Goal: Task Accomplishment & Management: Manage account settings

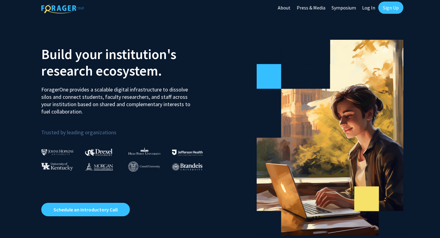
scroll to position [4, 0]
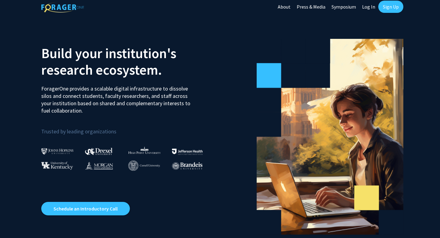
click at [314, 8] on link "Press & Media" at bounding box center [311, 6] width 35 height 21
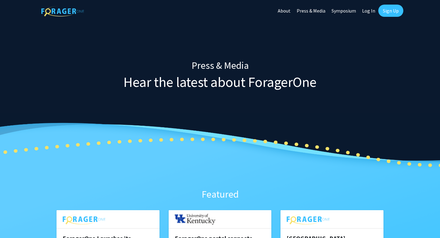
click at [315, 9] on link "Press & Media" at bounding box center [311, 10] width 35 height 21
click at [281, 9] on link "About" at bounding box center [284, 10] width 19 height 21
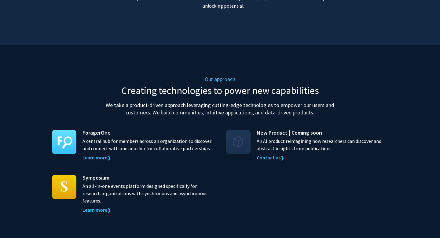
scroll to position [527, 0]
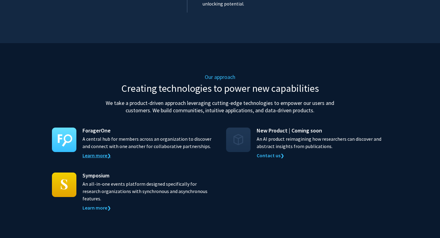
click at [99, 152] on link "Learn more ❯" at bounding box center [96, 155] width 28 height 6
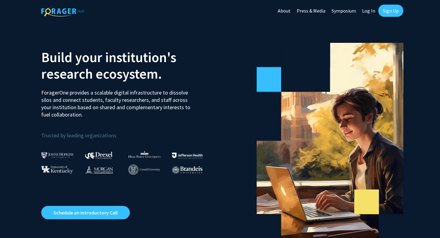
click at [370, 8] on link "Log In" at bounding box center [368, 10] width 19 height 21
select select
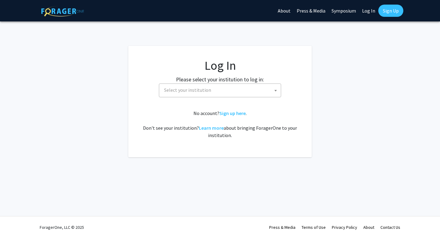
click at [232, 94] on span "Select your institution" at bounding box center [221, 90] width 119 height 13
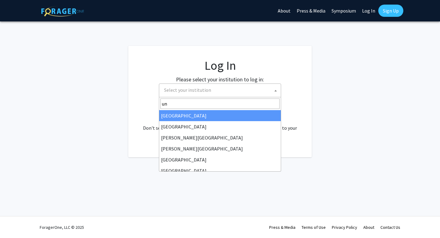
type input "u"
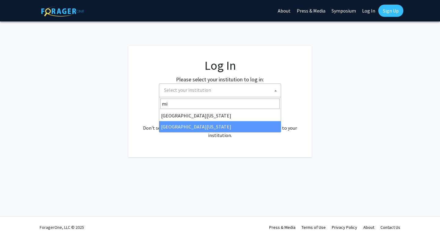
type input "mi"
select select "33"
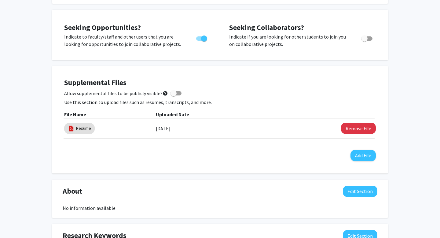
scroll to position [96, 0]
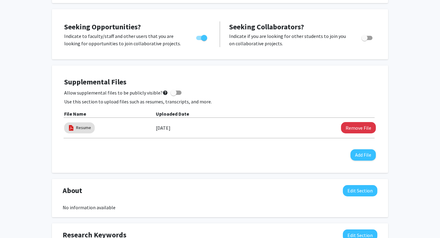
click at [369, 40] on label "Toggle" at bounding box center [365, 37] width 13 height 7
click at [364, 40] on input "Would you like to receive other student requests to work with you?" at bounding box center [364, 40] width 0 height 0
checkbox input "true"
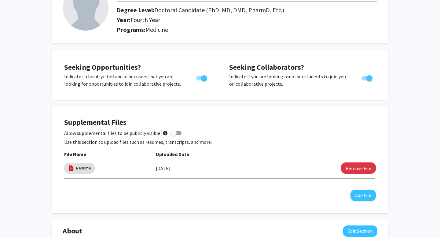
scroll to position [0, 0]
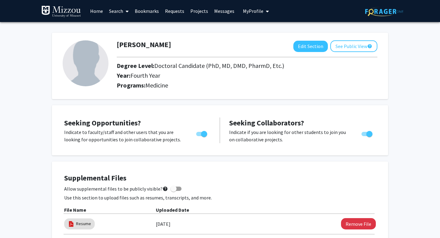
click at [94, 15] on link "Home" at bounding box center [96, 10] width 19 height 21
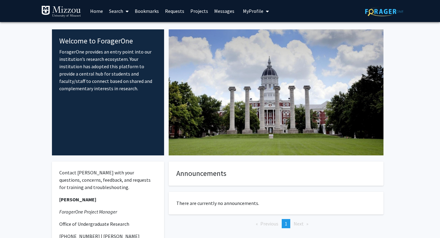
click at [97, 17] on link "Home" at bounding box center [96, 10] width 19 height 21
click at [114, 12] on link "Search" at bounding box center [119, 10] width 26 height 21
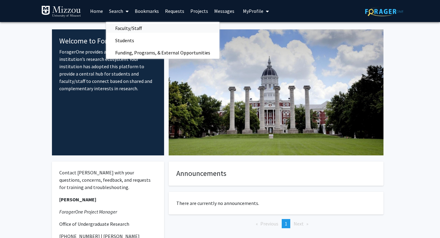
click at [129, 30] on span "Faculty/Staff" at bounding box center [128, 28] width 45 height 12
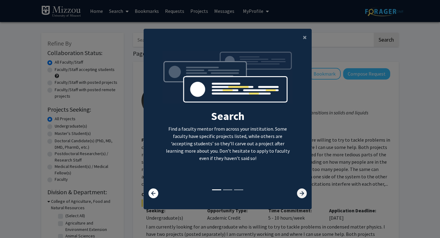
click at [302, 194] on icon at bounding box center [302, 193] width 10 height 10
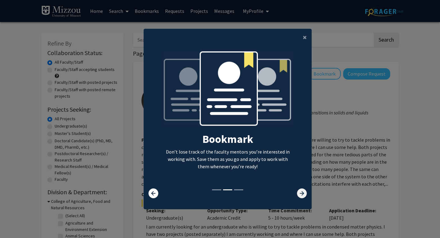
click at [303, 194] on icon at bounding box center [302, 193] width 10 height 10
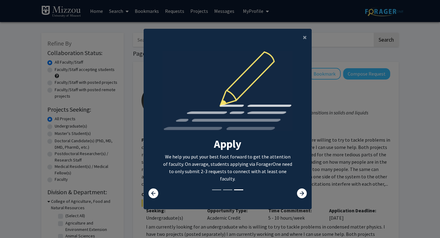
click at [298, 188] on div "Search Find a faculty mentor from across your institution. Some faculty have sp…" at bounding box center [227, 119] width 167 height 137
click at [300, 191] on icon at bounding box center [302, 193] width 10 height 10
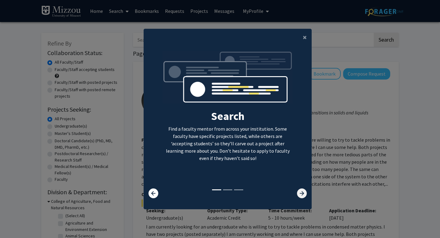
click at [300, 191] on icon at bounding box center [302, 193] width 10 height 10
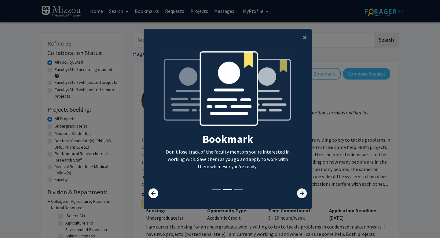
click at [301, 191] on icon at bounding box center [302, 193] width 10 height 10
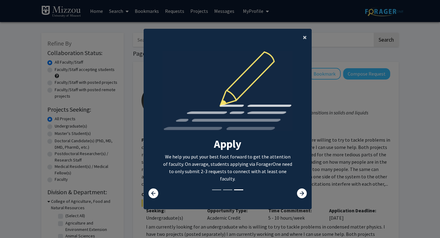
click at [304, 37] on span "×" at bounding box center [305, 36] width 4 height 9
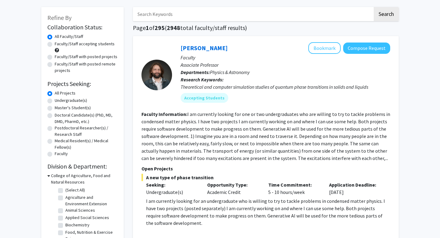
scroll to position [31, 0]
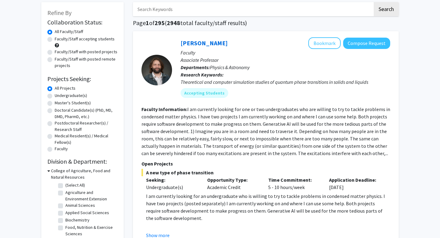
click at [67, 97] on label "Undergraduate(s)" at bounding box center [71, 95] width 32 height 6
click at [59, 96] on input "Undergraduate(s)" at bounding box center [57, 94] width 4 height 4
radio input "true"
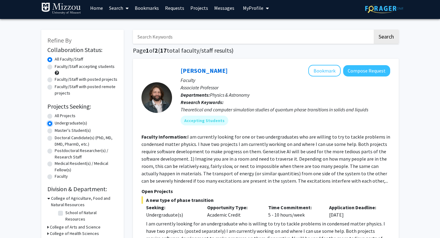
scroll to position [5, 0]
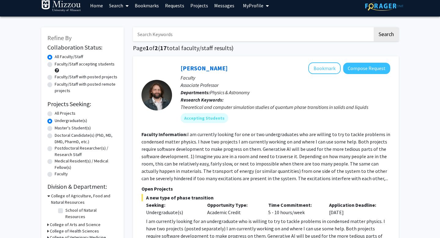
click at [61, 132] on label "Doctoral Candidate(s) (PhD, MD, DMD, PharmD, etc.)" at bounding box center [86, 138] width 63 height 13
click at [59, 132] on input "Doctoral Candidate(s) (PhD, MD, DMD, PharmD, etc.)" at bounding box center [57, 134] width 4 height 4
radio input "true"
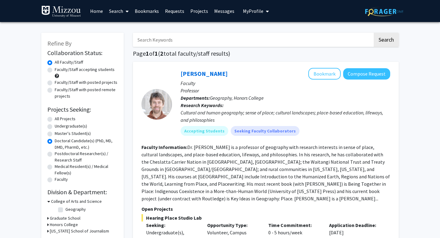
click at [61, 134] on label "Master's Student(s)" at bounding box center [73, 133] width 36 height 6
click at [59, 134] on input "Master's Student(s)" at bounding box center [57, 132] width 4 height 4
radio input "true"
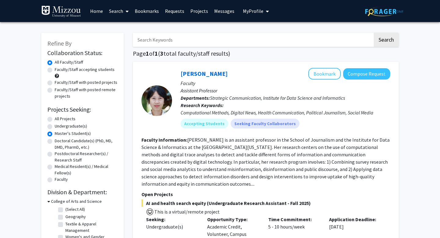
click at [63, 160] on label "Postdoctoral Researcher(s) / Research Staff" at bounding box center [86, 156] width 63 height 13
click at [59, 154] on input "Postdoctoral Researcher(s) / Research Staff" at bounding box center [57, 152] width 4 height 4
radio input "true"
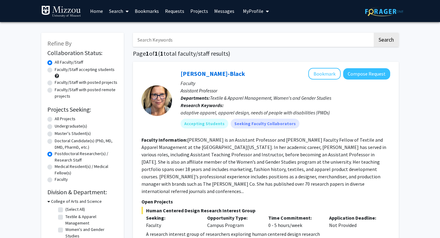
click at [63, 165] on label "Medical Resident(s) / Medical Fellow(s)" at bounding box center [86, 169] width 63 height 13
click at [59, 165] on input "Medical Resident(s) / Medical Fellow(s)" at bounding box center [57, 165] width 4 height 4
radio input "true"
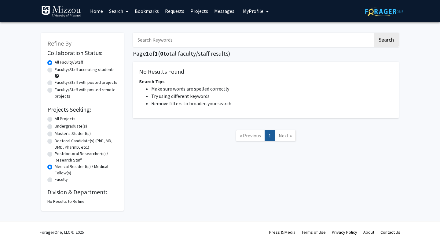
click at [60, 170] on label "Medical Resident(s) / Medical Fellow(s)" at bounding box center [86, 169] width 63 height 13
click at [59, 167] on input "Medical Resident(s) / Medical Fellow(s)" at bounding box center [57, 165] width 4 height 4
click at [60, 180] on label "Faculty" at bounding box center [61, 179] width 13 height 6
click at [59, 180] on input "Faculty" at bounding box center [57, 178] width 4 height 4
radio input "true"
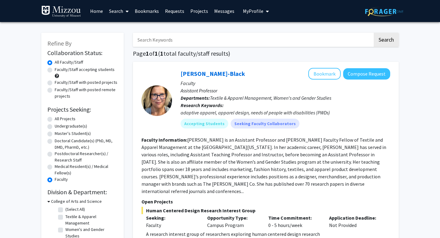
click at [66, 142] on label "Doctoral Candidate(s) (PhD, MD, DMD, PharmD, etc.)" at bounding box center [86, 143] width 63 height 13
click at [59, 141] on input "Doctoral Candidate(s) (PhD, MD, DMD, PharmD, etc.)" at bounding box center [57, 139] width 4 height 4
radio input "true"
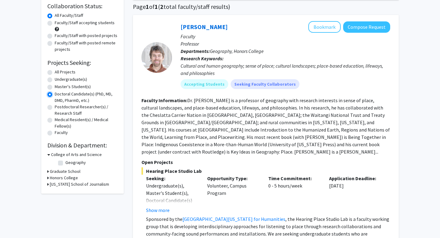
scroll to position [56, 0]
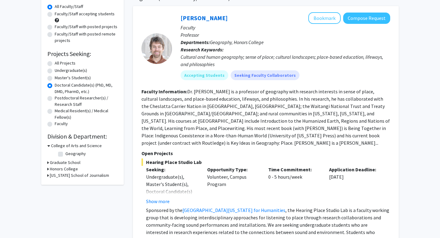
click at [71, 73] on label "Undergraduate(s)" at bounding box center [71, 70] width 32 height 6
click at [59, 71] on input "Undergraduate(s)" at bounding box center [57, 69] width 4 height 4
radio input "true"
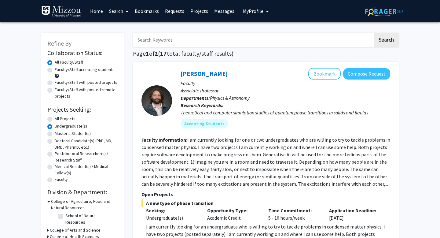
click at [66, 133] on label "Master's Student(s)" at bounding box center [73, 133] width 36 height 6
click at [59, 133] on input "Master's Student(s)" at bounding box center [57, 132] width 4 height 4
radio input "true"
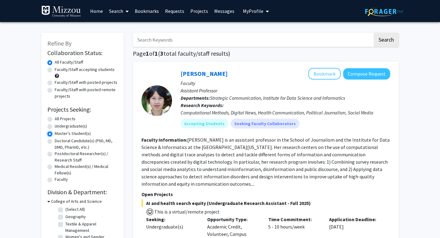
scroll to position [9, 0]
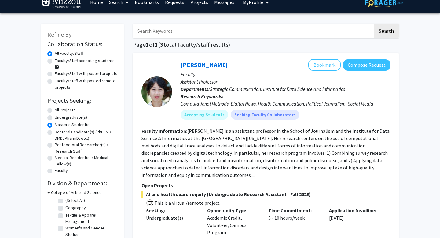
click at [60, 110] on label "All Projects" at bounding box center [65, 110] width 21 height 6
click at [59, 110] on input "All Projects" at bounding box center [57, 109] width 4 height 4
radio input "true"
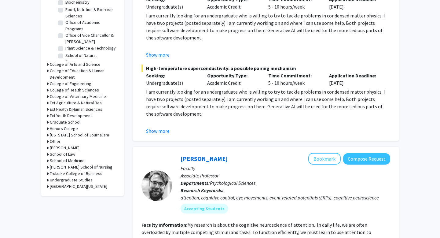
scroll to position [303, 0]
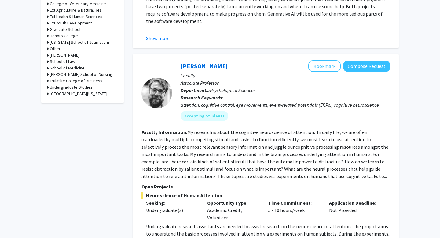
click at [66, 70] on h3 "School of Medicine" at bounding box center [67, 68] width 35 height 6
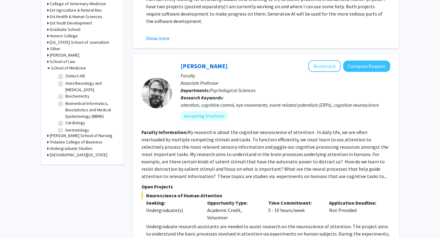
click at [63, 76] on fg-checkbox "(Select All) (Select All)" at bounding box center [87, 76] width 58 height 7
click at [65, 76] on label "(Select All)" at bounding box center [75, 76] width 20 height 6
click at [65, 76] on input "(Select All)" at bounding box center [67, 75] width 4 height 4
checkbox input "true"
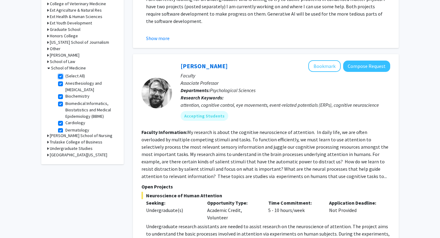
checkbox input "true"
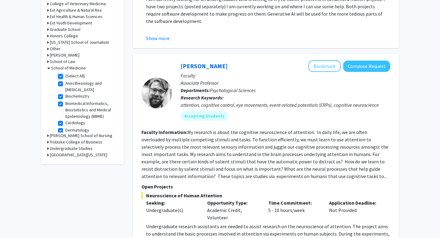
checkbox input "true"
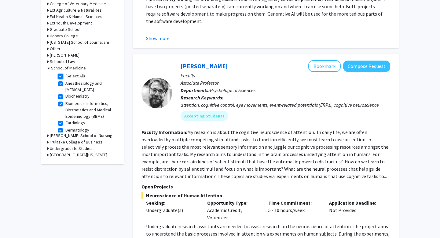
checkbox input "true"
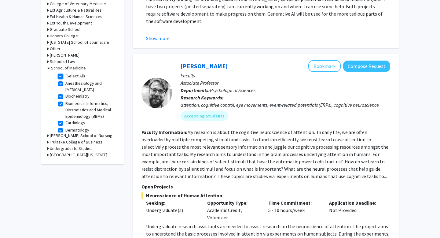
checkbox input "true"
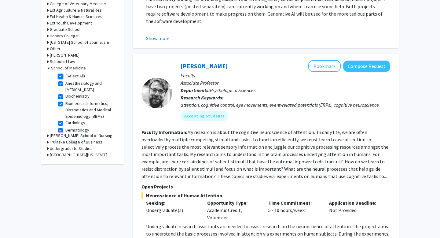
checkbox input "true"
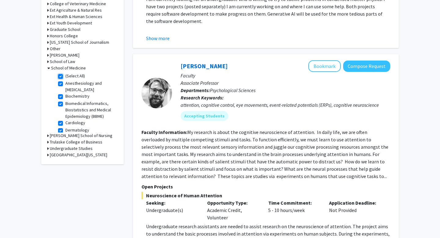
checkbox input "true"
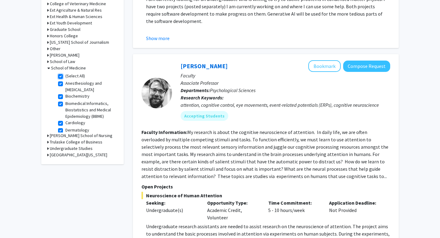
checkbox input "true"
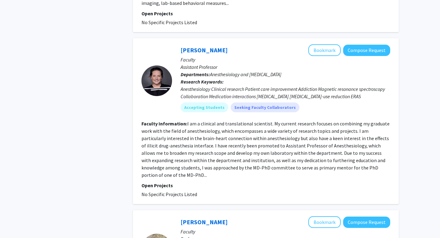
scroll to position [1327, 0]
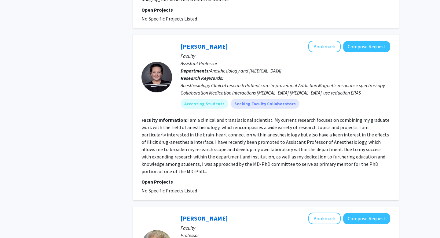
click at [248, 141] on fg-read-more "I am a clinical and translational scientist. My current research focuses on com…" at bounding box center [265, 145] width 248 height 57
click at [157, 178] on p "Open Projects" at bounding box center [265, 181] width 249 height 7
click at [161, 187] on span "No Specific Projects Listed" at bounding box center [169, 190] width 56 height 6
click at [172, 165] on div "[PERSON_NAME] Bookmark Compose Request Faculty Assistant Professor Departments:…" at bounding box center [266, 118] width 266 height 166
click at [296, 125] on fg-read-more "I am a clinical and translational scientist. My current research focuses on com…" at bounding box center [265, 145] width 248 height 57
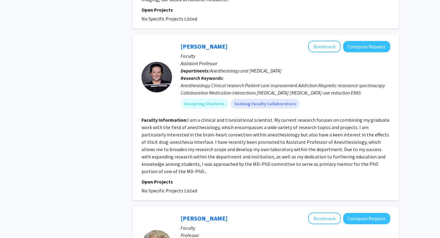
click at [283, 123] on section "Faculty Information: I am a clinical and translational scientist. My current re…" at bounding box center [265, 145] width 249 height 59
click at [282, 123] on section "Faculty Information: I am a clinical and translational scientist. My current re…" at bounding box center [265, 145] width 249 height 59
click at [346, 138] on section "Faculty Information: I am a clinical and translational scientist. My current re…" at bounding box center [265, 145] width 249 height 59
click at [346, 138] on fg-read-more "I am a clinical and translational scientist. My current research focuses on com…" at bounding box center [265, 145] width 248 height 57
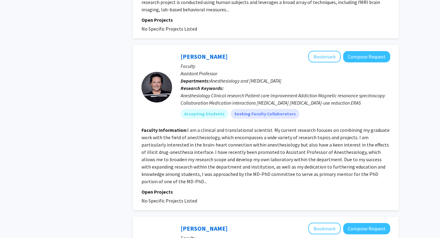
scroll to position [1311, 0]
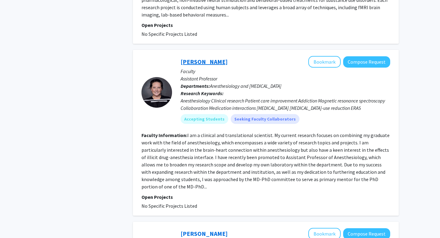
click at [212, 58] on link "[PERSON_NAME]" at bounding box center [204, 62] width 47 height 8
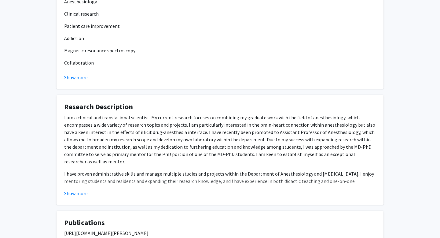
scroll to position [168, 0]
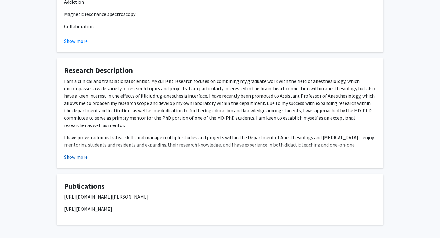
click at [80, 155] on button "Show more" at bounding box center [76, 156] width 24 height 7
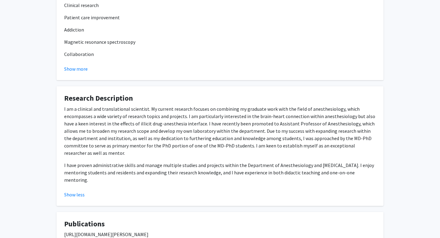
scroll to position [0, 0]
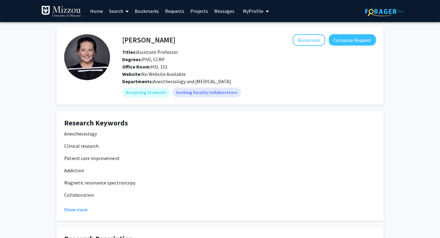
click at [115, 11] on link "Search" at bounding box center [119, 10] width 26 height 21
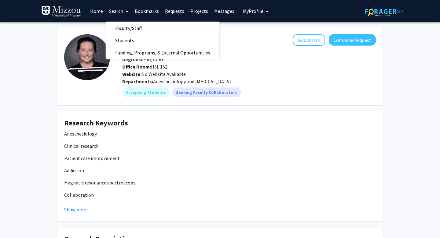
click at [100, 10] on link "Home" at bounding box center [96, 10] width 19 height 21
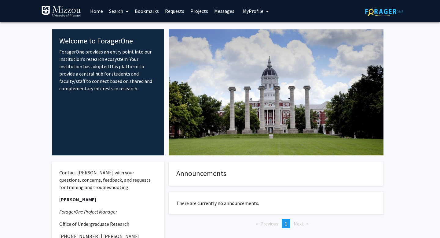
click at [252, 9] on span "My Profile" at bounding box center [253, 11] width 20 height 6
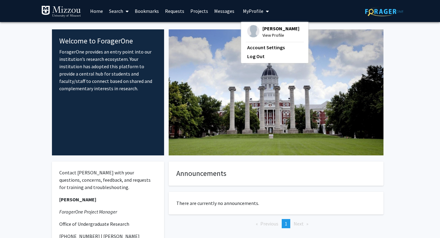
click at [274, 27] on span "[PERSON_NAME]" at bounding box center [280, 28] width 37 height 7
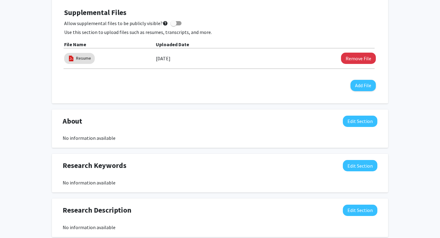
scroll to position [166, 0]
click at [364, 165] on button "Edit Section" at bounding box center [360, 164] width 35 height 11
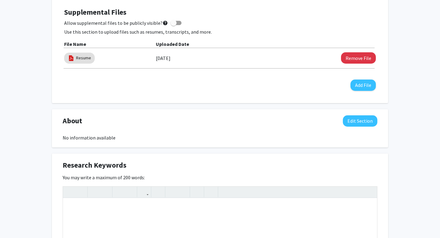
scroll to position [216, 0]
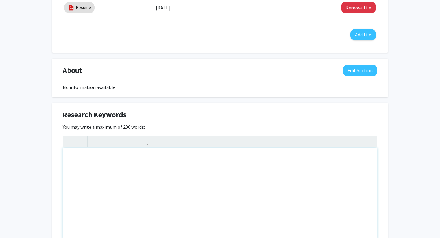
click at [251, 176] on div "Note to users with screen readers: Please deactivate our accessibility plugin f…" at bounding box center [220, 194] width 314 height 92
type textarea "s"
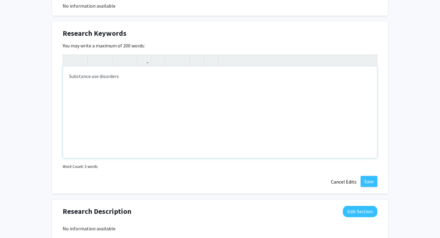
scroll to position [298, 0]
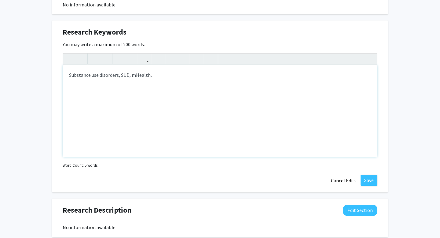
click at [134, 75] on div "Substance use disorders, SUD, mHealth," at bounding box center [220, 111] width 314 height 92
click at [183, 76] on div "Substance use disorders, SUD, Health Technology Design, mHealth," at bounding box center [220, 111] width 314 height 92
click at [174, 76] on div "Substance use disorders, SUD, Health Technology Design, mHealth," at bounding box center [220, 111] width 314 height 92
click at [194, 76] on div "Substance use disorders, SUD, Health Technology, mHealth," at bounding box center [220, 111] width 314 height 92
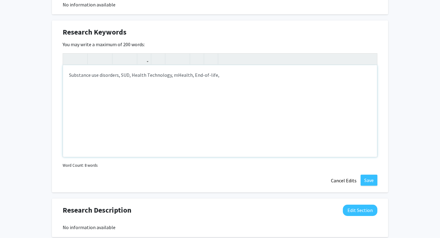
click at [192, 77] on div "Substance use disorders, SUD, Health Technology, mHealth, End-of-life," at bounding box center [220, 111] width 314 height 92
click at [212, 75] on div "Substance use disorders, SUD, Health Technology, mHealth, end-of-life," at bounding box center [220, 111] width 314 height 92
click at [232, 76] on div "Substance use disorders, SUD, Health Technology, mHealth, end-of-life care," at bounding box center [220, 111] width 314 height 92
type textarea "Substance use disorders, SUD, Health Technology, mHealth, end-of-life care, dea…"
click at [130, 74] on div "Substance use disorders, SUD, Health Technology, mHealth, end-of-life care, dea…" at bounding box center [220, 111] width 314 height 92
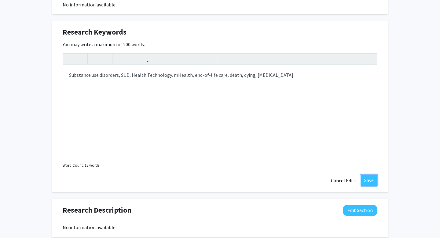
click at [368, 177] on button "Save" at bounding box center [369, 179] width 17 height 11
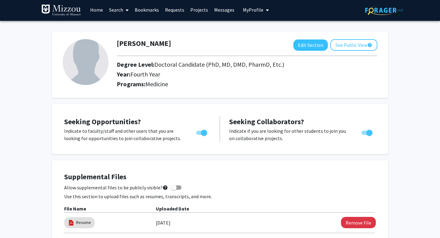
scroll to position [0, 0]
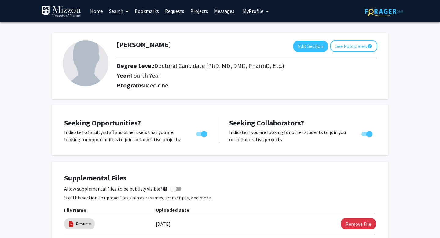
click at [198, 10] on link "Projects" at bounding box center [199, 10] width 24 height 21
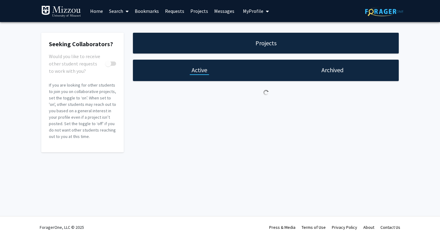
checkbox input "true"
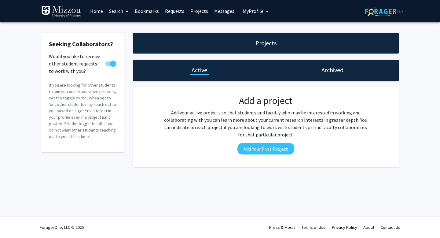
click at [172, 13] on link "Requests" at bounding box center [174, 10] width 25 height 21
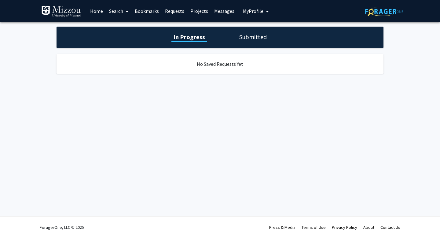
click at [227, 12] on link "Messages" at bounding box center [224, 10] width 26 height 21
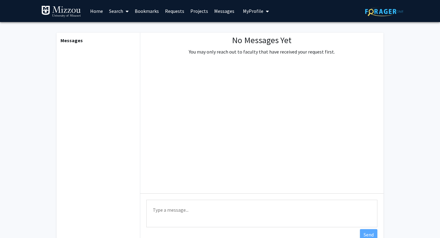
click at [252, 13] on span "My Profile" at bounding box center [253, 11] width 20 height 6
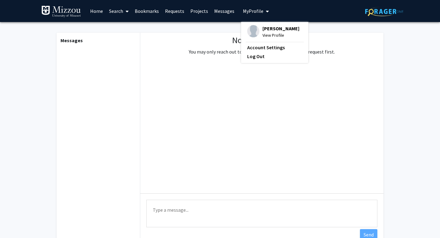
click at [173, 16] on link "Requests" at bounding box center [174, 10] width 25 height 21
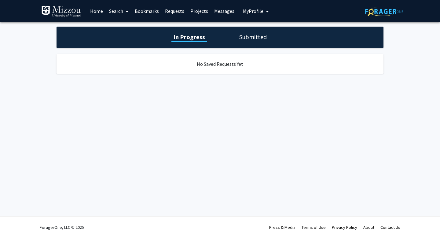
click at [142, 13] on link "Bookmarks" at bounding box center [147, 10] width 30 height 21
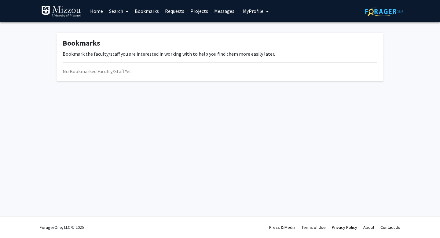
click at [189, 10] on link "Projects" at bounding box center [199, 10] width 24 height 21
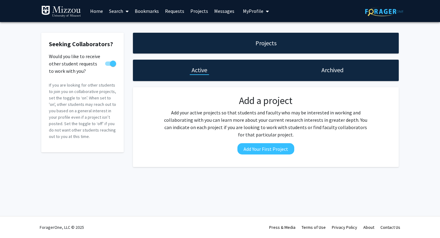
click at [93, 11] on link "Home" at bounding box center [96, 10] width 19 height 21
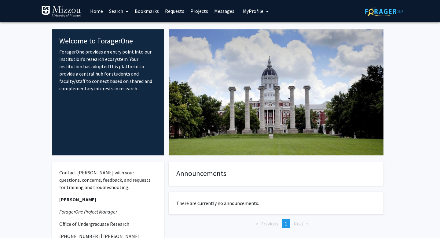
click at [154, 13] on link "Bookmarks" at bounding box center [147, 10] width 30 height 21
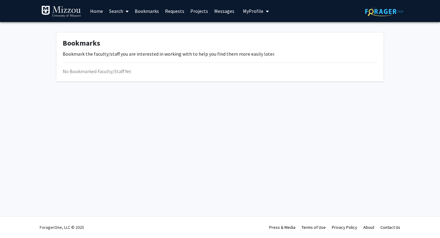
click at [172, 11] on link "Requests" at bounding box center [174, 10] width 25 height 21
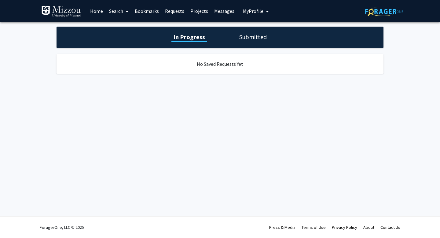
click at [206, 16] on link "Projects" at bounding box center [199, 10] width 24 height 21
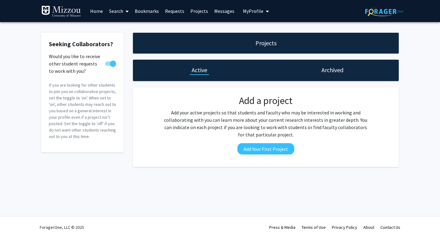
click at [218, 13] on link "Messages" at bounding box center [224, 10] width 26 height 21
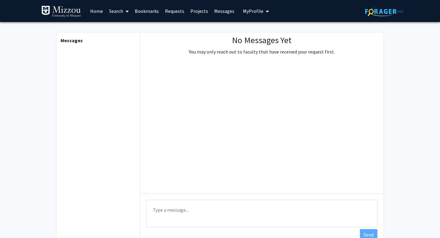
click at [118, 16] on link "Search" at bounding box center [119, 10] width 26 height 21
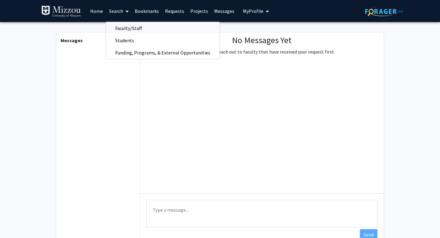
click at [124, 29] on span "Faculty/Staff" at bounding box center [128, 28] width 45 height 12
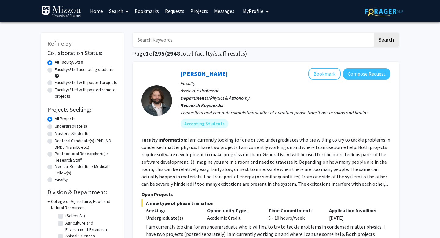
click at [119, 13] on link "Search" at bounding box center [119, 10] width 26 height 21
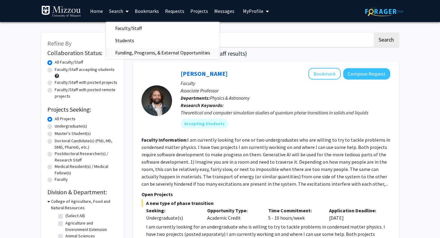
click at [133, 55] on span "Funding, Programs, & External Opportunities" at bounding box center [162, 52] width 113 height 12
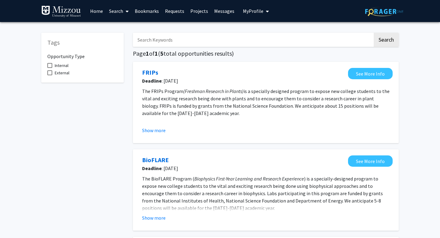
click at [173, 11] on link "Requests" at bounding box center [174, 10] width 25 height 21
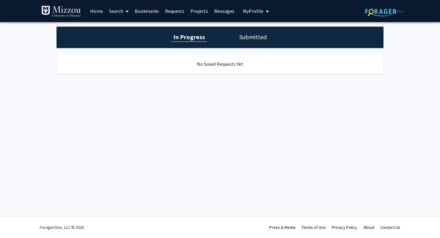
click at [148, 13] on link "Bookmarks" at bounding box center [147, 10] width 30 height 21
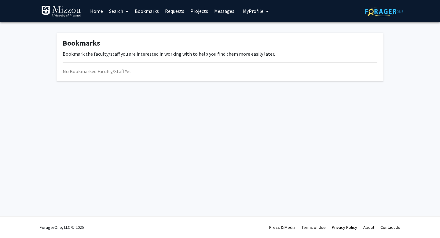
click at [125, 11] on span at bounding box center [125, 11] width 5 height 21
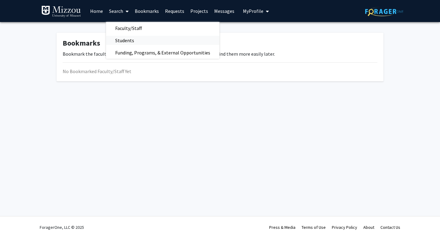
click at [133, 45] on span "Students" at bounding box center [124, 40] width 37 height 12
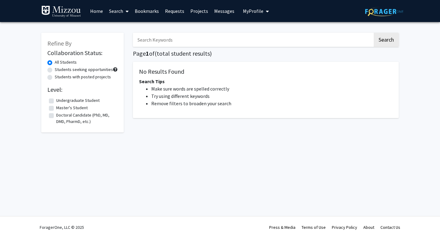
click at [121, 16] on link "Search" at bounding box center [119, 10] width 26 height 21
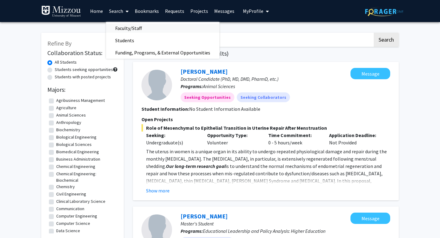
click at [122, 33] on span "Faculty/Staff" at bounding box center [128, 28] width 45 height 12
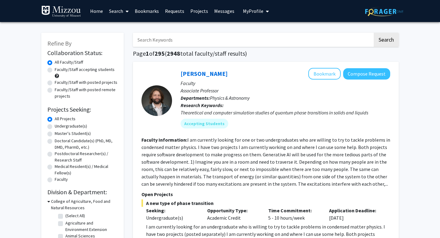
click at [120, 13] on link "Search" at bounding box center [119, 10] width 26 height 21
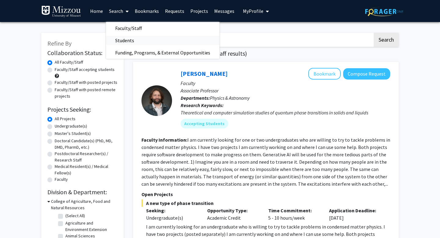
click at [126, 39] on span "Students" at bounding box center [124, 40] width 37 height 12
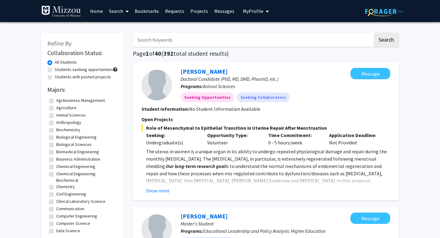
click at [94, 69] on label "Students seeking opportunities" at bounding box center [84, 69] width 58 height 6
click at [59, 69] on input "Students seeking opportunities" at bounding box center [57, 68] width 4 height 4
radio input "true"
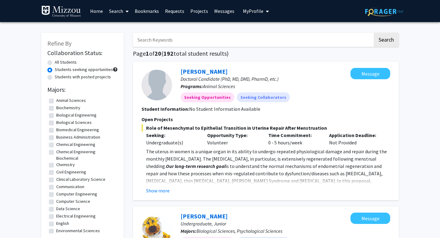
click at [63, 63] on label "All Students" at bounding box center [66, 62] width 22 height 6
click at [59, 63] on input "All Students" at bounding box center [57, 61] width 4 height 4
radio input "true"
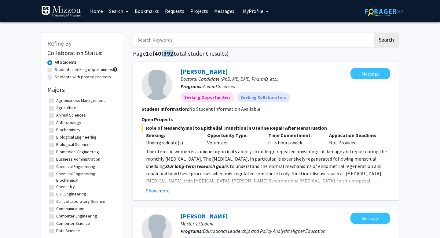
copy span "392"
drag, startPoint x: 176, startPoint y: 53, endPoint x: 167, endPoint y: 54, distance: 8.3
click at [167, 54] on span "392" at bounding box center [168, 53] width 10 height 8
click at [254, 5] on button "My Profile" at bounding box center [256, 11] width 30 height 22
click at [269, 31] on span "[PERSON_NAME]" at bounding box center [280, 28] width 37 height 7
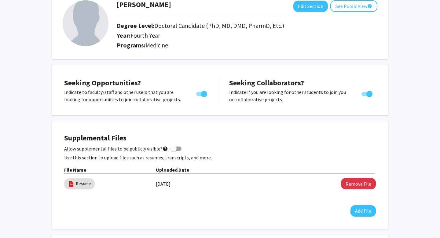
scroll to position [67, 0]
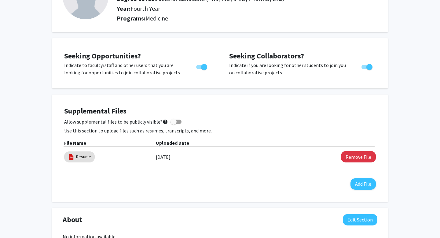
click at [174, 125] on div "Supplemental Files Allow supplemental files to be publicly visible? help Use th…" at bounding box center [220, 148] width 312 height 83
click at [172, 123] on span at bounding box center [173, 122] width 6 height 6
click at [173, 124] on input "Allow supplemental files to be publicly visible? help" at bounding box center [173, 124] width 0 height 0
checkbox input "true"
click at [175, 183] on div "Supplemental Files Allow supplemental files to be publicly visible? help Use th…" at bounding box center [220, 148] width 312 height 83
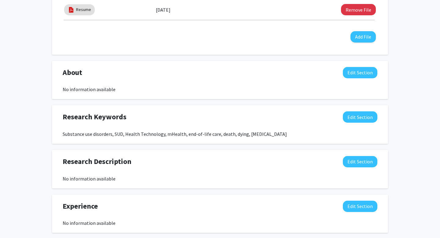
scroll to position [214, 0]
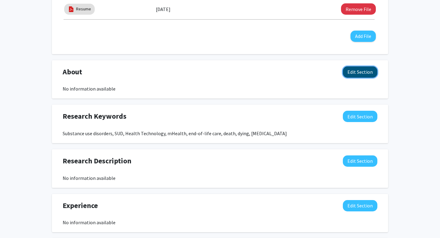
click at [367, 74] on button "Edit Section" at bounding box center [360, 71] width 35 height 11
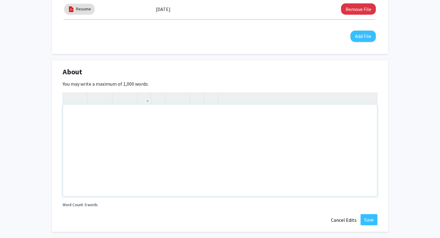
click at [266, 124] on div "Note to users with screen readers: Please deactivate our accessibility plugin f…" at bounding box center [220, 150] width 314 height 92
paste div "Note to users with screen readers: Please deactivate our accessibility plugin f…"
type textarea "<p>MD/PhD student at the [GEOGRAPHIC_DATA][US_STATE] – Columbia with research i…"
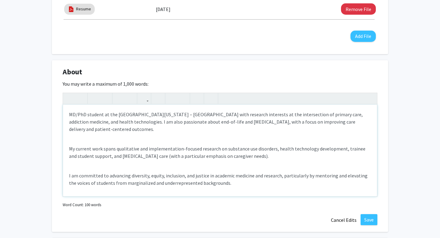
click at [70, 115] on p "MD/PhD student at the [GEOGRAPHIC_DATA][US_STATE] – [GEOGRAPHIC_DATA] with rese…" at bounding box center [220, 122] width 302 height 22
click at [116, 116] on p "I am a MD/PhD student at the [GEOGRAPHIC_DATA][US_STATE] – Columbia with resear…" at bounding box center [220, 122] width 302 height 22
click at [86, 114] on p "I am a MD/PhD student at the [GEOGRAPHIC_DATA][US_STATE] – Columbia with resear…" at bounding box center [220, 122] width 302 height 22
click at [80, 114] on p "I am a MD/PhD student at the [GEOGRAPHIC_DATA][US_STATE] – Columbia with resear…" at bounding box center [220, 122] width 302 height 22
click at [116, 116] on p "I am an MD/PhD student at the [GEOGRAPHIC_DATA][US_STATE] – Columbia with resea…" at bounding box center [220, 122] width 302 height 22
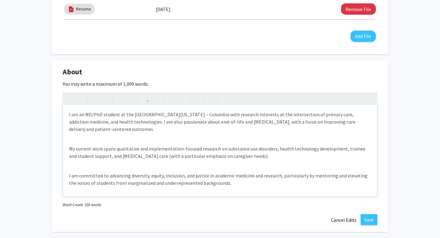
click at [119, 117] on p "I am an MD/PhD student at the [GEOGRAPHIC_DATA][US_STATE] – Columbia with resea…" at bounding box center [220, 122] width 302 height 22
click at [83, 114] on p "I am an MD/PhD student at the [GEOGRAPHIC_DATA][US_STATE] – Columbia with resea…" at bounding box center [220, 122] width 302 height 22
click at [117, 124] on p "I am an fourth year (G2) MD/PhD student at the [GEOGRAPHIC_DATA][US_STATE] – Co…" at bounding box center [220, 122] width 302 height 22
click at [93, 114] on p "I am an fourth year (G2) MD/PhD student at the [GEOGRAPHIC_DATA][US_STATE] – Co…" at bounding box center [220, 122] width 302 height 22
click at [152, 116] on p "I am an fourth year (G2) MD/PhD student at the [GEOGRAPHIC_DATA][US_STATE] – Co…" at bounding box center [220, 122] width 302 height 22
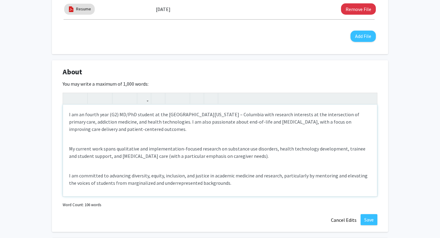
click at [164, 115] on p "I am an fourth year (G2) MD/PhD student at the [GEOGRAPHIC_DATA][US_STATE] – Co…" at bounding box center [220, 122] width 302 height 22
drag, startPoint x: 291, startPoint y: 115, endPoint x: 212, endPoint y: 115, distance: 79.1
click at [212, 115] on p "I am an fourth year (G2) MD/PhD student at the [GEOGRAPHIC_DATA]. [GEOGRAPHIC_D…" at bounding box center [220, 122] width 302 height 22
click at [98, 116] on p "I am an fourth year (G2) MD/PhD student at the [GEOGRAPHIC_DATA]. My research i…" at bounding box center [220, 122] width 302 height 22
click at [80, 114] on p "I am an fourth year (G2) MD/PhD student at the [GEOGRAPHIC_DATA]. My research i…" at bounding box center [220, 122] width 302 height 22
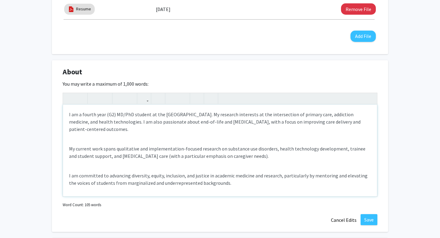
click at [95, 143] on div "I am a fourth year (G2) MD/PhD student at the [GEOGRAPHIC_DATA]. My research in…" at bounding box center [220, 150] width 314 height 92
click at [96, 113] on p "I am a fourth year (G2) MD/PhD student at the [GEOGRAPHIC_DATA]. My research in…" at bounding box center [220, 122] width 302 height 22
click at [130, 147] on p "My current work spans qualitative and implementation-focused research on substa…" at bounding box center [220, 152] width 302 height 15
click at [258, 115] on p "I am a fourth-year (G2) MD/PhD student at the [GEOGRAPHIC_DATA]. My research in…" at bounding box center [220, 122] width 302 height 22
click at [258, 116] on p "I am a fourth-year (G2) MD/PhD student at the [GEOGRAPHIC_DATA]. My research in…" at bounding box center [220, 122] width 302 height 22
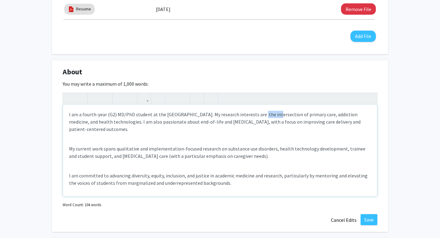
drag, startPoint x: 270, startPoint y: 116, endPoint x: 254, endPoint y: 117, distance: 15.9
click at [254, 117] on p "I am a fourth-year (G2) MD/PhD student at the [GEOGRAPHIC_DATA]. My research in…" at bounding box center [220, 122] width 302 height 22
click at [291, 115] on p "I am a fourth-year (G2) MD/PhD student at the [GEOGRAPHIC_DATA]. My research in…" at bounding box center [220, 122] width 302 height 22
click at [299, 114] on p "I am a fourth-year (G2) MD/PhD student at the [GEOGRAPHIC_DATA]. My research in…" at bounding box center [220, 122] width 302 height 22
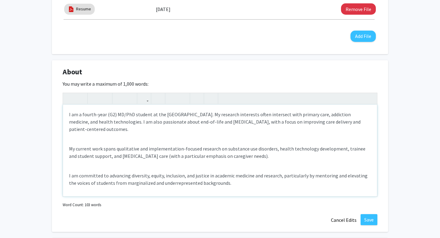
click at [338, 113] on p "I am a fourth-year (G2) MD/PhD student at the [GEOGRAPHIC_DATA]. My research in…" at bounding box center [220, 122] width 302 height 22
drag, startPoint x: 363, startPoint y: 114, endPoint x: 325, endPoint y: 113, distance: 37.9
click at [325, 113] on p "I am a fourth-year (G2) MD/PhD student at the [GEOGRAPHIC_DATA]. My research in…" at bounding box center [220, 122] width 302 height 22
click at [123, 130] on p "I am a fourth-year (G2) MD/PhD student at the [GEOGRAPHIC_DATA]. My research in…" at bounding box center [220, 122] width 302 height 22
click at [152, 165] on div "I am a fourth-year (G2) MD/PhD student at the [GEOGRAPHIC_DATA]. My research in…" at bounding box center [220, 150] width 314 height 92
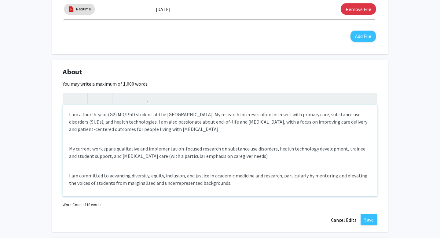
click at [101, 137] on div "I am a fourth-year (G2) MD/PhD student at the [GEOGRAPHIC_DATA]. My research in…" at bounding box center [220, 150] width 314 height 92
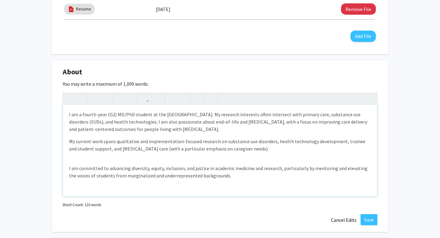
click at [69, 142] on div "I am a fourth-year (G2) MD/PhD student at the [GEOGRAPHIC_DATA]. My research in…" at bounding box center [220, 150] width 314 height 92
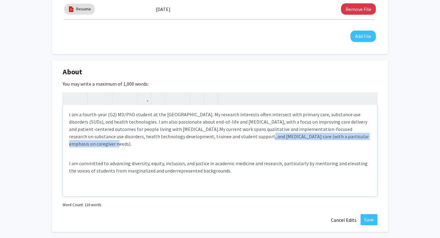
drag, startPoint x: 362, startPoint y: 138, endPoint x: 223, endPoint y: 137, distance: 139.6
click at [223, 137] on p "I am a fourth-year (G2) MD/PhD student at the [GEOGRAPHIC_DATA]. My research in…" at bounding box center [220, 129] width 302 height 37
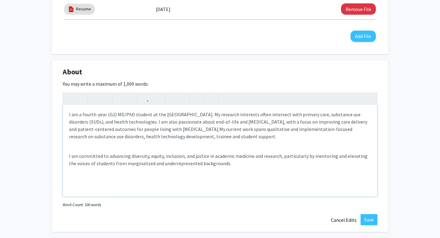
click at [166, 137] on span "My current work spans qualitative and implementation-focused research on substa…" at bounding box center [210, 132] width 283 height 13
click at [228, 136] on span "My current work spans qualitative and implementation-focused research on substa…" at bounding box center [210, 132] width 283 height 13
click at [228, 137] on span "My current work spans qualitative and implementation-focused research on substa…" at bounding box center [210, 132] width 283 height 13
click at [190, 165] on p "I am committed to advancing diversity, equity, inclusion, and justice in academ…" at bounding box center [220, 159] width 302 height 15
click at [91, 154] on p "I am committed to advancing diversity, equity, inclusion, and justice in academ…" at bounding box center [220, 159] width 302 height 15
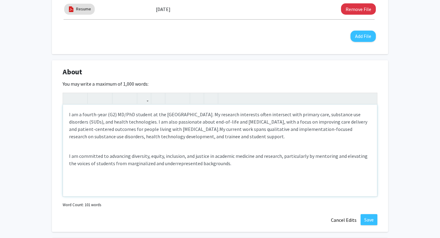
click at [69, 154] on p "I am committed to advancing diversity, equity, inclusion, and justice in academ…" at bounding box center [220, 159] width 302 height 15
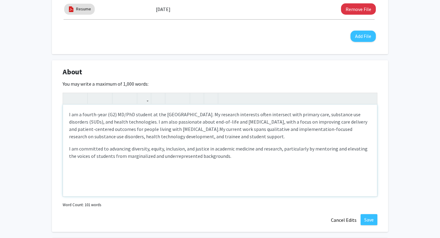
click at [222, 155] on p "I am committed to advancing diversity, equity, inclusion, and justice in academ…" at bounding box center [220, 152] width 302 height 15
type textarea "<p>I am a fourth-year (G2) MD/PhD student at the [GEOGRAPHIC_DATA]. My research…"
click at [258, 200] on div "<p>I am a fourth-year (G2) MD/PhD student at the [GEOGRAPHIC_DATA]. My research…" at bounding box center [220, 151] width 315 height 116
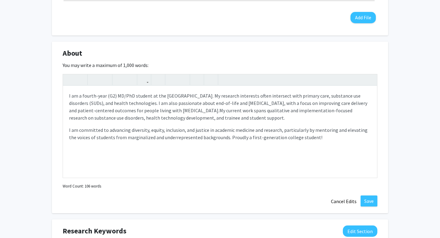
scroll to position [232, 0]
click at [215, 111] on span "My current work spans qualitative and implementation-focused research on substa…" at bounding box center [210, 114] width 283 height 13
click at [371, 203] on button "Save" at bounding box center [369, 201] width 17 height 11
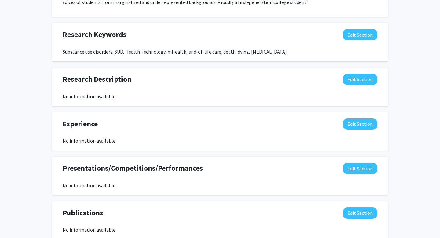
scroll to position [349, 0]
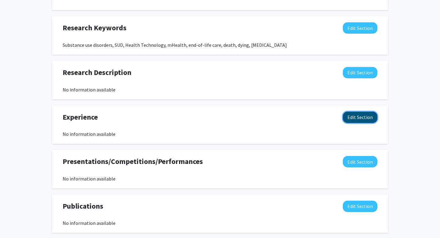
click at [355, 115] on button "Edit Section" at bounding box center [360, 117] width 35 height 11
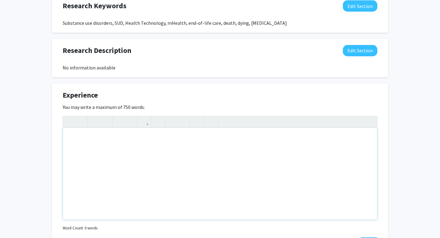
scroll to position [375, 0]
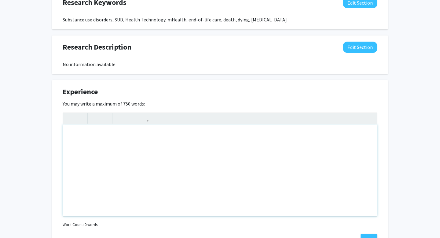
click at [258, 155] on div "Note to users with screen readers: Please deactivate our accessibility plugin f…" at bounding box center [220, 170] width 314 height 92
paste div "Note to users with screen readers: Please deactivate our accessibility plugin f…"
type textarea "<p>[DATE] - [DATE]</p><p>Graphic Designer (Commercial Production and UX/UI) and…"
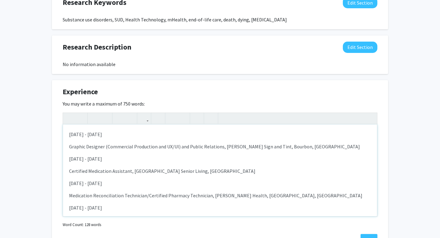
click at [68, 145] on div "[DATE] - [DATE] Graphic Designer (Commercial Production and UX/UI) and Public R…" at bounding box center [220, 170] width 314 height 92
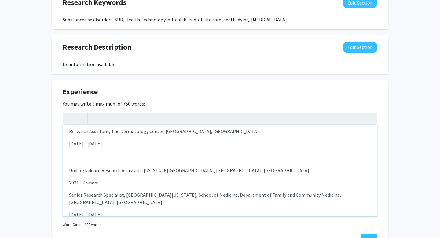
scroll to position [92, 0]
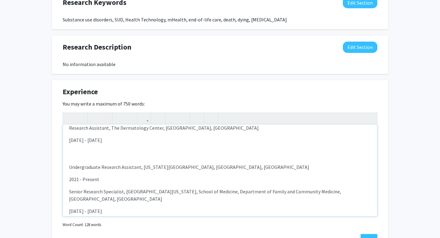
click at [111, 158] on div "[DATE] - [DATE] Graphic Designer (Commercial Production and UX/UI) and Public R…" at bounding box center [220, 170] width 314 height 92
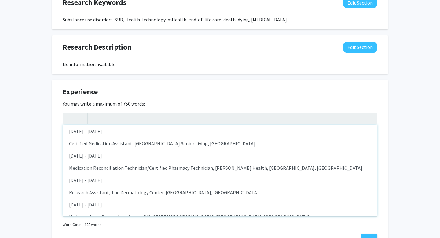
scroll to position [0, 0]
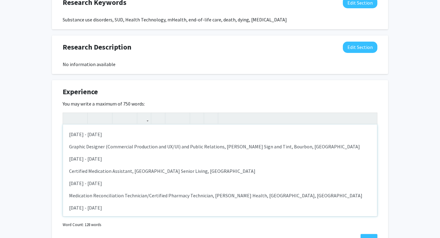
click at [69, 147] on p "Graphic Designer (Commercial Production and UX/UI) and Public Relations, [PERSO…" at bounding box center [220, 146] width 302 height 7
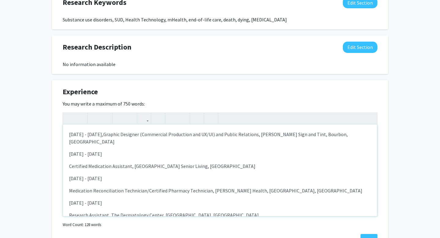
click at [68, 159] on div "[DATE] - [DATE], Graphic Designer (Commercial Production and UX/UI) and Public …" at bounding box center [220, 170] width 314 height 92
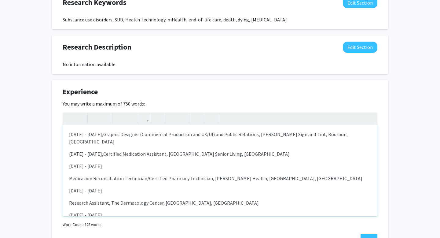
click at [70, 174] on p "Medication Reconciliation Technician/Certified Pharmacy Technician, [PERSON_NAM…" at bounding box center [220, 177] width 302 height 7
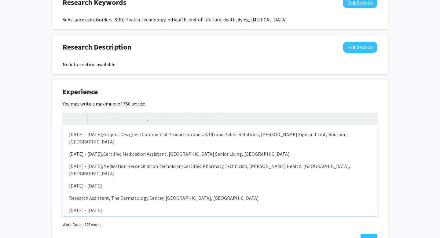
click at [68, 181] on div "[DATE] - [DATE], Graphic Designer (Commercial Production and UX/UI) and Public …" at bounding box center [220, 170] width 314 height 92
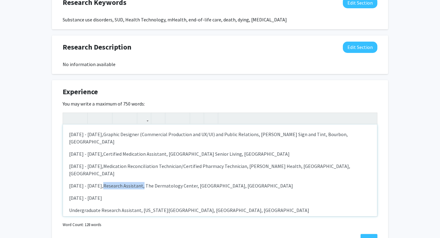
drag, startPoint x: 133, startPoint y: 171, endPoint x: 92, endPoint y: 172, distance: 40.6
click at [93, 182] on p "[DATE] - [DATE], Research Assistant, The Dermatology Center, [GEOGRAPHIC_DATA],…" at bounding box center [220, 185] width 302 height 7
click at [178, 163] on span "Medication Reconciliation Technician/Certified Pharmacy Technician, [PERSON_NAM…" at bounding box center [209, 169] width 281 height 13
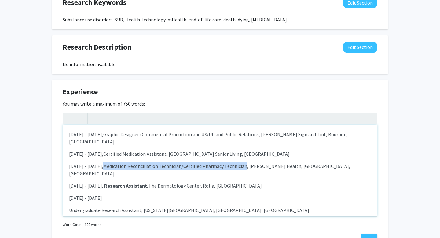
click at [94, 163] on span "Medication Reconciliation Technician/Certified Pharmacy Technician, [PERSON_NAM…" at bounding box center [209, 169] width 281 height 13
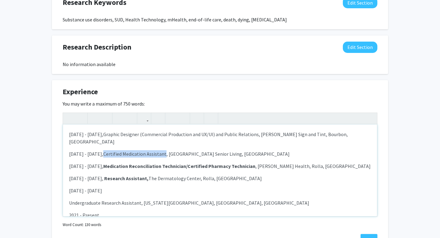
click at [155, 151] on span "Certified Medication Assistant, [GEOGRAPHIC_DATA] Senior Living, [GEOGRAPHIC_DA…" at bounding box center [196, 154] width 186 height 6
click at [112, 130] on div "[DATE] - [DATE], Graphic Designer (Commercial Production and UX/UI) and Public …" at bounding box center [220, 170] width 314 height 92
drag, startPoint x: 129, startPoint y: 135, endPoint x: 95, endPoint y: 134, distance: 33.9
click at [95, 134] on span "Graphic Designer (Commercial Production and UX/UI) and Public Relations, [PERSO…" at bounding box center [209, 137] width 280 height 13
click at [208, 133] on span "Graphic Designer (Commercial Production and UX/UI) and Public Relations, [PERSO…" at bounding box center [209, 137] width 280 height 13
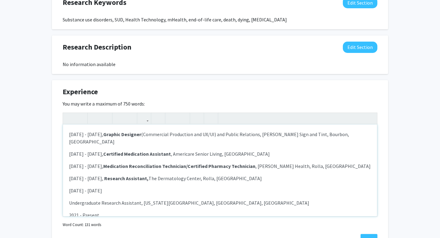
click at [217, 134] on span "Graphic Designer (Commercial Production and UX/UI) and Public Relations, [PERSO…" at bounding box center [209, 137] width 280 height 13
click at [216, 134] on span "Graphic Designer (Commercial Production and UX/UI) and Public Relations, [PERSO…" at bounding box center [209, 137] width 280 height 13
click at [247, 134] on span "Graphic Designer (Commercial Production and UX/UI) and Public Relations, [PERSO…" at bounding box center [209, 137] width 280 height 13
click at [212, 174] on p "[DATE] - [DATE], Research Assistant, The Dermatology Center, [GEOGRAPHIC_DATA],…" at bounding box center [220, 177] width 302 height 7
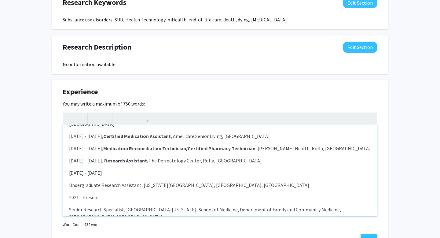
scroll to position [21, 0]
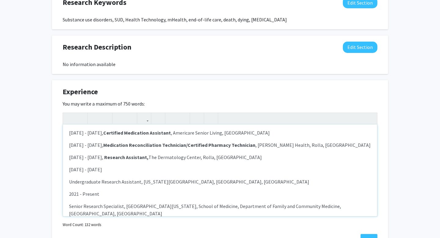
click at [71, 178] on p "Undergraduate Research Assistant, [US_STATE][GEOGRAPHIC_DATA], [GEOGRAPHIC_DATA…" at bounding box center [220, 181] width 302 height 7
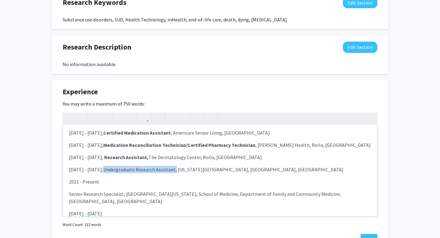
click at [103, 166] on span "Undergraduate Research Assistant, [US_STATE][GEOGRAPHIC_DATA], [GEOGRAPHIC_DATA…" at bounding box center [223, 169] width 240 height 6
click at [69, 190] on p "Senior Research Specialist, [GEOGRAPHIC_DATA][US_STATE], School of Medicine, De…" at bounding box center [220, 197] width 302 height 15
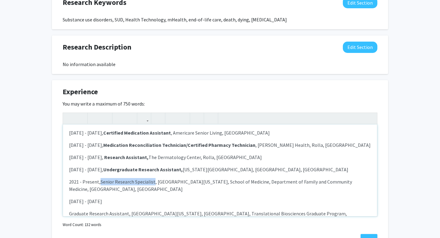
click at [101, 178] on span "Senior Research Specialist, [GEOGRAPHIC_DATA][US_STATE], School of Medicine, De…" at bounding box center [210, 184] width 283 height 13
click at [68, 202] on div "[DATE] - [DATE], Graphic Designer (Commercial Production and UX/UI) and Public …" at bounding box center [220, 170] width 314 height 92
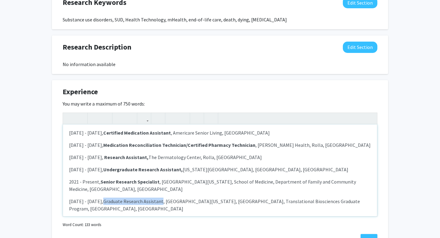
drag, startPoint x: 152, startPoint y: 195, endPoint x: 93, endPoint y: 193, distance: 58.7
click at [93, 197] on p "[DATE] - [DATE], Graduate Research Assistant, [GEOGRAPHIC_DATA][US_STATE], Scho…" at bounding box center [220, 204] width 302 height 15
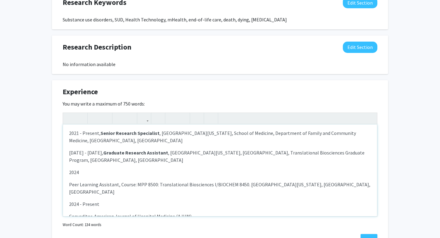
scroll to position [73, 0]
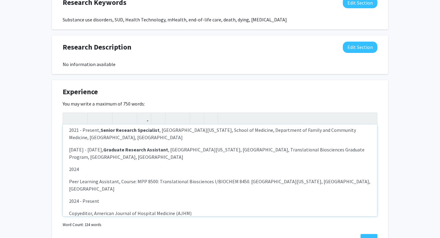
click at [70, 178] on p "Peer Learning Assistant, Course: MPP 8500: Translational Biosciences I/BIOCHEM …" at bounding box center [220, 185] width 302 height 15
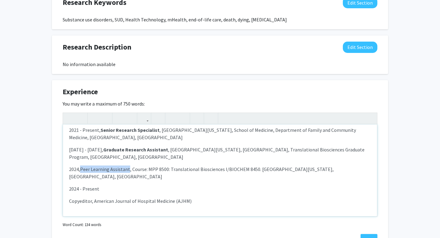
drag, startPoint x: 128, startPoint y: 155, endPoint x: 80, endPoint y: 155, distance: 48.6
click at [80, 165] on p "2024, Peer Learning Assistant, Course: MPP 8500: Translational Biosciences I/BI…" at bounding box center [220, 172] width 302 height 15
click at [83, 170] on div "[DATE] - [DATE], Graphic Designer (Commercial Production and UX/UI) and Public …" at bounding box center [220, 170] width 314 height 92
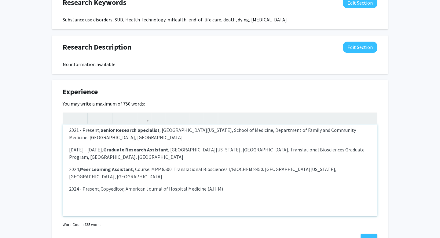
click at [112, 185] on p "2024 - Present, Copyeditor, American Journal of Hospital Medicine (AJHM)" at bounding box center [220, 188] width 302 height 7
click at [113, 185] on p "2024 - Present, Copyeditor, American Journal of Hospital Medicine (AJHM)" at bounding box center [220, 188] width 302 height 7
click at [138, 179] on div "[DATE] - [DATE], Graphic Designer (Commercial Production and UX/UI) and Public …" at bounding box center [220, 170] width 314 height 92
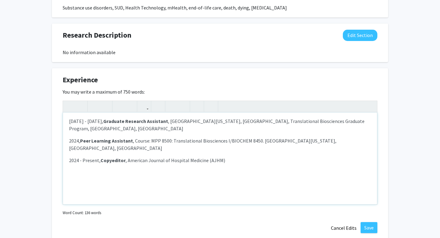
scroll to position [387, 0]
click at [162, 174] on div "[DATE] - [DATE], Graphic Designer (Commercial Production and UX/UI) and Public …" at bounding box center [220, 158] width 314 height 92
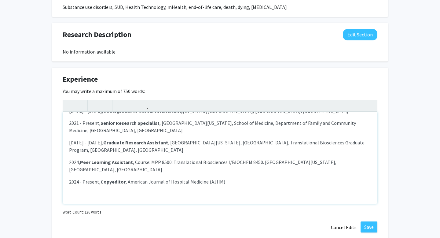
type textarea "<p>[DATE] - [DATE],&nbsp;<span style="font-size: 1rem;"><strong>Graphic Designe…"
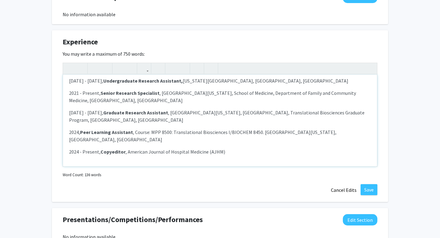
scroll to position [439, 0]
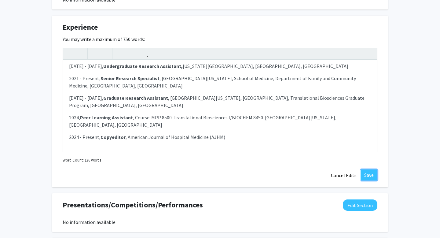
click at [367, 175] on button "Save" at bounding box center [369, 174] width 17 height 11
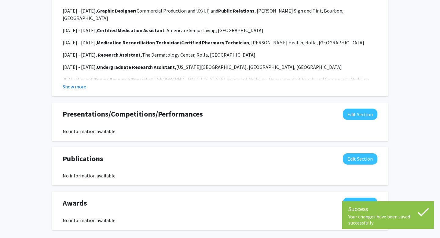
scroll to position [503, 0]
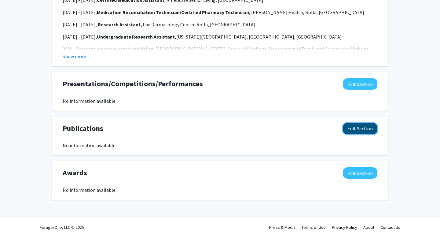
click at [360, 123] on button "Edit Section" at bounding box center [360, 128] width 35 height 11
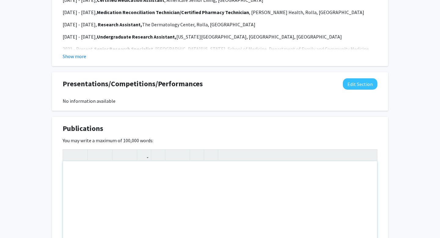
click at [175, 191] on div "Note to users with screen readers: Please deactivate our accessibility plugin f…" at bounding box center [220, 207] width 314 height 92
paste div "Note to users with screen readers: Please deactivate our accessibility plugin f…"
type textarea "<p>2017</p><p>Rising Star Award</p><p>Bourbon Boosters&nbsp;</p><p>2021</p><p>G…"
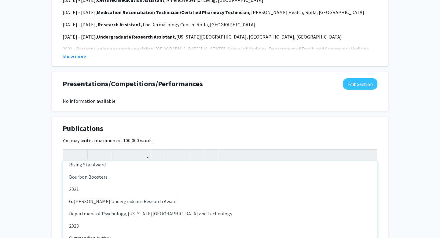
scroll to position [0, 0]
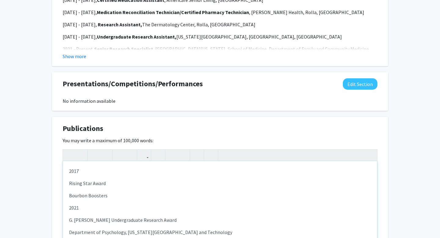
click at [68, 185] on div "2017 Rising Star Award Bourbon Boosters 2021 G. [PERSON_NAME] Undergraduate Res…" at bounding box center [220, 207] width 314 height 92
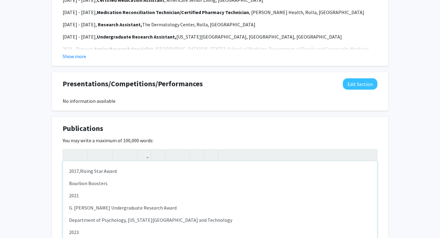
click at [70, 183] on p "Bourbon Boosters" at bounding box center [220, 182] width 302 height 7
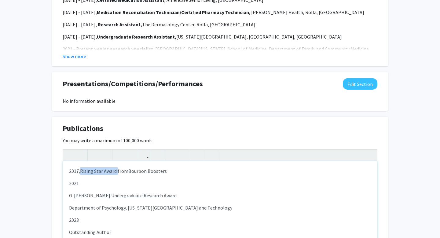
drag, startPoint x: 117, startPoint y: 172, endPoint x: 81, endPoint y: 169, distance: 35.9
click at [81, 170] on span "Rising Star Award from" at bounding box center [104, 171] width 48 height 6
click at [68, 195] on div "2017, Rising Star Award from Bourbon Boosters 2021 G. [PERSON_NAME] Undergradua…" at bounding box center [220, 207] width 314 height 92
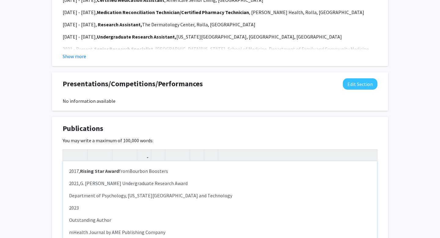
click at [69, 196] on p "Department of Psychology, [US_STATE][GEOGRAPHIC_DATA] and Technology" at bounding box center [220, 195] width 302 height 7
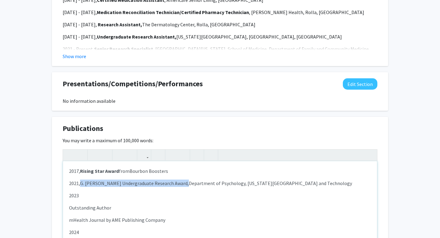
drag, startPoint x: 183, startPoint y: 184, endPoint x: 80, endPoint y: 183, distance: 102.4
click at [80, 183] on p "2021, G. [PERSON_NAME] Undergraduate Research Award, Department of Psychology, …" at bounding box center [220, 182] width 302 height 7
click at [87, 200] on div "2017, Rising Star Award from Bourbon Boosters 2021, G. [PERSON_NAME] Undergradu…" at bounding box center [220, 207] width 314 height 92
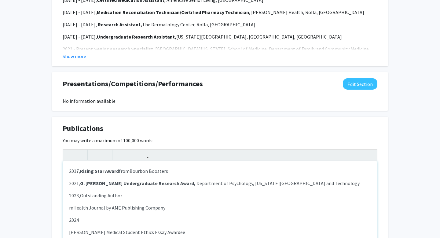
click at [68, 209] on div "2017, Rising Star Award from Bourbon Boosters 2021, G. [PERSON_NAME] Undergradu…" at bounding box center [220, 207] width 314 height 92
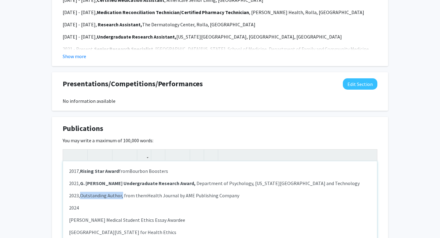
drag, startPoint x: 122, startPoint y: 197, endPoint x: 80, endPoint y: 197, distance: 41.2
click at [81, 197] on span "Outstanding Author, from the" at bounding box center [111, 195] width 63 height 6
click at [69, 218] on p "[PERSON_NAME] Medical Student Ethics Essay Awardee" at bounding box center [220, 219] width 302 height 7
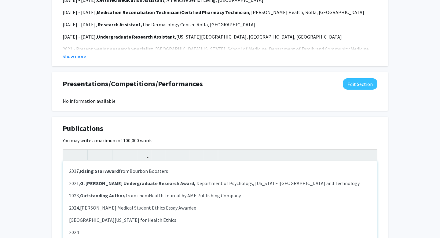
click at [70, 218] on p "[GEOGRAPHIC_DATA][US_STATE] for Health Ethics" at bounding box center [220, 219] width 302 height 7
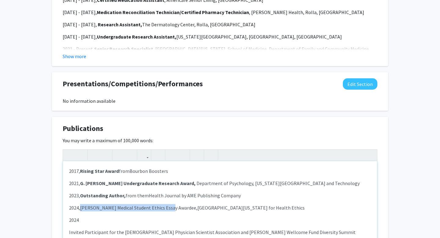
drag, startPoint x: 168, startPoint y: 208, endPoint x: 82, endPoint y: 206, distance: 86.2
click at [82, 207] on span "[PERSON_NAME] Medical Student Ethics Essay Awardee," at bounding box center [138, 207] width 117 height 6
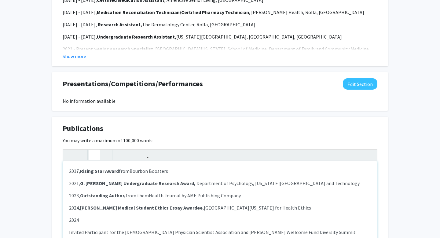
click at [94, 214] on div "2017, Rising Star Award from Bourbon Boosters 2021, G. [PERSON_NAME] Undergradu…" at bounding box center [220, 207] width 314 height 92
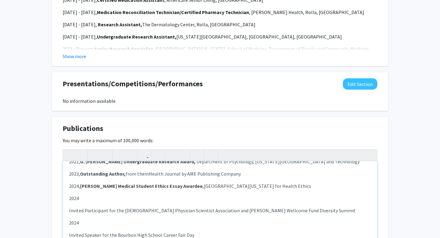
scroll to position [36, 0]
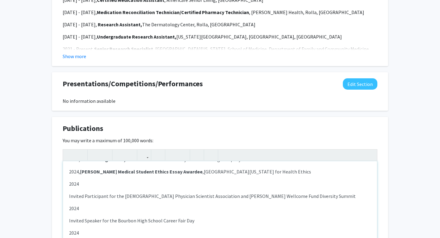
click at [69, 200] on p "Invited Participant for the [DEMOGRAPHIC_DATA] Physician Scientist Association …" at bounding box center [220, 195] width 302 height 7
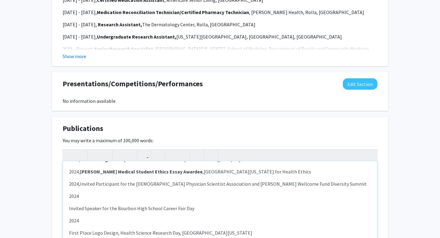
click at [66, 208] on div "2017, Rising Star Award from Bourbon Boosters 2021, G. [PERSON_NAME] Undergradu…" at bounding box center [220, 207] width 314 height 92
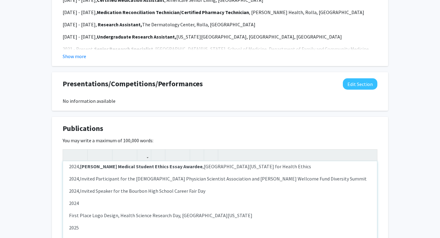
scroll to position [40, 0]
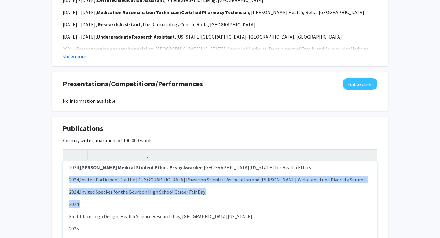
drag, startPoint x: 67, startPoint y: 216, endPoint x: 69, endPoint y: 177, distance: 38.6
click at [69, 177] on div "2017, Rising Star Award from Bourbon Boosters 2021, G. [PERSON_NAME] Undergradu…" at bounding box center [220, 207] width 314 height 92
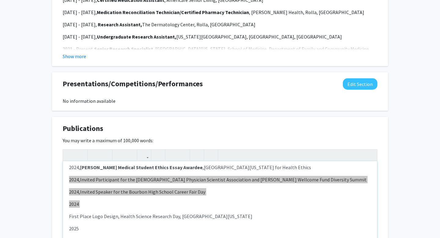
click at [69, 177] on p "2024, Invited Participant for the [DEMOGRAPHIC_DATA] Physician Scientist Associ…" at bounding box center [220, 179] width 302 height 7
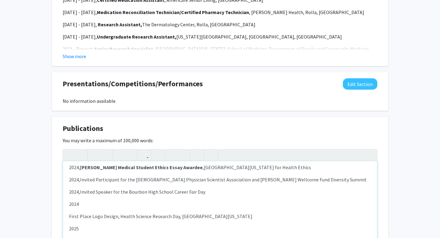
click at [99, 193] on span "Invited Speaker for the Bourbon High School Career Fair Day" at bounding box center [142, 192] width 125 height 6
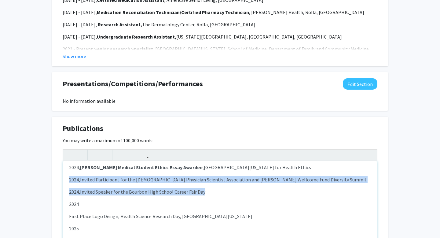
drag, startPoint x: 68, startPoint y: 180, endPoint x: 228, endPoint y: 190, distance: 160.4
click at [228, 190] on div "2017, Rising Star Award from Bourbon Boosters 2021, G. [PERSON_NAME] Undergradu…" at bounding box center [220, 207] width 314 height 92
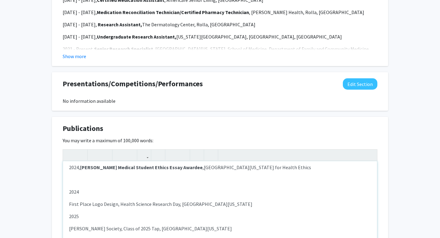
click at [70, 191] on p "2024" at bounding box center [220, 191] width 302 height 7
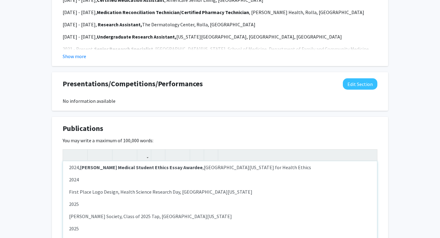
click at [66, 193] on div "2017, Rising Star Award from Bourbon Boosters 2021, G. [PERSON_NAME] Undergradu…" at bounding box center [220, 207] width 314 height 92
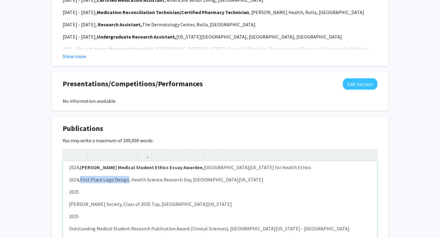
drag, startPoint x: 127, startPoint y: 178, endPoint x: 80, endPoint y: 179, distance: 47.1
click at [81, 179] on p "2024, First Place Logo Design, Health Science Research Day, [GEOGRAPHIC_DATA][U…" at bounding box center [220, 179] width 302 height 7
click at [67, 200] on div "2017, Rising Star Award from Bourbon Boosters 2021, G. [PERSON_NAME] Undergradu…" at bounding box center [220, 207] width 314 height 92
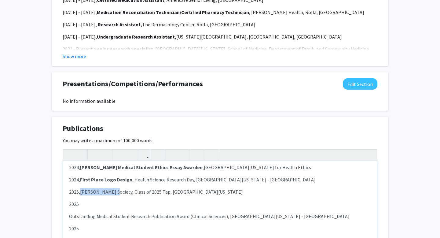
drag, startPoint x: 111, startPoint y: 193, endPoint x: 80, endPoint y: 192, distance: 30.6
click at [80, 192] on p "2025, [PERSON_NAME] Society, Class of 2025 Tap, [GEOGRAPHIC_DATA][US_STATE]" at bounding box center [220, 191] width 302 height 7
click at [89, 197] on div "2017, Rising Star Award from Bourbon Boosters 2021, G. [PERSON_NAME] Undergradu…" at bounding box center [220, 207] width 314 height 92
click at [68, 218] on div "2017, Rising Star Award from Bourbon Boosters 2021, G. [PERSON_NAME] Undergradu…" at bounding box center [220, 207] width 314 height 92
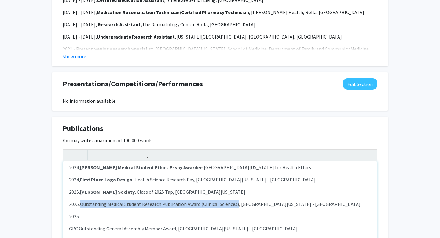
drag, startPoint x: 235, startPoint y: 205, endPoint x: 81, endPoint y: 204, distance: 154.3
click at [81, 204] on span "Outstanding Medical Student Research Publication Award (Clinical Sciences), [GE…" at bounding box center [220, 204] width 280 height 6
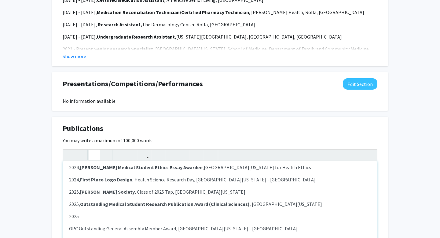
click at [70, 228] on p "GPC Outstanding General Assembly Member Award, [GEOGRAPHIC_DATA][US_STATE] - [G…" at bounding box center [220, 228] width 302 height 7
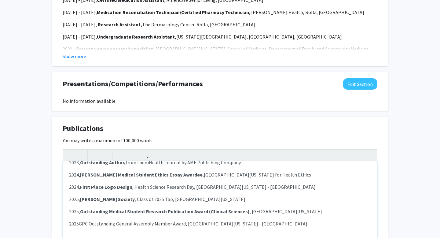
scroll to position [33, 0]
drag, startPoint x: 185, startPoint y: 224, endPoint x: 81, endPoint y: 222, distance: 104.5
click at [81, 222] on p "2025, GPC Outstanding General Assembly Member Award, [GEOGRAPHIC_DATA][US_STATE…" at bounding box center [220, 223] width 302 height 7
type textarea "<p>2017,&nbsp;<span style="font-size: 1rem;"><strong>Rising Star Award </strong…"
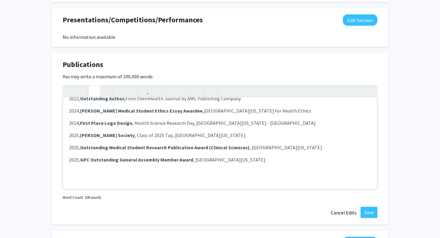
scroll to position [571, 0]
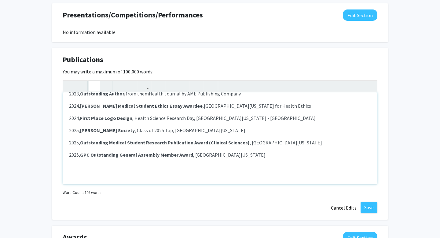
click at [188, 160] on div "2017, Rising Star Award from Bourbon Boosters 2021, G. [PERSON_NAME] Undergradu…" at bounding box center [220, 138] width 314 height 92
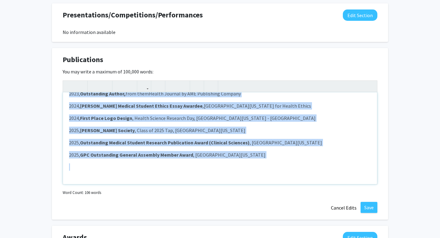
copy div "2017, Rising Star Award from Bourbon Boosters 2021, G. [PERSON_NAME] Undergradu…"
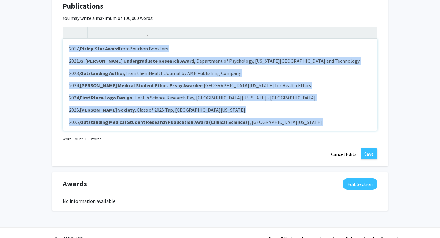
scroll to position [636, 0]
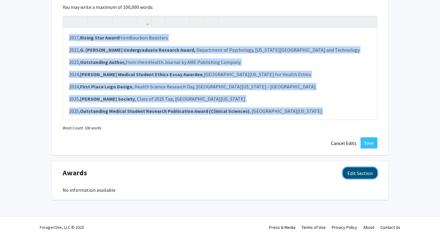
click at [361, 171] on button "Edit Section" at bounding box center [360, 172] width 35 height 11
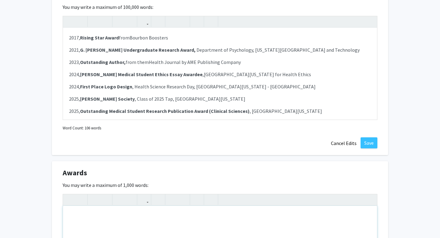
paste div "Note to users with screen readers: Please deactivate our accessibility plugin f…"
type textarea "<p>2017, Rising Star Award from Bourbon Boosters&nbsp;</p><br><p>2021, G. [PERS…"
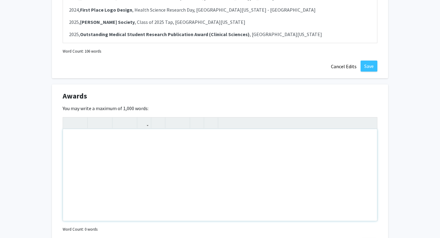
scroll to position [0, 0]
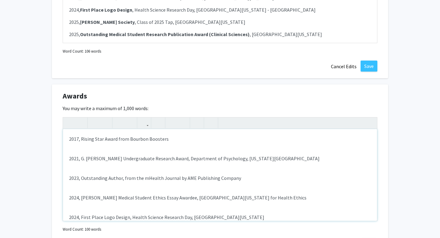
click at [122, 143] on div "2017, Rising Star Award from Bourbon Boosters 2021, G. [PERSON_NAME] Undergradu…" at bounding box center [220, 175] width 314 height 92
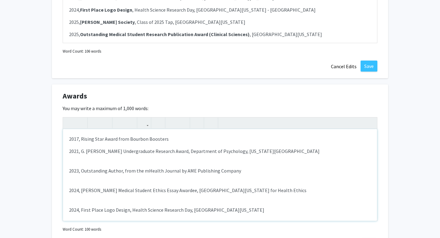
click at [115, 140] on p "2017, Rising Star Award from Bourbon Boosters" at bounding box center [220, 138] width 302 height 7
click at [116, 140] on p "2017, Rising Star Award from Bourbon Boosters" at bounding box center [220, 138] width 302 height 7
drag, startPoint x: 117, startPoint y: 140, endPoint x: 81, endPoint y: 140, distance: 35.7
click at [82, 140] on p "2017, Rising Star Award from Bourbon Boosters" at bounding box center [220, 138] width 302 height 7
click at [164, 135] on p "2017, Rising Star Award from Bourbon Boosters" at bounding box center [220, 138] width 302 height 7
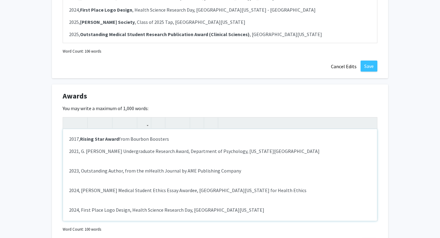
click at [167, 137] on p "2017, Rising Star Award from Bourbon Boosters" at bounding box center [220, 138] width 302 height 7
click at [95, 163] on div "2017, Rising Star Award from Bourbon Boosters 2021, G. [PERSON_NAME] Undergradu…" at bounding box center [220, 175] width 314 height 92
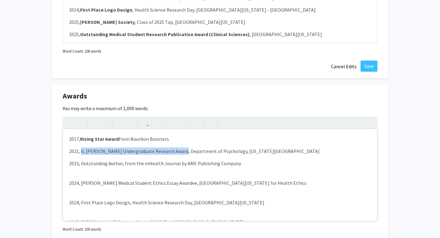
click at [81, 153] on p "2021, G. [PERSON_NAME] Undergraduate Research Award, Department of Psychology, …" at bounding box center [220, 150] width 302 height 7
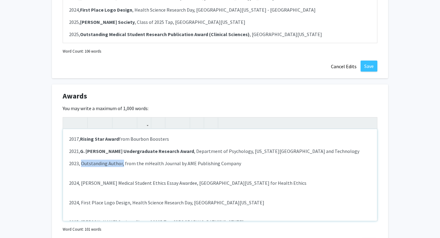
drag, startPoint x: 82, startPoint y: 164, endPoint x: 122, endPoint y: 163, distance: 39.7
click at [122, 163] on p "2023, Outstanding Author, from the mHealth Journal by AME Publishing Company" at bounding box center [220, 162] width 302 height 7
click at [100, 176] on div "2017, Rising Star Award from Bourbon Boosters 2021, G. [PERSON_NAME] Undergradu…" at bounding box center [220, 175] width 314 height 92
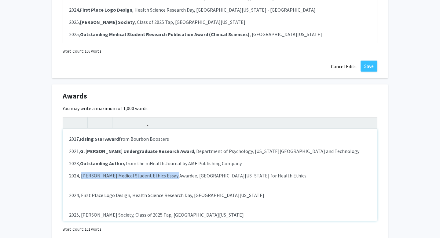
click at [81, 174] on p "2024, [PERSON_NAME] Medical Student Ethics Essay Awardee, [GEOGRAPHIC_DATA][US_…" at bounding box center [220, 175] width 302 height 7
click at [81, 191] on div "2017, Rising Star Award from Bourbon Boosters 2021, G. [PERSON_NAME] Undergradu…" at bounding box center [220, 175] width 314 height 92
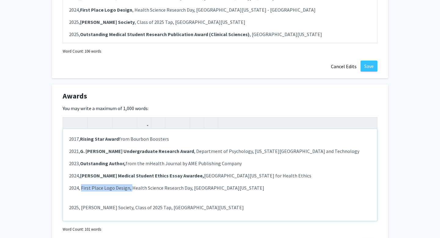
drag, startPoint x: 130, startPoint y: 187, endPoint x: 82, endPoint y: 188, distance: 48.0
click at [82, 188] on p "2024, First Place Logo Design, Health Science Research Day, [GEOGRAPHIC_DATA][U…" at bounding box center [220, 187] width 302 height 7
click at [82, 204] on p "2025, [PERSON_NAME] Society, Class of 2025 Tap, [GEOGRAPHIC_DATA][US_STATE]" at bounding box center [220, 206] width 302 height 7
click at [82, 197] on div "2017, Rising Star Award from Bourbon Boosters 2021, G. [PERSON_NAME] Undergradu…" at bounding box center [220, 175] width 314 height 92
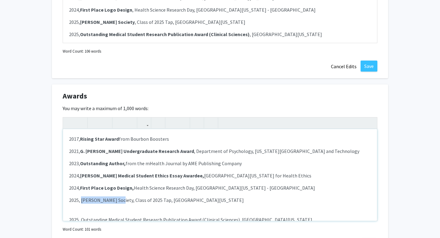
click at [82, 199] on p "2025, [PERSON_NAME] Society, Class of 2025 Tap, [GEOGRAPHIC_DATA][US_STATE]" at bounding box center [220, 199] width 302 height 7
click at [84, 211] on div "2017, Rising Star Award from Bourbon Boosters 2021, G. [PERSON_NAME] Undergradu…" at bounding box center [220, 175] width 314 height 92
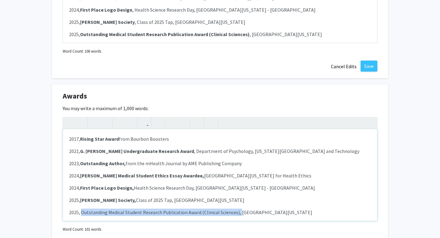
click at [82, 211] on p "2025, Outstanding Medical Student Research Publication Award (Clinical Sciences…" at bounding box center [220, 211] width 302 height 7
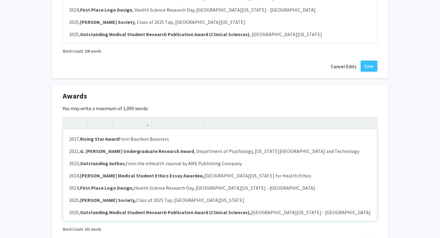
click at [172, 173] on strong "[PERSON_NAME] Medical Student Ethics Essay Awardee," at bounding box center [142, 175] width 124 height 6
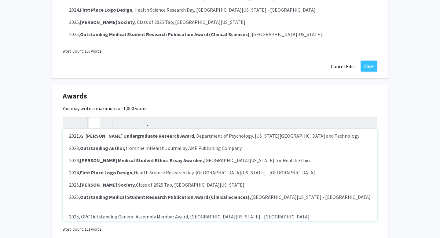
scroll to position [26, 0]
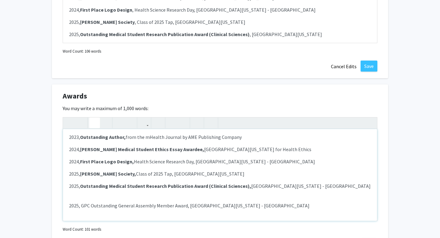
click at [162, 190] on div "2017, Rising Star Award from Bourbon Boosters 2021, G. [PERSON_NAME] Undergradu…" at bounding box center [220, 175] width 314 height 92
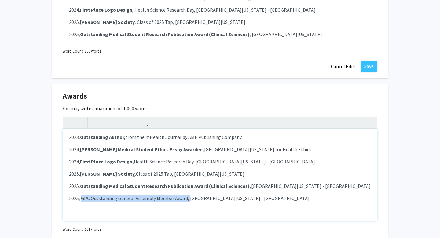
drag, startPoint x: 187, startPoint y: 200, endPoint x: 80, endPoint y: 200, distance: 106.9
click at [80, 200] on p "2025, GPC Outstanding General Assembly Member Award, [GEOGRAPHIC_DATA][US_STATE…" at bounding box center [220, 197] width 302 height 7
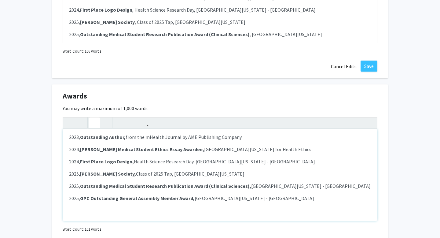
click at [196, 203] on div "2017, Rising Star Award from Bourbon Boosters 2021, G. [PERSON_NAME] Undergradu…" at bounding box center [220, 175] width 314 height 92
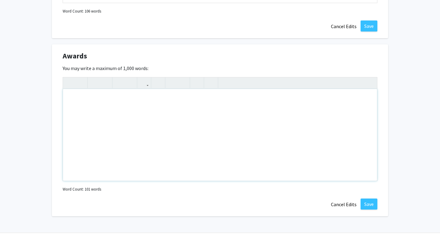
scroll to position [760, 0]
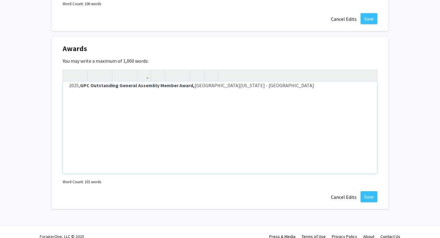
type textarea "<p>2017, <strong>Rising Star Award </strong>from Bourbon Boosters&nbsp;</p><p>2…"
click at [367, 194] on button "Save" at bounding box center [369, 196] width 17 height 11
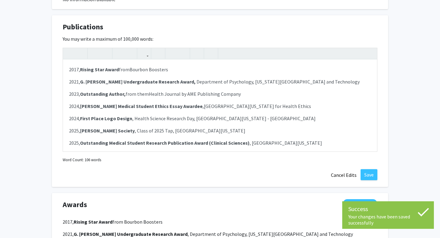
scroll to position [601, 0]
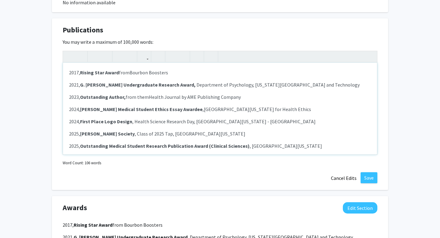
click at [288, 121] on p "2024, First Place Logo Design , Health Science Research Day, [GEOGRAPHIC_DATA][…" at bounding box center [220, 121] width 302 height 7
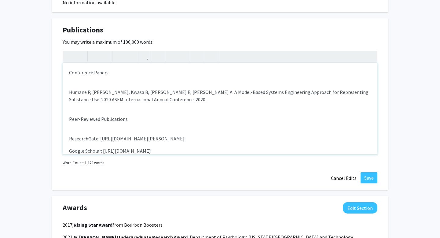
scroll to position [591, 0]
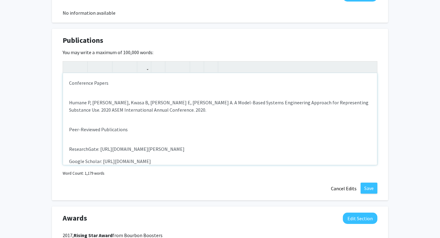
click at [109, 93] on div "Conference Papers Humane P, [PERSON_NAME], [PERSON_NAME] B, [PERSON_NAME] E, [P…" at bounding box center [220, 119] width 314 height 92
drag, startPoint x: 110, startPoint y: 85, endPoint x: 27, endPoint y: 75, distance: 83.6
click at [95, 119] on div "Conference Papers Humane P, [PERSON_NAME], [PERSON_NAME] B, [PERSON_NAME] E, [P…" at bounding box center [220, 119] width 314 height 92
click at [82, 93] on div "Conference Papers Humane P, [PERSON_NAME], [PERSON_NAME] B, [PERSON_NAME] E, [P…" at bounding box center [220, 119] width 314 height 92
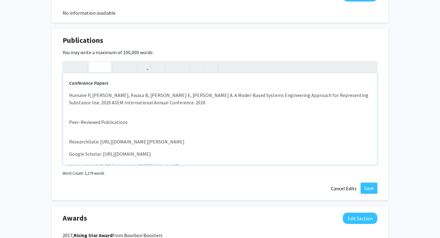
click at [79, 112] on div "Conference Papers Humane P, [PERSON_NAME], [PERSON_NAME] B, [PERSON_NAME] E, [P…" at bounding box center [220, 119] width 314 height 92
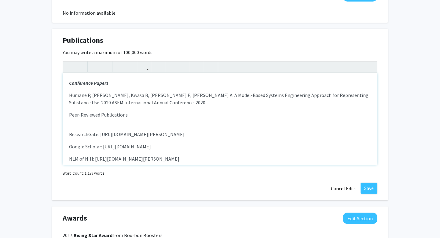
drag, startPoint x: 130, startPoint y: 118, endPoint x: 55, endPoint y: 113, distance: 74.7
click at [55, 113] on div "Publications Edit Section You may write a maximum of 100,000 words: Conference …" at bounding box center [220, 115] width 336 height 172
click at [93, 125] on div "Conference Papers Humane P, [PERSON_NAME], [PERSON_NAME] B, [PERSON_NAME] E, [P…" at bounding box center [220, 119] width 314 height 92
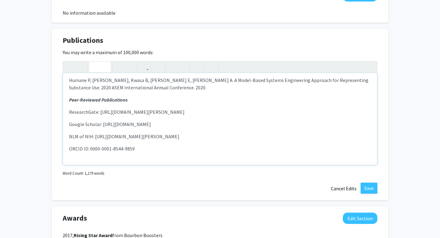
scroll to position [26, 0]
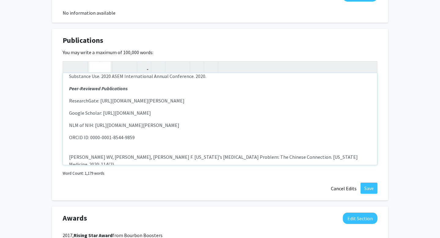
click at [224, 104] on div "Conference Papers Humane P, [PERSON_NAME], [PERSON_NAME] B, [PERSON_NAME] E, [P…" at bounding box center [220, 119] width 314 height 92
click at [215, 101] on p "ResearchGate: [URL][DOMAIN_NAME][PERSON_NAME]" at bounding box center [220, 100] width 302 height 7
click at [258, 118] on div "Conference Papers Humane P, [PERSON_NAME], [PERSON_NAME] B, [PERSON_NAME] E, [P…" at bounding box center [220, 119] width 314 height 92
click at [251, 131] on div "Conference Papers Humane P, [PERSON_NAME], [PERSON_NAME] B, [PERSON_NAME] E, [P…" at bounding box center [220, 119] width 314 height 92
click at [126, 152] on div "Conference Papers Humane P, [PERSON_NAME], [PERSON_NAME] B, [PERSON_NAME] E, [P…" at bounding box center [220, 119] width 314 height 92
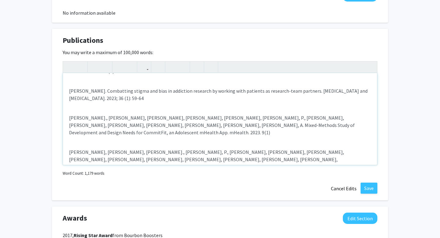
scroll to position [97, 0]
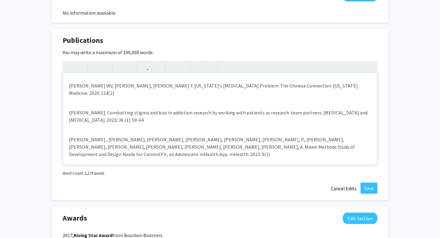
click at [108, 101] on div "Conference Papers Humane P, [PERSON_NAME], [PERSON_NAME] B, [PERSON_NAME] E, [P…" at bounding box center [220, 119] width 314 height 92
click at [104, 117] on div "Conference Papers Humane P, [PERSON_NAME], [PERSON_NAME] B, [PERSON_NAME] E, [P…" at bounding box center [220, 119] width 314 height 92
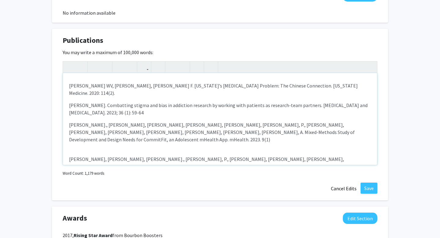
click at [100, 134] on div "Conference Papers Humane P, [PERSON_NAME], [PERSON_NAME] B, [PERSON_NAME] E, [P…" at bounding box center [220, 119] width 314 height 92
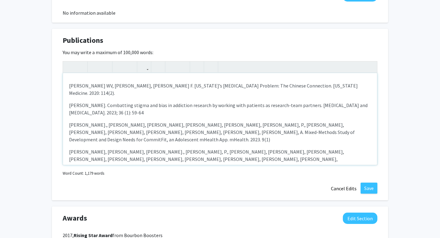
scroll to position [115, 0]
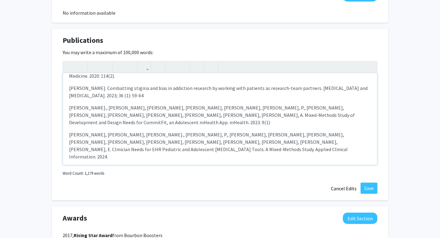
click at [96, 138] on div "Conference Papers Humane P, [PERSON_NAME], [PERSON_NAME] B, [PERSON_NAME] E, [P…" at bounding box center [220, 119] width 314 height 92
drag, startPoint x: 96, startPoint y: 101, endPoint x: 58, endPoint y: 100, distance: 37.9
click at [58, 100] on div "Publications Edit Section You may write a maximum of 100,000 words: Conference …" at bounding box center [220, 115] width 336 height 172
click at [95, 84] on p "[PERSON_NAME]. Combatting stigma and bias in addiction research by working with…" at bounding box center [220, 91] width 302 height 15
drag, startPoint x: 98, startPoint y: 81, endPoint x: 55, endPoint y: 81, distance: 43.4
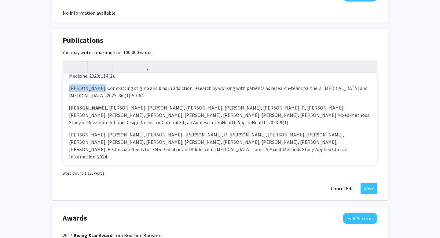
click at [55, 81] on div "Publications Edit Section You may write a maximum of 100,000 words: Conference …" at bounding box center [220, 115] width 336 height 172
drag, startPoint x: 125, startPoint y: 119, endPoint x: 101, endPoint y: 113, distance: 24.5
click at [96, 131] on p "[PERSON_NAME], [PERSON_NAME], [PERSON_NAME]., [PERSON_NAME], P., [PERSON_NAME],…" at bounding box center [220, 145] width 302 height 29
click at [101, 113] on div "Conference Papers Humane P, [PERSON_NAME], [PERSON_NAME] B, [PERSON_NAME] E, [P…" at bounding box center [220, 119] width 314 height 92
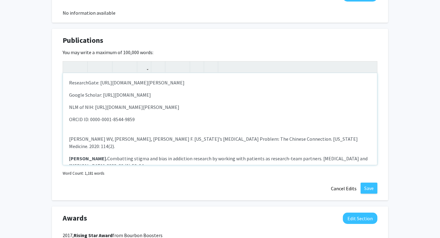
scroll to position [72, 0]
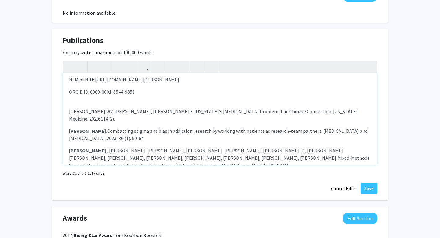
click at [106, 112] on p "[PERSON_NAME] WV, [PERSON_NAME], [PERSON_NAME] F. [US_STATE]’s [MEDICAL_DATA] P…" at bounding box center [220, 115] width 302 height 15
click at [97, 112] on p "[PERSON_NAME] WV, [PERSON_NAME], [PERSON_NAME] F. [US_STATE]’s [MEDICAL_DATA] P…" at bounding box center [220, 115] width 302 height 15
click at [131, 94] on p "ORCID ID: 0000-0001-8544-9859" at bounding box center [220, 91] width 302 height 7
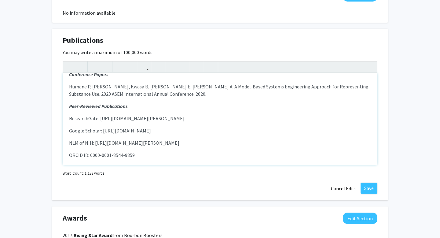
scroll to position [1, 0]
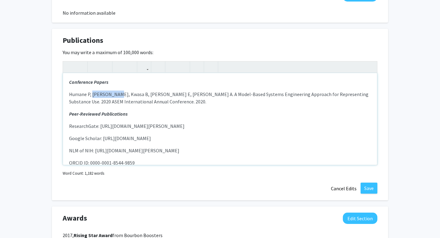
click at [93, 93] on p "Humane P, [PERSON_NAME], Kwasa B, [PERSON_NAME] E, [PERSON_NAME] A. A Model-Bas…" at bounding box center [220, 97] width 302 height 15
click at [101, 130] on div "Conference Papers Humane P, [PERSON_NAME] , [PERSON_NAME] B, [PERSON_NAME] E, […" at bounding box center [220, 119] width 314 height 92
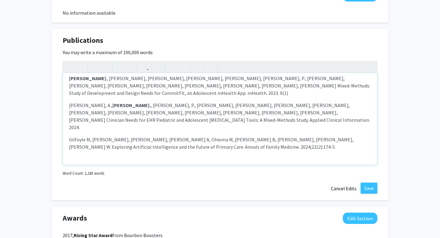
scroll to position [148, 0]
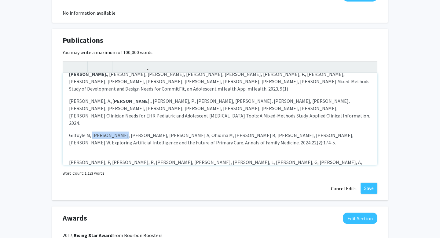
click at [91, 131] on p "Gilfoyle M, [PERSON_NAME], [PERSON_NAME], [PERSON_NAME] A, Ohioma M, [PERSON_NA…" at bounding box center [220, 138] width 302 height 15
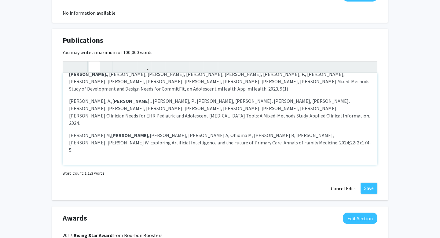
click at [108, 127] on div "Conference Papers Humane P, [PERSON_NAME] , [PERSON_NAME] B, [PERSON_NAME] E, […" at bounding box center [220, 119] width 314 height 92
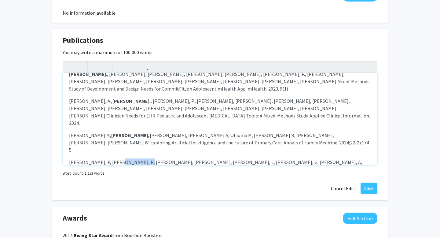
click at [110, 158] on p "[PERSON_NAME], P, [PERSON_NAME], R, [PERSON_NAME], [PERSON_NAME], [PERSON_NAME]…" at bounding box center [220, 169] width 302 height 22
click at [105, 143] on div "Conference Papers Humane P, [PERSON_NAME] , [PERSON_NAME] B, [PERSON_NAME] E, […" at bounding box center [220, 119] width 314 height 92
drag, startPoint x: 97, startPoint y: 145, endPoint x: 112, endPoint y: 139, distance: 15.8
click at [57, 145] on div "Publications Edit Section You may write a maximum of 100,000 words: Conference …" at bounding box center [220, 115] width 336 height 172
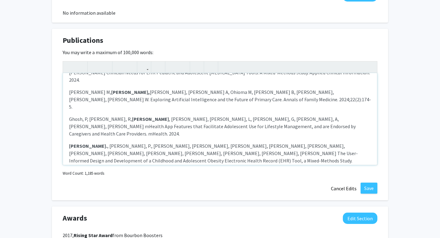
click at [104, 120] on div "Conference Papers Humane P, [PERSON_NAME] , [PERSON_NAME] B, [PERSON_NAME] E, […" at bounding box center [220, 119] width 314 height 92
click at [276, 176] on p "[PERSON_NAME], [PERSON_NAME], [PERSON_NAME], [PERSON_NAME], [PERSON_NAME], [PER…" at bounding box center [220, 194] width 302 height 37
click at [249, 140] on div "Conference Papers Humane P, [PERSON_NAME] , [PERSON_NAME] B, [PERSON_NAME] E, […" at bounding box center [220, 119] width 314 height 92
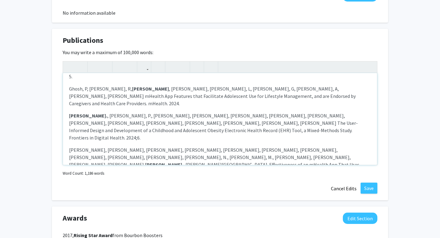
scroll to position [222, 0]
click at [199, 110] on div "Conference Papers Humane P, [PERSON_NAME] , [PERSON_NAME] B, [PERSON_NAME] E, […" at bounding box center [220, 119] width 314 height 92
click at [121, 187] on p "[PERSON_NAME], B., [PERSON_NAME], M., [PERSON_NAME], T., [PERSON_NAME], A., [PE…" at bounding box center [220, 194] width 302 height 15
click at [121, 136] on div "Conference Papers Humane P, [PERSON_NAME] , [PERSON_NAME] B, [PERSON_NAME] E, […" at bounding box center [220, 119] width 314 height 92
drag, startPoint x: 96, startPoint y: 137, endPoint x: 61, endPoint y: 137, distance: 34.8
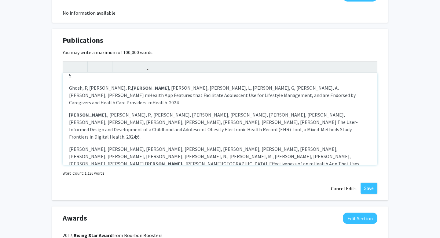
click at [61, 137] on div "Publications Edit Section You may write a maximum of 100,000 words: Conference …" at bounding box center [220, 115] width 336 height 172
click at [75, 206] on p "[PERSON_NAME] ., [PERSON_NAME], [PERSON_NAME], [PERSON_NAME], M., [PERSON_NAME]…" at bounding box center [220, 217] width 302 height 22
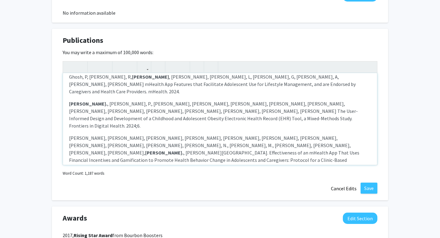
scroll to position [238, 0]
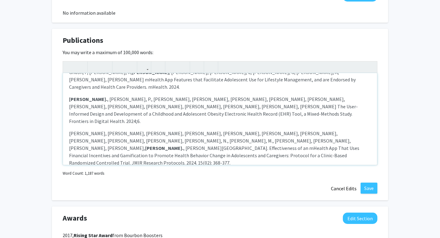
click at [100, 141] on div "Conference Papers Humane P, [PERSON_NAME] , [PERSON_NAME] B, [PERSON_NAME] E, […" at bounding box center [220, 119] width 314 height 92
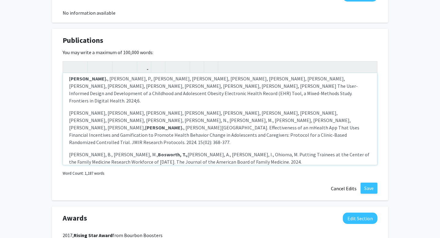
scroll to position [266, 0]
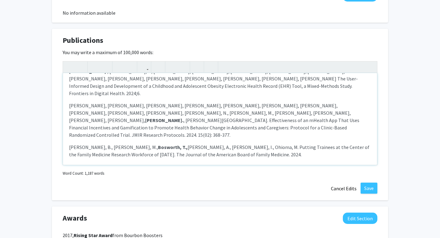
drag, startPoint x: 99, startPoint y: 113, endPoint x: 61, endPoint y: 113, distance: 38.2
click at [61, 113] on div "Publications Edit Section You may write a maximum of 100,000 words: Conference …" at bounding box center [220, 115] width 336 height 172
click at [77, 133] on div "Conference Papers Humane P, [PERSON_NAME] , [PERSON_NAME] B, [PERSON_NAME] E, […" at bounding box center [220, 119] width 314 height 92
click at [146, 217] on p "[PERSON_NAME], N., [PERSON_NAME], [PERSON_NAME], [PERSON_NAME], P., [PERSON_NAM…" at bounding box center [220, 231] width 302 height 29
click at [139, 150] on div "Conference Papers Humane P, [PERSON_NAME] , [PERSON_NAME] B, [PERSON_NAME] E, […" at bounding box center [220, 119] width 314 height 92
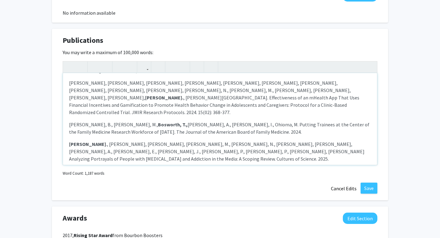
scroll to position [292, 0]
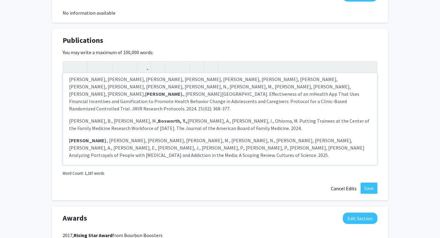
click at [299, 117] on div "Conference Papers Humane P, [PERSON_NAME] , [PERSON_NAME] B, [PERSON_NAME] E, […" at bounding box center [220, 119] width 314 height 92
click at [299, 190] on p "[PERSON_NAME], N., [PERSON_NAME], [PERSON_NAME], [PERSON_NAME], P., [PERSON_NAM…" at bounding box center [220, 204] width 302 height 29
click at [148, 141] on div "Conference Papers Humane P, [PERSON_NAME] , [PERSON_NAME] B, [PERSON_NAME] E, […" at bounding box center [220, 119] width 314 height 92
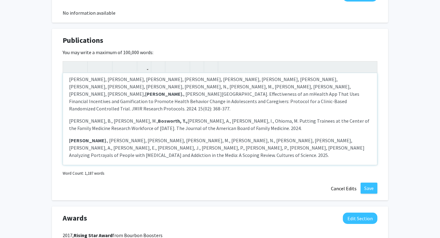
drag, startPoint x: 249, startPoint y: 140, endPoint x: 46, endPoint y: 126, distance: 203.0
click at [173, 225] on p "Jingyuan, X.([PERSON_NAME]), [PERSON_NAME], DR., [PERSON_NAME], M., [PERSON_NAM…" at bounding box center [220, 239] width 302 height 29
click at [158, 225] on p "Jingyuan, X.([PERSON_NAME]), [PERSON_NAME], DR., [PERSON_NAME], M., [PERSON_NAM…" at bounding box center [220, 239] width 302 height 29
click at [157, 225] on p "Jingyuan, X.([PERSON_NAME]), [PERSON_NAME], DR., [PERSON_NAME], M., [PERSON_NAM…" at bounding box center [220, 239] width 302 height 29
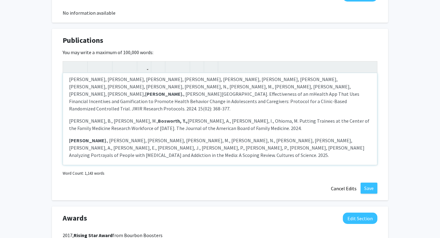
click at [159, 147] on div "Conference Papers Humane P, [PERSON_NAME] , [PERSON_NAME] B, [PERSON_NAME] E, […" at bounding box center [220, 119] width 314 height 92
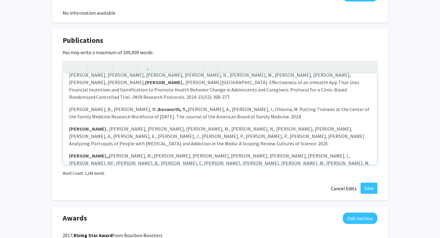
scroll to position [312, 0]
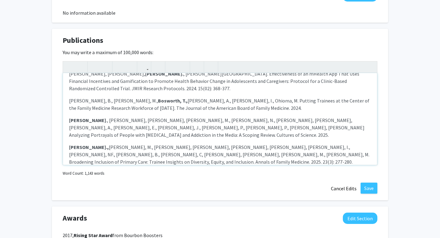
drag, startPoint x: 163, startPoint y: 145, endPoint x: 66, endPoint y: 129, distance: 98.3
click at [66, 129] on div "Conference Papers Humane P, [PERSON_NAME] , [PERSON_NAME] B, [PERSON_NAME] E, […" at bounding box center [220, 119] width 314 height 92
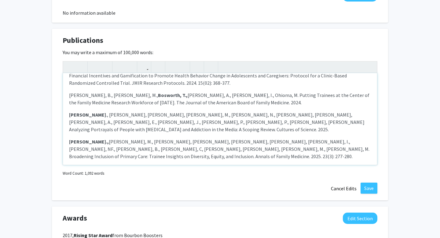
scroll to position [318, 0]
drag, startPoint x: 365, startPoint y: 141, endPoint x: 61, endPoint y: 129, distance: 303.6
click at [61, 129] on div "Publications Edit Section You may write a maximum of 100,000 words: Conference …" at bounding box center [220, 115] width 336 height 172
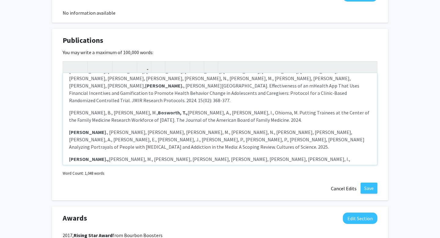
scroll to position [293, 0]
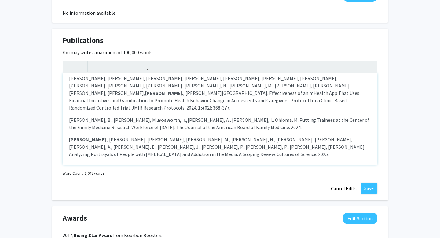
click at [137, 153] on div "Conference Papers Humane P, [PERSON_NAME] , [PERSON_NAME] B, [PERSON_NAME] E, […" at bounding box center [220, 119] width 314 height 92
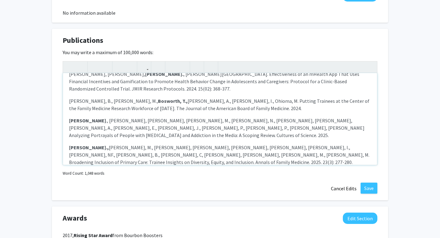
scroll to position [320, 0]
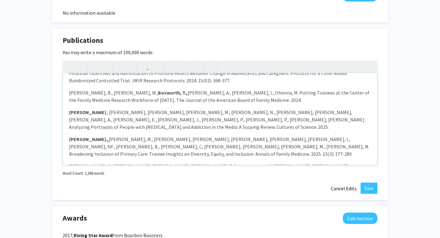
drag, startPoint x: 159, startPoint y: 127, endPoint x: 58, endPoint y: 125, distance: 101.1
click at [58, 125] on div "Publications Edit Section You may write a maximum of 100,000 words: Conference …" at bounding box center [220, 115] width 336 height 172
click at [108, 129] on div "Conference Papers Humane P, [PERSON_NAME] , [PERSON_NAME] B, [PERSON_NAME] E, […" at bounding box center [220, 119] width 314 height 92
drag, startPoint x: 196, startPoint y: 137, endPoint x: 149, endPoint y: 154, distance: 50.0
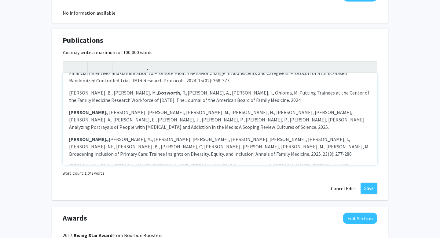
click at [149, 154] on div "Conference Papers Humane P, [PERSON_NAME] , [PERSON_NAME] B, [PERSON_NAME] E, […" at bounding box center [220, 119] width 314 height 92
drag, startPoint x: 212, startPoint y: 157, endPoint x: 196, endPoint y: 144, distance: 21.0
click at [213, 231] on p "Abstracts and Conference Presentation" at bounding box center [220, 234] width 302 height 7
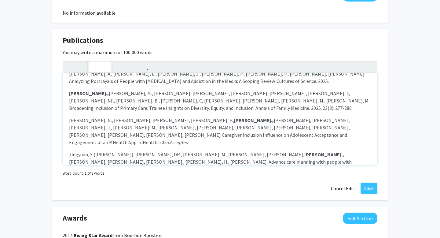
scroll to position [372, 0]
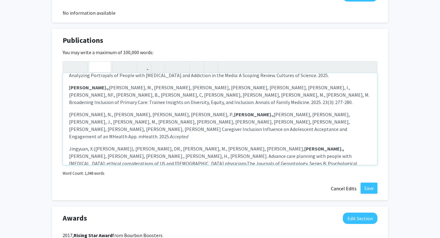
drag, startPoint x: 98, startPoint y: 132, endPoint x: 52, endPoint y: 131, distance: 46.1
click at [52, 131] on div "Publications Edit Section You may write a maximum of 100,000 words: Conference …" at bounding box center [220, 115] width 336 height 172
click at [85, 123] on div "Conference Papers Humane P, [PERSON_NAME] , [PERSON_NAME] B, [PERSON_NAME] E, […" at bounding box center [220, 119] width 314 height 92
click at [85, 142] on div "Conference Papers Humane P, [PERSON_NAME] , [PERSON_NAME] B, [PERSON_NAME] E, […" at bounding box center [220, 119] width 314 height 92
drag, startPoint x: 100, startPoint y: 144, endPoint x: 35, endPoint y: 144, distance: 64.8
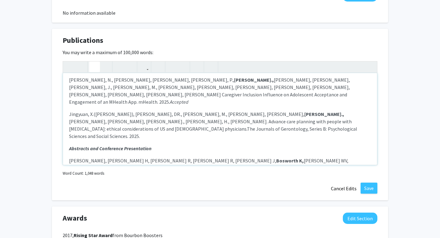
scroll to position [408, 0]
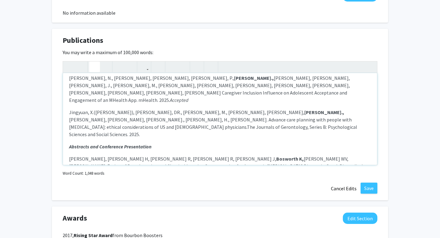
click at [104, 119] on div "Conference Papers Humane P, [PERSON_NAME] , [PERSON_NAME] B, [PERSON_NAME] E, […" at bounding box center [220, 119] width 314 height 92
drag, startPoint x: 98, startPoint y: 127, endPoint x: 46, endPoint y: 127, distance: 52.2
click at [110, 145] on div "Conference Papers Humane P, [PERSON_NAME] , [PERSON_NAME] B, [PERSON_NAME] E, […" at bounding box center [220, 119] width 314 height 92
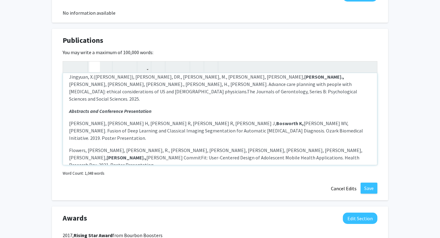
scroll to position [444, 0]
click at [108, 130] on div "Conference Papers Humane P, [PERSON_NAME] , [PERSON_NAME] B, [PERSON_NAME] E, […" at bounding box center [220, 119] width 314 height 92
drag, startPoint x: 98, startPoint y: 131, endPoint x: 49, endPoint y: 130, distance: 49.5
click at [85, 146] on div "Conference Papers Humane P, [PERSON_NAME] , [PERSON_NAME] B, [PERSON_NAME] E, […" at bounding box center [220, 119] width 314 height 92
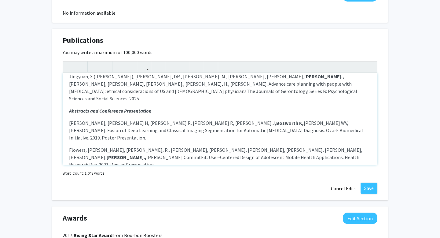
drag, startPoint x: 99, startPoint y: 151, endPoint x: 55, endPoint y: 150, distance: 44.3
click at [55, 150] on div "Publications Edit Section You may write a maximum of 100,000 words: Conference …" at bounding box center [220, 115] width 336 height 172
click at [100, 143] on div "Conference Papers Humane P, [PERSON_NAME] , [PERSON_NAME] B, [PERSON_NAME] E, […" at bounding box center [220, 119] width 314 height 92
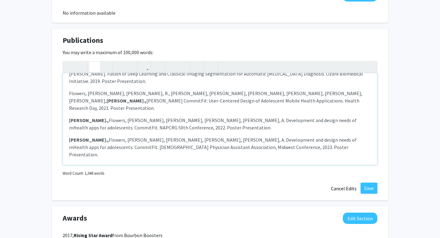
scroll to position [518, 0]
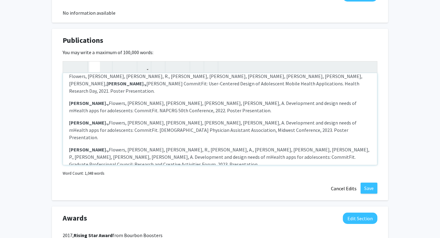
click at [113, 95] on div "Conference Papers Humane P, [PERSON_NAME] , [PERSON_NAME] B, [PERSON_NAME] E, […" at bounding box center [220, 119] width 314 height 92
click at [92, 115] on div "Conference Papers Humane P, [PERSON_NAME] , [PERSON_NAME] B, [PERSON_NAME] E, […" at bounding box center [220, 119] width 314 height 92
drag, startPoint x: 158, startPoint y: 115, endPoint x: 115, endPoint y: 134, distance: 46.5
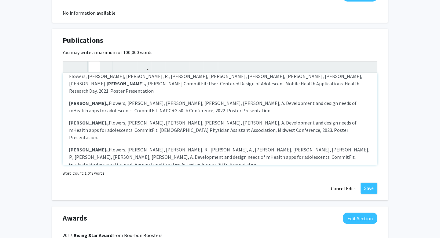
click at [114, 134] on div "Conference Papers Humane P, [PERSON_NAME] , [PERSON_NAME] B, [PERSON_NAME] E, […" at bounding box center [220, 119] width 314 height 92
drag, startPoint x: 101, startPoint y: 134, endPoint x: 63, endPoint y: 134, distance: 38.5
click at [63, 134] on div "Conference Papers Humane P, [PERSON_NAME] , [PERSON_NAME] B, [PERSON_NAME] E, […" at bounding box center [220, 113] width 315 height 104
drag, startPoint x: 98, startPoint y: 135, endPoint x: 53, endPoint y: 135, distance: 45.8
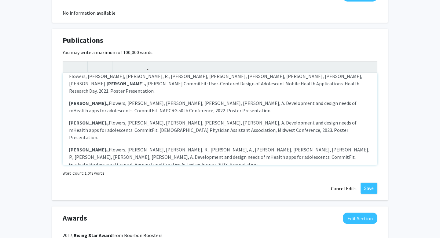
click at [53, 135] on div "Publications Edit Section You may write a maximum of 100,000 words: Conference …" at bounding box center [220, 115] width 336 height 172
click at [84, 150] on div "Conference Papers Humane P, [PERSON_NAME] , [PERSON_NAME] B, [PERSON_NAME] E, […" at bounding box center [220, 119] width 314 height 92
drag, startPoint x: 99, startPoint y: 156, endPoint x: 37, endPoint y: 156, distance: 62.0
click at [89, 149] on div "Conference Papers Humane P, [PERSON_NAME] , [PERSON_NAME] B, [PERSON_NAME] E, […" at bounding box center [220, 119] width 314 height 92
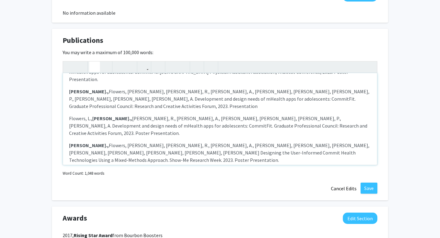
scroll to position [576, 0]
click at [110, 112] on div "Conference Papers Humane P, [PERSON_NAME] , [PERSON_NAME] B, [PERSON_NAME] E, […" at bounding box center [220, 119] width 314 height 92
click at [94, 133] on div "Conference Papers Humane P, [PERSON_NAME] , [PERSON_NAME] B, [PERSON_NAME] E, […" at bounding box center [220, 119] width 314 height 92
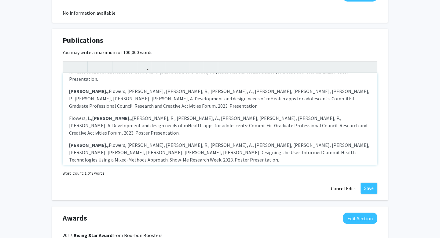
drag, startPoint x: 96, startPoint y: 140, endPoint x: 44, endPoint y: 140, distance: 52.5
click at [84, 150] on div "Conference Papers Humane P, [PERSON_NAME] , [PERSON_NAME] B, [PERSON_NAME] E, […" at bounding box center [220, 119] width 314 height 92
click at [93, 145] on div "Conference Papers Humane P, [PERSON_NAME] , [PERSON_NAME] B, [PERSON_NAME] E, […" at bounding box center [220, 119] width 314 height 92
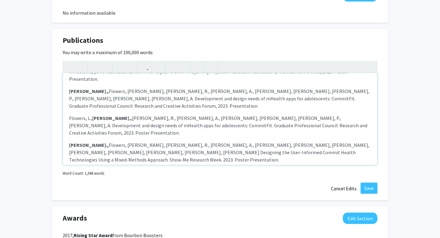
drag, startPoint x: 167, startPoint y: 149, endPoint x: 140, endPoint y: 148, distance: 27.5
click at [131, 140] on div "Conference Papers Humane P, [PERSON_NAME] , [PERSON_NAME] B, [PERSON_NAME] E, […" at bounding box center [220, 119] width 314 height 92
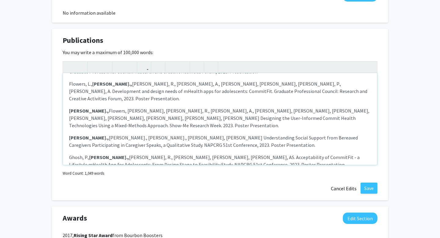
scroll to position [611, 0]
click at [129, 137] on div "Conference Papers Humane P, [PERSON_NAME] , [PERSON_NAME] B, [PERSON_NAME] E, […" at bounding box center [220, 119] width 314 height 92
drag, startPoint x: 100, startPoint y: 134, endPoint x: 56, endPoint y: 134, distance: 44.3
click at [56, 134] on div "Publications Edit Section You may write a maximum of 100,000 words: Conference …" at bounding box center [220, 115] width 336 height 172
click at [84, 151] on div "Conference Papers Humane P, [PERSON_NAME] , [PERSON_NAME] B, [PERSON_NAME] E, […" at bounding box center [220, 119] width 314 height 92
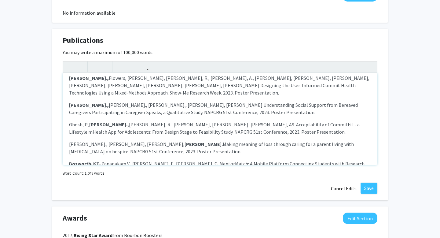
scroll to position [643, 0]
click at [85, 118] on div "Conference Papers Humane P, [PERSON_NAME] , [PERSON_NAME] B, [PERSON_NAME] E, […" at bounding box center [220, 119] width 314 height 92
click at [155, 137] on div "Conference Papers Humane P, [PERSON_NAME] , [PERSON_NAME] B, [PERSON_NAME] E, […" at bounding box center [220, 119] width 314 height 92
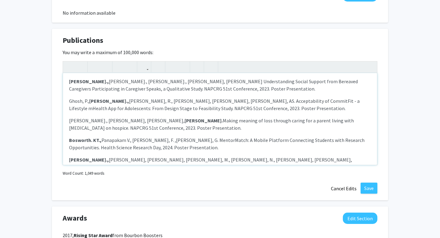
scroll to position [673, 0]
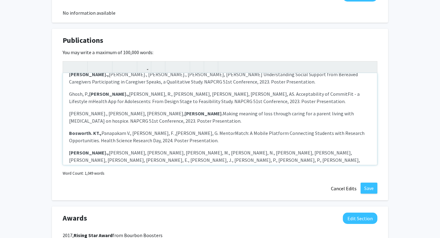
click at [112, 131] on div "Conference Papers Humane P, [PERSON_NAME] , [PERSON_NAME] B, [PERSON_NAME] E, […" at bounding box center [220, 119] width 314 height 92
drag, startPoint x: 110, startPoint y: 158, endPoint x: 60, endPoint y: 112, distance: 67.9
click at [60, 112] on div "Publications Edit Section You may write a maximum of 100,000 words: Conference …" at bounding box center [220, 115] width 336 height 172
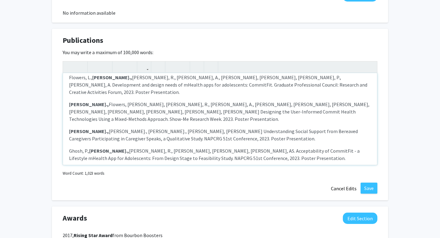
scroll to position [585, 0]
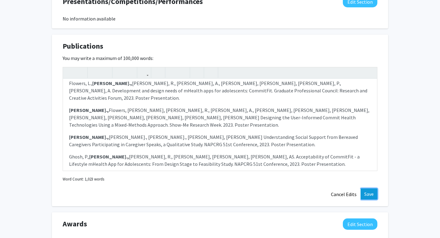
click at [368, 192] on button "Save" at bounding box center [369, 193] width 17 height 11
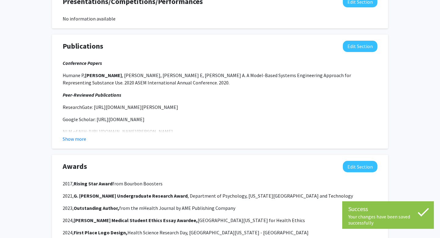
click at [75, 134] on fg-read-more "Conference Papers Humane P, [PERSON_NAME] , [PERSON_NAME] B, [PERSON_NAME] E, […" at bounding box center [220, 100] width 315 height 83
click at [79, 142] on div "Publications Edit Section Conference Papers Humane P, [PERSON_NAME] , Kwasa B, …" at bounding box center [220, 92] width 336 height 114
click at [76, 141] on button "Show more" at bounding box center [75, 138] width 24 height 7
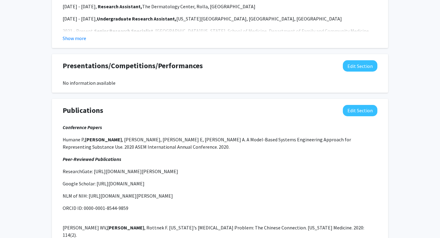
scroll to position [522, 0]
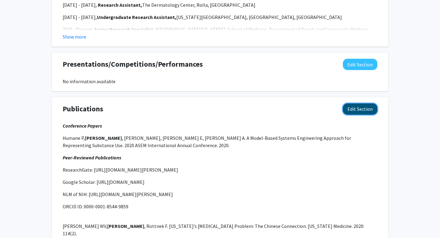
click at [370, 108] on button "Edit Section" at bounding box center [360, 108] width 35 height 11
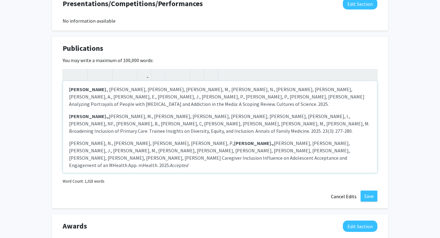
scroll to position [620, 0]
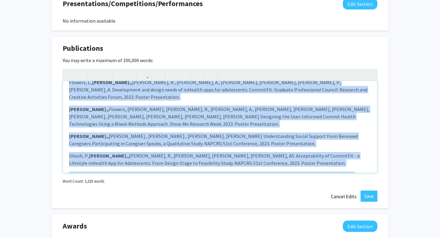
drag, startPoint x: 70, startPoint y: 146, endPoint x: 208, endPoint y: 199, distance: 148.3
click at [205, 199] on div "Publications Edit Section You may write a maximum of 100,000 words: Conference …" at bounding box center [220, 123] width 336 height 172
copy div "Loremipsu dol Sitametcon Adipiscingel Seddoe T, Incididun U, Labo E, Dolor M, A…"
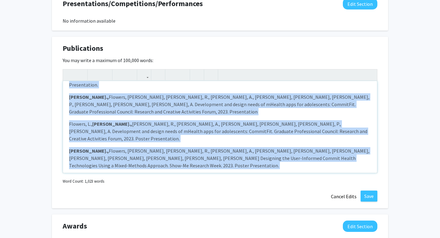
scroll to position [582, 0]
click at [361, 5] on button "Edit Section" at bounding box center [360, 3] width 35 height 11
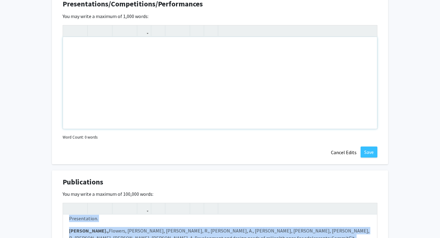
click at [287, 73] on div "Note to users with screen readers: Please deactivate our accessibility plugin f…" at bounding box center [220, 83] width 314 height 92
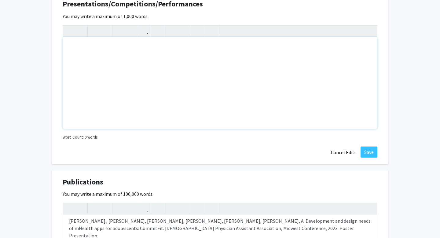
type textarea "<l><ipsumd><si>Ametconsec Adipis&elit;</se></doeius></t><i>Utlabo E, <dolore>Ma…"
click at [273, 63] on div "Note to users with screen readers: Please deactivate our accessibility plugin f…" at bounding box center [220, 83] width 314 height 92
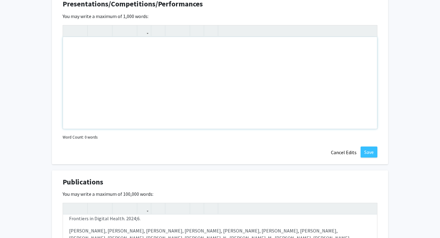
paste div "Note to users with screen readers: Please deactivate our accessibility plugin f…"
type textarea "<p>Abstracts and Conference Presentation</p><br><p>[PERSON_NAME] N, [PERSON_NAM…"
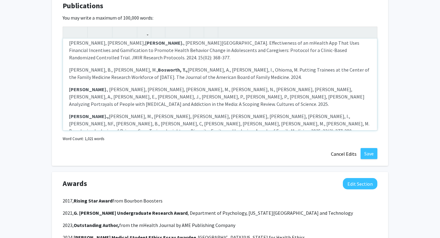
scroll to position [313, 0]
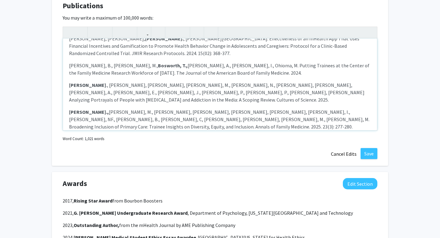
drag, startPoint x: 281, startPoint y: 121, endPoint x: 142, endPoint y: 82, distance: 144.5
click at [142, 83] on div "Conference Papers Humane P, [PERSON_NAME] , [PERSON_NAME] B, [PERSON_NAME] E, […" at bounding box center [220, 84] width 314 height 92
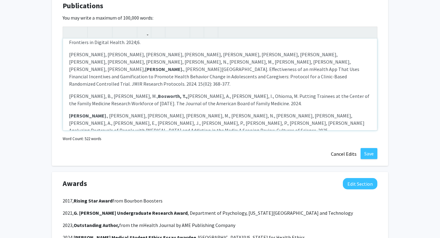
type textarea "<l><ipsumd><si>Ametconsec Adipis&elit;</se></doeius></t><i>Utlabo E, <dolore>Ma…"
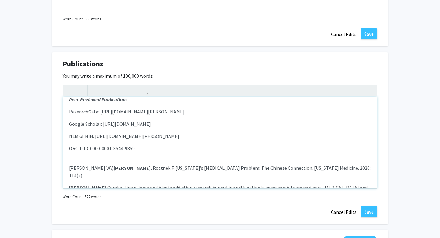
scroll to position [0, 0]
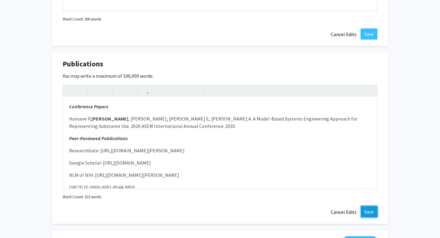
click at [365, 211] on button "Save" at bounding box center [369, 211] width 17 height 11
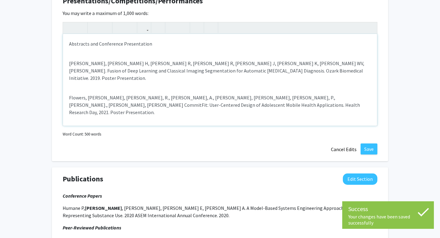
scroll to position [575, 0]
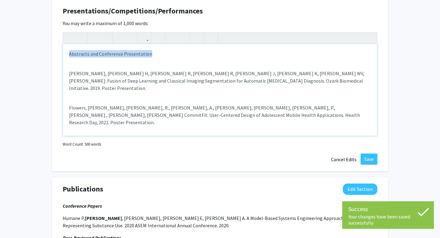
drag, startPoint x: 159, startPoint y: 53, endPoint x: 51, endPoint y: 49, distance: 108.2
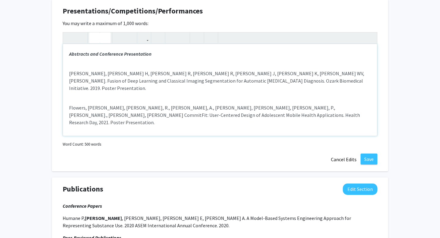
click at [110, 71] on p "[PERSON_NAME], [PERSON_NAME] H, [PERSON_NAME] R, [PERSON_NAME] R, [PERSON_NAME]…" at bounding box center [220, 81] width 302 height 22
click at [101, 66] on div "Abstracts and Conference Presentation [PERSON_NAME], [PERSON_NAME] H, [PERSON_N…" at bounding box center [220, 90] width 314 height 92
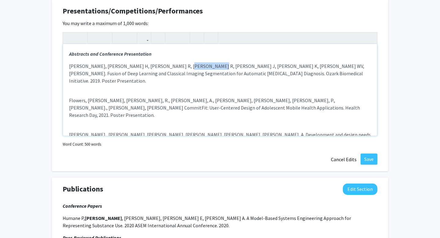
click at [170, 67] on p "[PERSON_NAME], [PERSON_NAME] H, [PERSON_NAME] R, [PERSON_NAME] R, [PERSON_NAME]…" at bounding box center [220, 73] width 302 height 22
click at [166, 85] on div "Abstracts and Conference Presentation [PERSON_NAME], [PERSON_NAME] H, [PERSON_N…" at bounding box center [220, 90] width 314 height 92
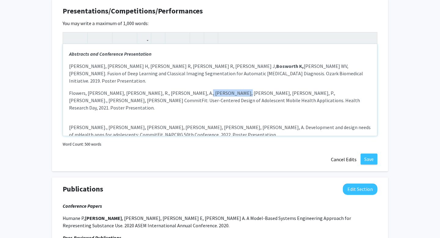
click at [182, 89] on p "Flowers, [PERSON_NAME], [PERSON_NAME], R., [PERSON_NAME], A., [PERSON_NAME], [P…" at bounding box center [220, 100] width 302 height 22
click at [170, 103] on div "Abstracts and Conference Presentation [PERSON_NAME], [PERSON_NAME] H, [PERSON_N…" at bounding box center [220, 90] width 314 height 92
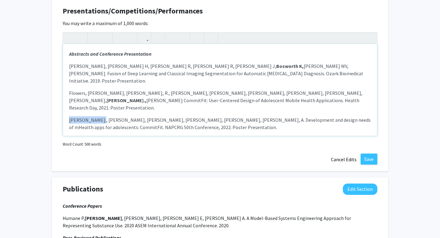
drag, startPoint x: 98, startPoint y: 108, endPoint x: 41, endPoint y: 104, distance: 57.2
drag, startPoint x: 98, startPoint y: 132, endPoint x: 34, endPoint y: 132, distance: 64.8
click at [81, 122] on div "Abstracts and Conference Presentation [PERSON_NAME], [PERSON_NAME] H, [PERSON_N…" at bounding box center [220, 90] width 314 height 92
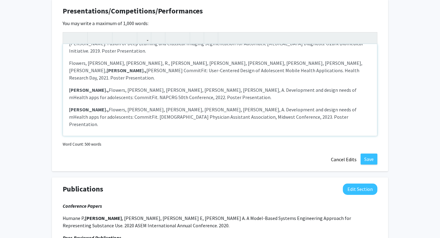
scroll to position [39, 0]
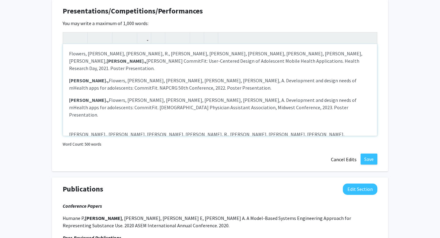
click at [89, 103] on div "Abstracts and Conference Presentation [PERSON_NAME], [PERSON_NAME] H, [PERSON_N…" at bounding box center [220, 90] width 314 height 92
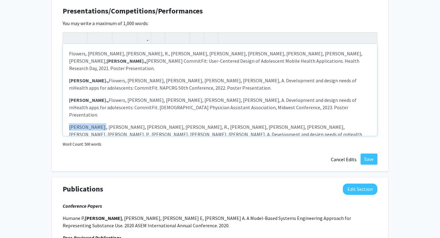
drag, startPoint x: 99, startPoint y: 105, endPoint x: 42, endPoint y: 103, distance: 56.9
click at [101, 125] on div "Abstracts and Conference Presentation [PERSON_NAME], [PERSON_NAME] H, [PERSON_N…" at bounding box center [220, 90] width 314 height 92
drag, startPoint x: 122, startPoint y: 125, endPoint x: 110, endPoint y: 104, distance: 23.9
click at [93, 150] on p "Flowers, [PERSON_NAME], [PERSON_NAME]., [PERSON_NAME], R., [PERSON_NAME], [PERS…" at bounding box center [220, 161] width 302 height 22
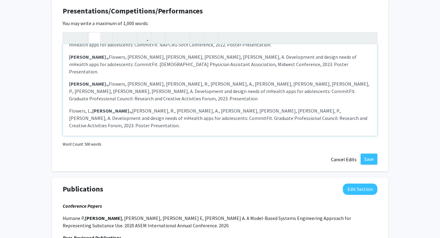
scroll to position [87, 0]
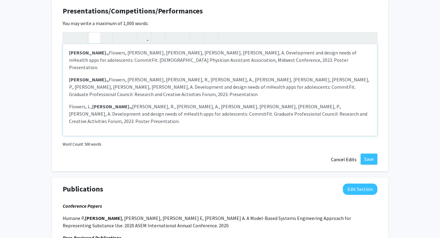
click at [113, 96] on div "Abstracts and Conference Presentation [PERSON_NAME], [PERSON_NAME] H, [PERSON_N…" at bounding box center [220, 90] width 314 height 92
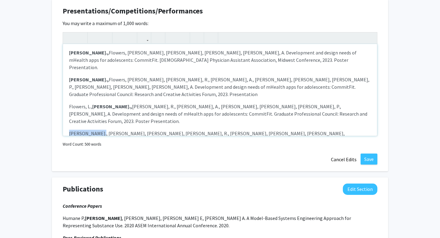
drag, startPoint x: 98, startPoint y: 96, endPoint x: 33, endPoint y: 94, distance: 65.7
click at [79, 116] on div "Abstracts and Conference Presentation [PERSON_NAME], [PERSON_NAME] H, [PERSON_N…" at bounding box center [220, 90] width 314 height 92
drag, startPoint x: 98, startPoint y: 117, endPoint x: 41, endPoint y: 114, distance: 56.6
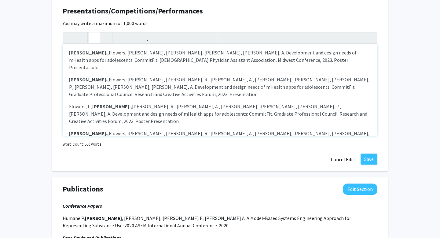
click at [107, 156] on p "[PERSON_NAME]., [PERSON_NAME], [PERSON_NAME]., [PERSON_NAME], [PERSON_NAME] Und…" at bounding box center [220, 163] width 302 height 15
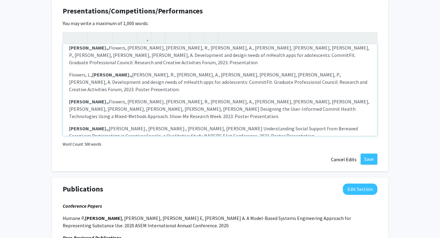
scroll to position [133, 0]
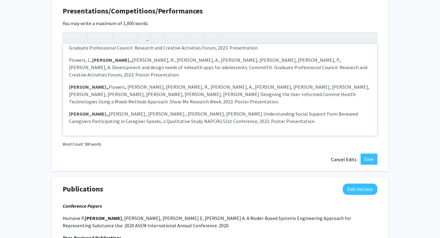
click at [99, 91] on div "Abstracts and Conference Presentation [PERSON_NAME], [PERSON_NAME] H, [PERSON_N…" at bounding box center [220, 90] width 314 height 92
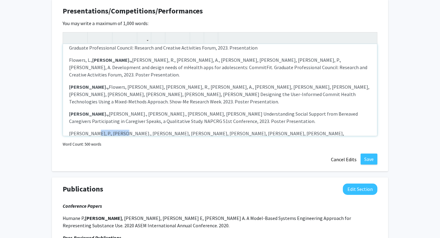
click at [91, 130] on p "[PERSON_NAME], P., [PERSON_NAME]., [PERSON_NAME], [PERSON_NAME], [PERSON_NAME],…" at bounding box center [220, 141] width 302 height 22
drag, startPoint x: 157, startPoint y: 119, endPoint x: 126, endPoint y: 110, distance: 31.7
click at [127, 156] on p "[PERSON_NAME]., [PERSON_NAME], [PERSON_NAME], [PERSON_NAME]. Making meaning of …" at bounding box center [220, 163] width 302 height 15
click at [124, 106] on div "Abstracts and Conference Presentation [PERSON_NAME], [PERSON_NAME] H, [PERSON_N…" at bounding box center [220, 90] width 314 height 92
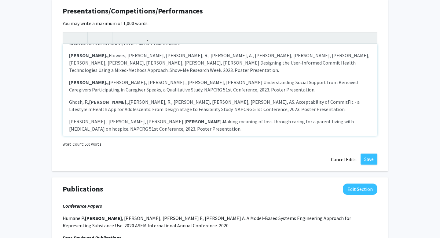
scroll to position [168, 0]
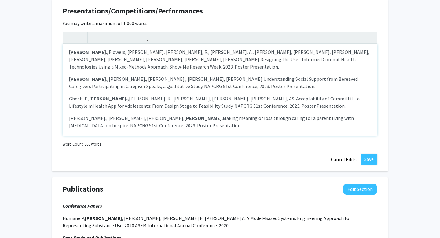
click at [113, 90] on div "Abstracts and Conference Presentation [PERSON_NAME], [PERSON_NAME] H, [PERSON_N…" at bounding box center [220, 90] width 314 height 92
drag, startPoint x: 100, startPoint y: 93, endPoint x: 45, endPoint y: 90, distance: 55.7
click at [79, 113] on div "Abstracts and Conference Presentation [PERSON_NAME], [PERSON_NAME] H, [PERSON_N…" at bounding box center [220, 90] width 314 height 92
drag, startPoint x: 102, startPoint y: 115, endPoint x: 49, endPoint y: 109, distance: 52.9
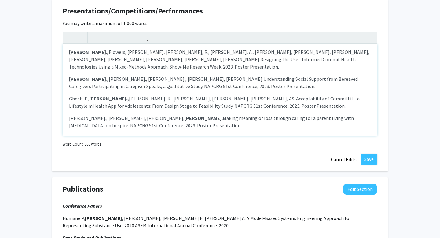
click at [97, 153] on p "[PERSON_NAME]., [PERSON_NAME], [PERSON_NAME], [PERSON_NAME], M., [PERSON_NAME],…" at bounding box center [220, 167] width 302 height 29
drag, startPoint x: 99, startPoint y: 111, endPoint x: 25, endPoint y: 110, distance: 73.6
click at [97, 154] on strong "[PERSON_NAME].," at bounding box center [89, 157] width 40 height 6
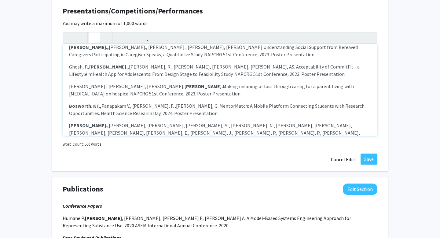
scroll to position [201, 0]
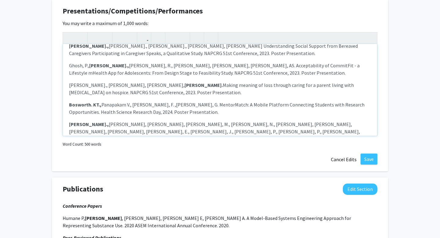
click at [96, 162] on p "[PERSON_NAME], [PERSON_NAME], [PERSON_NAME], [PERSON_NAME], X. ([PERSON_NAME]),…" at bounding box center [220, 173] width 302 height 22
click at [90, 100] on div "Abstracts and Conference Presentation [PERSON_NAME], [PERSON_NAME] H, [PERSON_N…" at bounding box center [220, 90] width 314 height 92
click at [94, 116] on div "Abstracts and Conference Presentation [PERSON_NAME], [PERSON_NAME] H, [PERSON_N…" at bounding box center [220, 90] width 314 height 92
drag, startPoint x: 96, startPoint y: 121, endPoint x: 11, endPoint y: 109, distance: 85.8
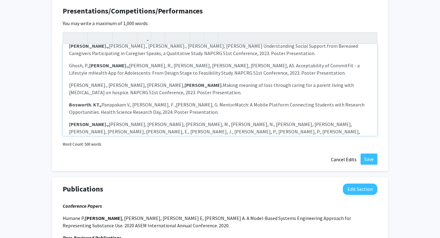
click at [92, 155] on p "[PERSON_NAME], [PERSON_NAME], [PERSON_NAME], [PERSON_NAME], X. ([PERSON_NAME]),…" at bounding box center [220, 166] width 302 height 22
drag, startPoint x: 97, startPoint y: 121, endPoint x: 33, endPoint y: 121, distance: 64.2
click at [101, 130] on div "Abstracts and Conference Presentation [PERSON_NAME], [PERSON_NAME] H, [PERSON_N…" at bounding box center [220, 90] width 314 height 92
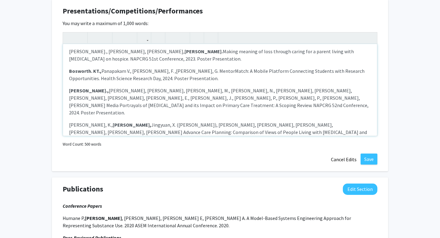
scroll to position [235, 0]
drag, startPoint x: 170, startPoint y: 98, endPoint x: 141, endPoint y: 98, distance: 28.7
click at [141, 159] on p "Gilfoyle. M., [PERSON_NAME], M., [PERSON_NAME], I., [GEOGRAPHIC_DATA][PERSON_NA…" at bounding box center [220, 170] width 302 height 22
drag, startPoint x: 140, startPoint y: 97, endPoint x: 169, endPoint y: 97, distance: 28.7
click at [169, 159] on p "Gilfoyle. M., [PERSON_NAME], M., [PERSON_NAME], I., [GEOGRAPHIC_DATA][PERSON_NA…" at bounding box center [220, 170] width 302 height 22
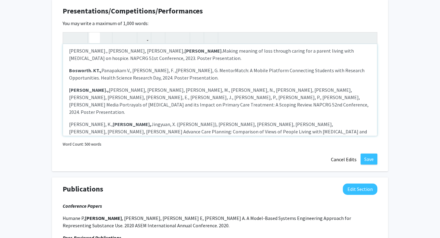
click at [140, 116] on div "Abstracts and Conference Presentation [PERSON_NAME], [PERSON_NAME] H, [PERSON_N…" at bounding box center [220, 90] width 314 height 92
drag, startPoint x: 101, startPoint y: 117, endPoint x: 119, endPoint y: 121, distance: 18.4
click at [61, 116] on div "Presentations/Competitions/Performances Edit Section You may write a maximum of…" at bounding box center [220, 85] width 336 height 172
click at [119, 186] on p "[PERSON_NAME], [PERSON_NAME], B., [PERSON_NAME], C., [PERSON_NAME], N., [PERSON…" at bounding box center [220, 197] width 302 height 22
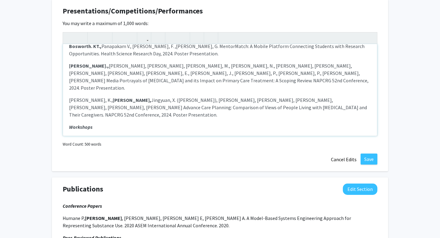
scroll to position [265, 0]
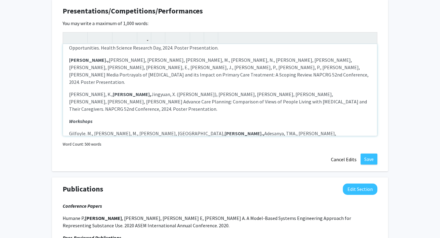
drag, startPoint x: 179, startPoint y: 114, endPoint x: 150, endPoint y: 114, distance: 29.0
click at [150, 191] on p "[PERSON_NAME], B., [PERSON_NAME], M., [PERSON_NAME], [PERSON_NAME], [PERSON_NAM…" at bounding box center [220, 202] width 302 height 22
click at [152, 191] on p "[PERSON_NAME], B., [PERSON_NAME], M., [PERSON_NAME], [PERSON_NAME], [PERSON_NAM…" at bounding box center [220, 202] width 302 height 22
click at [144, 105] on div "Abstracts and Conference Presentation [PERSON_NAME], [PERSON_NAME] H, [PERSON_N…" at bounding box center [220, 90] width 314 height 92
type textarea "<p><strong><em>Abstracts and Conference Presentation</em></strong></p><p>[PERSO…"
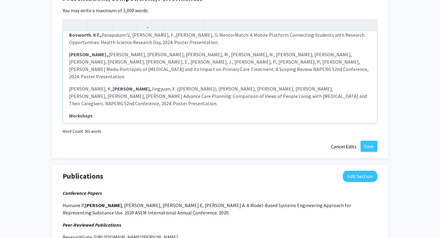
scroll to position [588, 0]
click at [370, 149] on button "Save" at bounding box center [369, 145] width 17 height 11
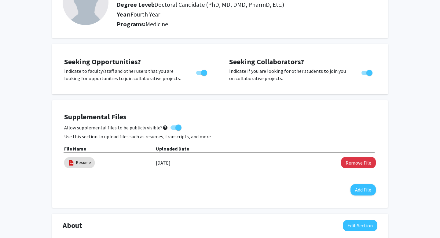
scroll to position [0, 0]
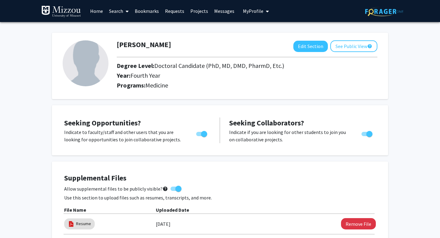
click at [99, 56] on img at bounding box center [86, 63] width 46 height 46
click at [351, 46] on button "See Public View help" at bounding box center [353, 46] width 47 height 12
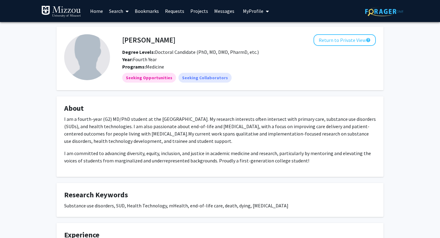
click at [97, 66] on img at bounding box center [87, 57] width 46 height 46
click at [356, 38] on button "Return to Private View help" at bounding box center [344, 40] width 62 height 12
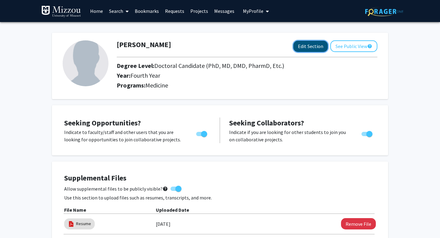
click at [313, 44] on button "Edit Section" at bounding box center [310, 46] width 35 height 11
select select "fourth_year"
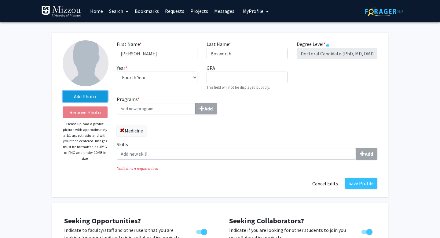
click at [89, 101] on label "Add Photo" at bounding box center [85, 96] width 45 height 11
click at [0, 0] on input "Add Photo" at bounding box center [0, 0] width 0 height 0
click at [96, 96] on label "Add Photo" at bounding box center [85, 96] width 45 height 11
click at [0, 0] on input "Add Photo" at bounding box center [0, 0] width 0 height 0
click at [96, 98] on label "Add Photo" at bounding box center [85, 96] width 45 height 11
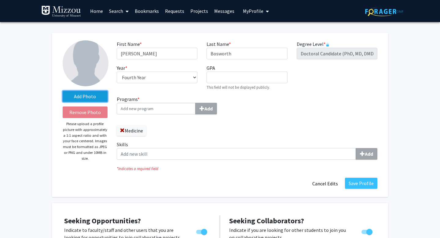
click at [0, 0] on input "Add Photo" at bounding box center [0, 0] width 0 height 0
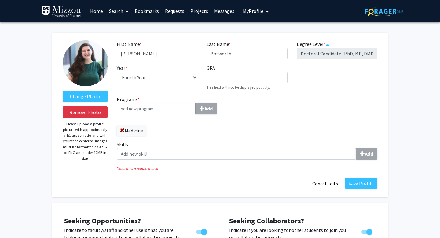
click at [266, 114] on div "Programs * Add Medicine Skills Add" at bounding box center [247, 129] width 270 height 69
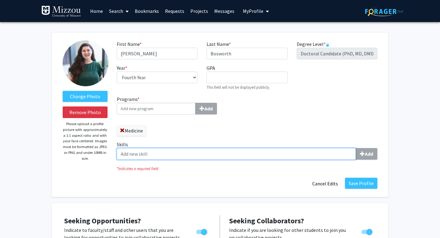
click at [315, 149] on input "Skills Add" at bounding box center [236, 154] width 239 height 12
type input "Qualitative Methods"
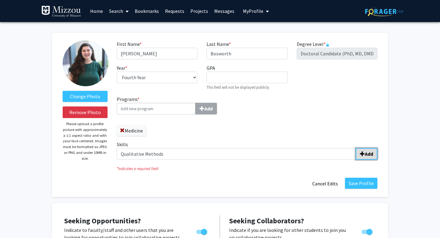
click at [372, 154] on b "Add" at bounding box center [369, 154] width 8 height 6
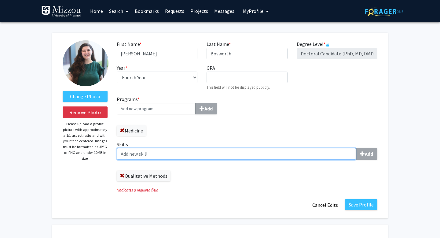
click at [317, 154] on input "Skills Add" at bounding box center [236, 154] width 239 height 12
click at [355, 154] on input "IRB compliance" at bounding box center [236, 154] width 239 height 12
type input "IRB compliance"
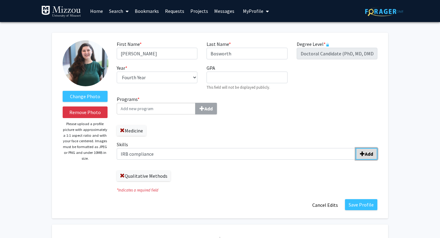
click at [363, 154] on span "submit" at bounding box center [362, 153] width 5 height 5
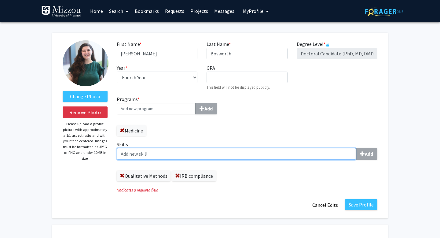
click at [284, 152] on input "Skills Add" at bounding box center [236, 154] width 239 height 12
type input "Mixed-Methods"
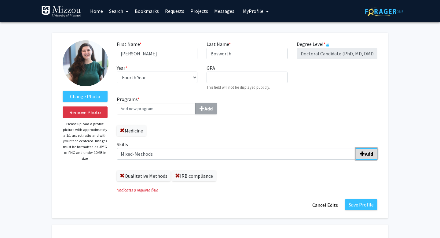
click at [371, 154] on b "Add" at bounding box center [369, 154] width 8 height 6
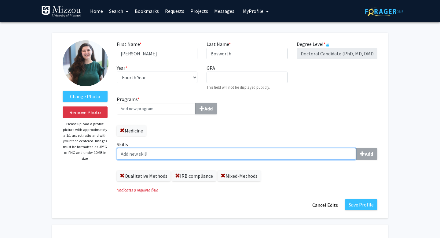
click at [315, 156] on input "Skills Add" at bounding box center [236, 154] width 239 height 12
type input "Focus Group Facilitation"
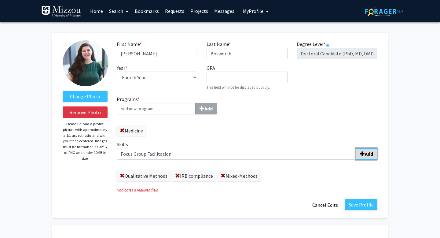
click at [369, 156] on b "Add" at bounding box center [369, 154] width 8 height 6
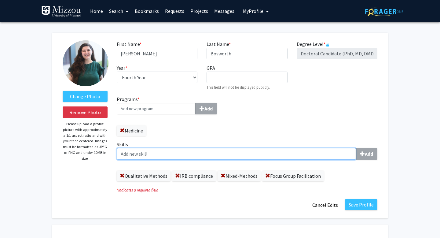
click at [306, 156] on input "Skills Add" at bounding box center [236, 154] width 239 height 12
type input "Survey and Psychometrics"
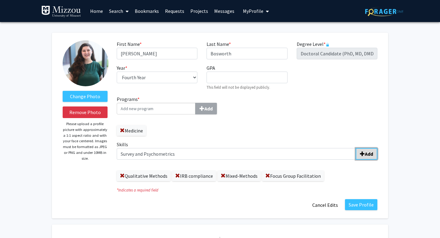
click at [366, 152] on b "Add" at bounding box center [369, 154] width 8 height 6
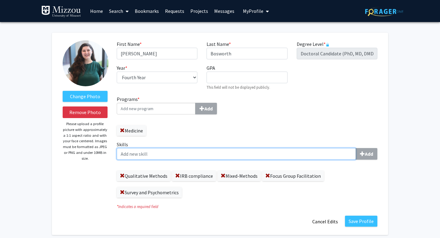
click at [195, 158] on input "Skills Add" at bounding box center [236, 154] width 239 height 12
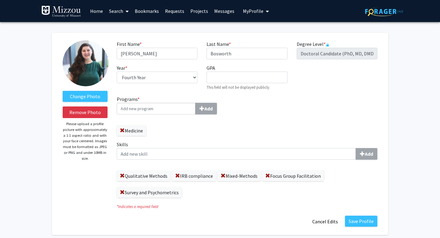
click at [158, 109] on input "Programs * Add" at bounding box center [156, 109] width 79 height 12
type input "Translational Biosciences"
click at [212, 110] on b "Add" at bounding box center [208, 108] width 8 height 6
click at [162, 112] on input "Programs * Add" at bounding box center [156, 109] width 79 height 12
type input "M"
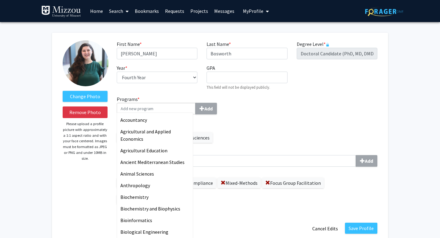
click at [222, 126] on div "Medicine Translational Biosciences" at bounding box center [180, 134] width 126 height 16
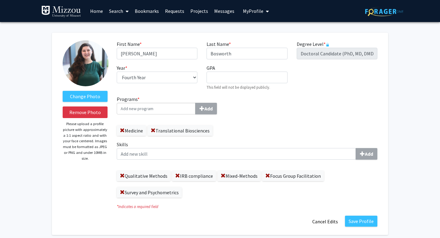
click at [243, 104] on div "Programs * Add Medicine Translational Biosciences" at bounding box center [179, 117] width 135 height 45
click at [170, 112] on input "Programs * Add" at bounding box center [156, 109] width 79 height 12
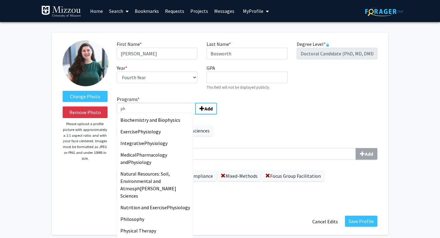
type input "p"
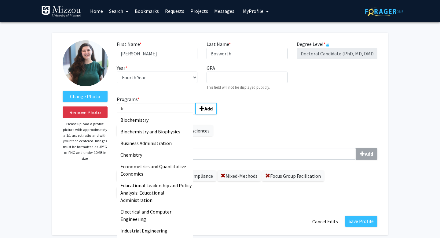
type input "t"
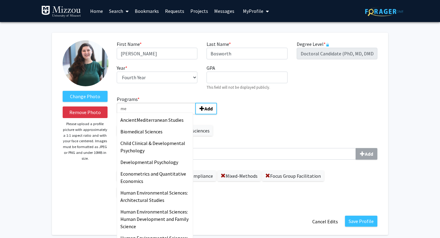
type input "m"
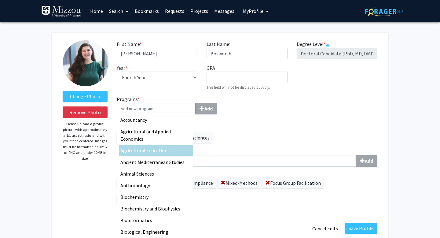
click at [248, 136] on div "Programs * Accountancy Agricultural and Applied Economics Agricultural Educatio…" at bounding box center [247, 152] width 270 height 114
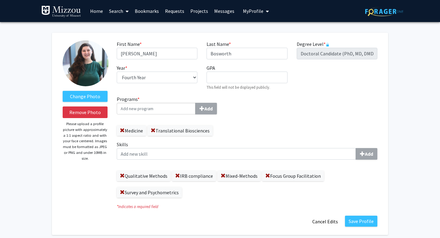
click at [248, 136] on div "Programs * Add Medicine Translational Biosciences Skills Add Qualitative Method…" at bounding box center [247, 148] width 270 height 107
click at [233, 162] on div "Skills Add Qualitative Methods IRB compliance Mixed-Methods Focus Group Facilit…" at bounding box center [247, 169] width 261 height 57
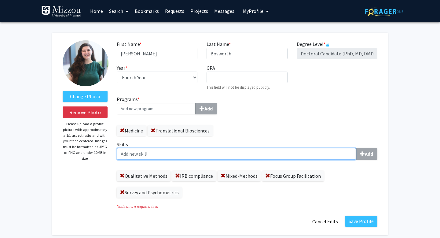
click at [229, 159] on input "Skills Add" at bounding box center [236, 154] width 239 height 12
type input "Interviewing"
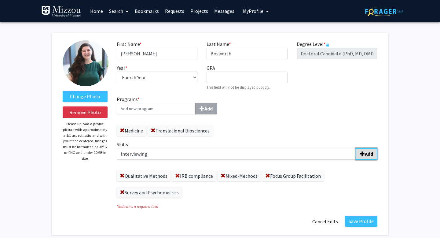
click at [373, 152] on button "Add" at bounding box center [367, 154] width 22 height 12
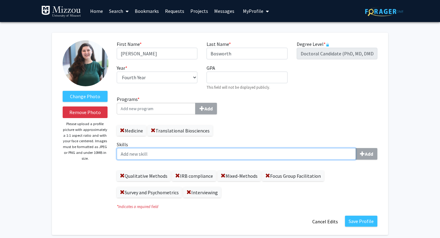
click at [284, 156] on input "Skills Add" at bounding box center [236, 154] width 239 height 12
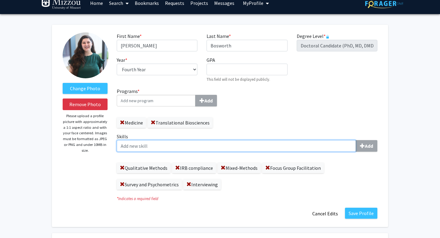
scroll to position [11, 0]
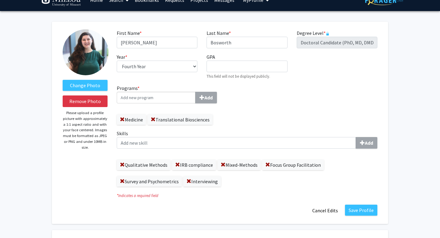
click at [268, 115] on div "Programs * Add Medicine Translational Biosciences Skills Add Qualitative Method…" at bounding box center [247, 137] width 270 height 107
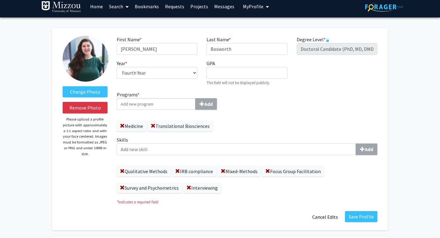
scroll to position [6, 0]
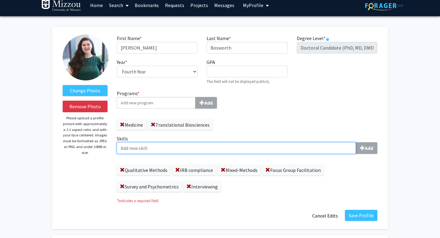
click at [247, 146] on input "Skills Add" at bounding box center [236, 148] width 239 height 12
type input "Grant Writing"
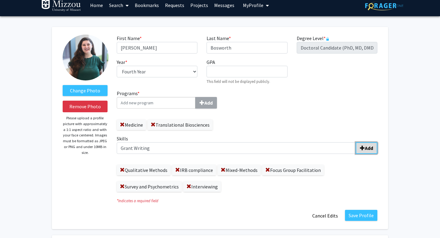
click at [374, 147] on button "Add" at bounding box center [367, 148] width 22 height 12
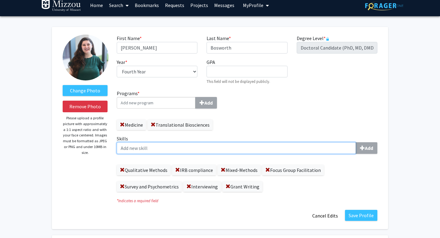
click at [312, 147] on input "Skills Add" at bounding box center [236, 148] width 239 height 12
type input "Interprofessional collaboration"
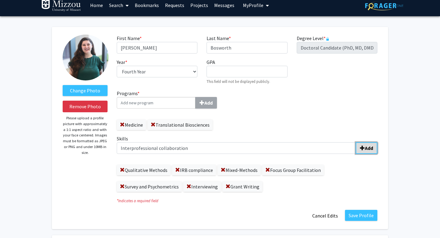
click at [375, 150] on button "Add" at bounding box center [367, 148] width 22 height 12
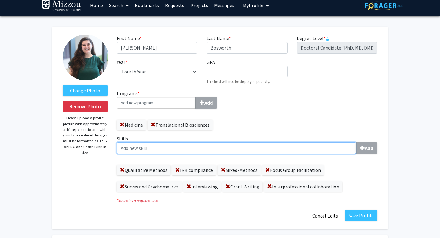
click at [270, 151] on input "Skills Add" at bounding box center [236, 148] width 239 height 12
click at [153, 148] on input "Thematic Approaches" at bounding box center [236, 148] width 239 height 12
click at [152, 148] on input "Thematic Approaches" at bounding box center [236, 148] width 239 height 12
type input "Thematic Analysis"
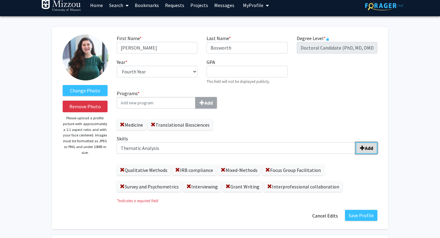
click at [370, 147] on b "Add" at bounding box center [369, 148] width 8 height 6
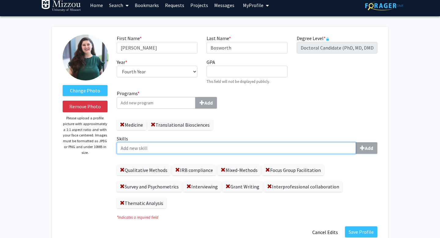
click at [314, 148] on input "Skills Add" at bounding box center [236, 148] width 239 height 12
type input "RStudio"
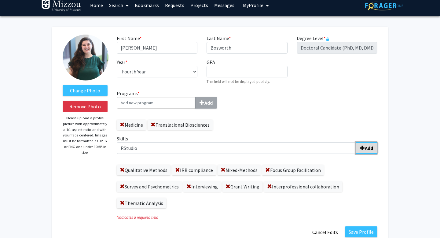
click at [367, 152] on button "Add" at bounding box center [367, 148] width 22 height 12
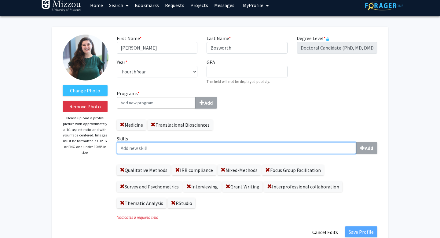
click at [187, 152] on input "Skills Add" at bounding box center [236, 148] width 239 height 12
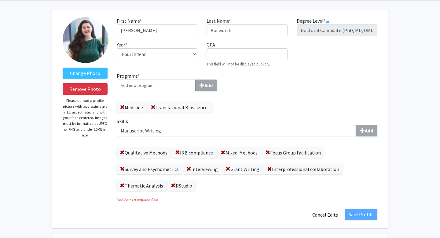
scroll to position [31, 0]
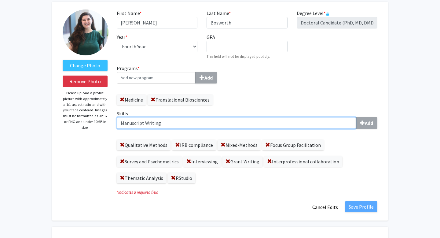
click at [201, 123] on input "Manuscript Writing" at bounding box center [236, 123] width 239 height 12
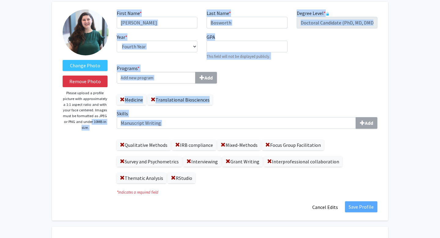
drag, startPoint x: 218, startPoint y: 130, endPoint x: 89, endPoint y: 121, distance: 129.2
click at [89, 121] on form "Change Photo Remove Photo Please upload a profile picture with approximately a …" at bounding box center [220, 110] width 324 height 203
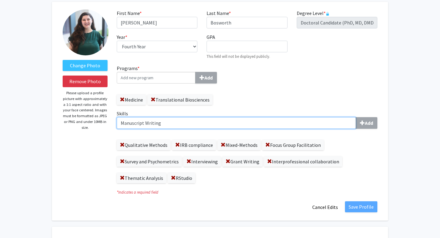
click at [174, 119] on input "Manuscript Writing" at bounding box center [236, 123] width 239 height 12
drag, startPoint x: 173, startPoint y: 123, endPoint x: 97, endPoint y: 119, distance: 75.3
click at [97, 119] on form "Change Photo Remove Photo Please upload a profile picture with approximately a …" at bounding box center [220, 110] width 324 height 203
type input "R"
type input "Participant Recruitment"
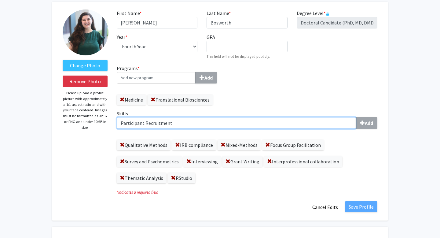
drag, startPoint x: 218, startPoint y: 120, endPoint x: 107, endPoint y: 117, distance: 110.9
click at [110, 119] on form "Change Photo Remove Photo Please upload a profile picture with approximately a …" at bounding box center [220, 110] width 324 height 203
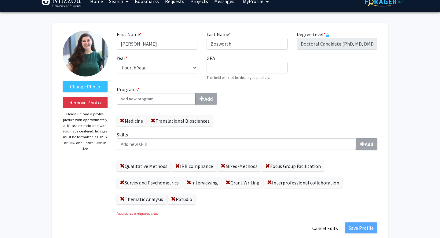
scroll to position [0, 0]
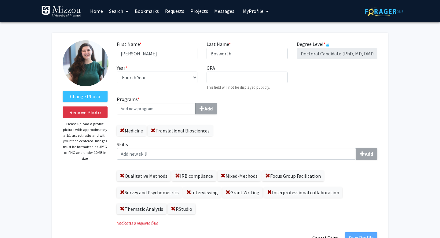
click at [314, 170] on div "Qualitative Methods IRB compliance Mixed-Methods Focus Group Facilitation Surve…" at bounding box center [247, 188] width 261 height 49
click at [305, 161] on div "Skills Add Qualitative Methods IRB compliance Mixed-Methods Focus Group Facilit…" at bounding box center [247, 177] width 261 height 73
click at [304, 160] on div "Skills Add Qualitative Methods IRB compliance Mixed-Methods Focus Group Facilit…" at bounding box center [247, 177] width 261 height 73
click at [296, 137] on div "Programs * Add Medicine Translational Biosciences Skills Add Qualitative Method…" at bounding box center [247, 156] width 270 height 123
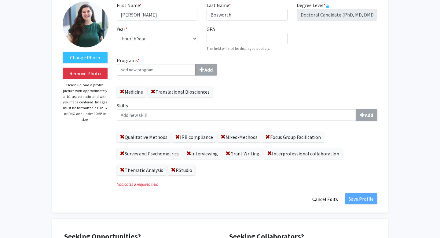
scroll to position [49, 0]
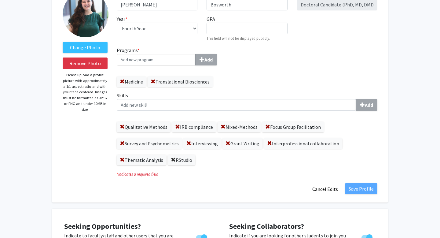
click at [173, 159] on span at bounding box center [173, 159] width 5 height 5
click at [370, 186] on button "Save Profile" at bounding box center [361, 188] width 32 height 11
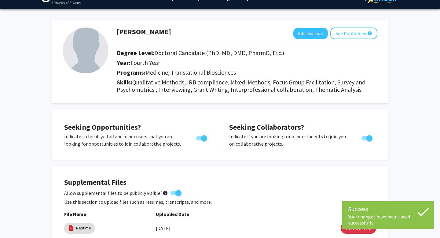
scroll to position [0, 0]
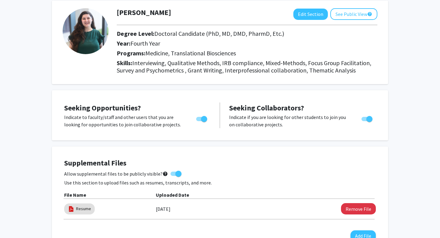
scroll to position [32, 0]
click at [309, 16] on button "Edit Section" at bounding box center [310, 13] width 35 height 11
select select "fourth_year"
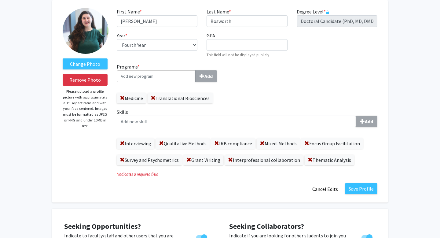
click at [187, 77] on input "Programs * Add" at bounding box center [156, 76] width 79 height 12
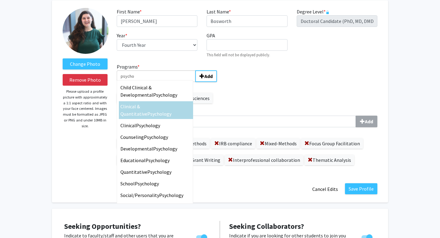
type input "psychol"
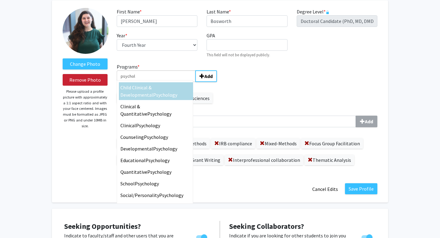
drag, startPoint x: 153, startPoint y: 76, endPoint x: 90, endPoint y: 76, distance: 62.6
click at [90, 76] on form "Change Photo Remove Photo Please upload a profile picture with approximately a …" at bounding box center [220, 101] width 324 height 187
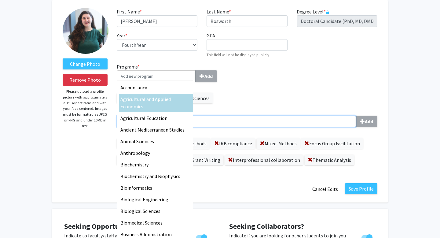
click at [278, 116] on label "Skills Add" at bounding box center [247, 117] width 261 height 19
click at [278, 116] on input "Skills Add" at bounding box center [236, 121] width 239 height 12
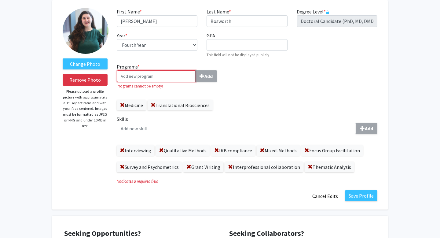
click at [166, 76] on input "Programs * Add" at bounding box center [156, 76] width 79 height 12
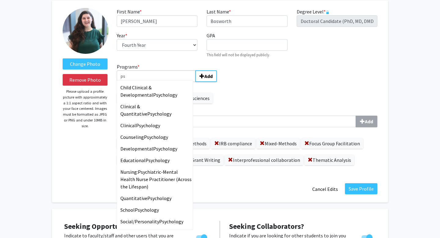
type input "p"
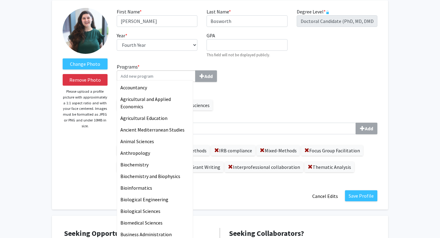
click at [285, 77] on div "Programs * Accountancy Agricultural and Applied Economics Agricultural Educatio…" at bounding box center [247, 120] width 270 height 114
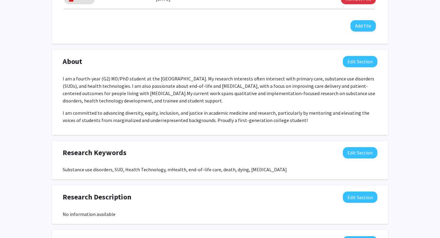
scroll to position [362, 0]
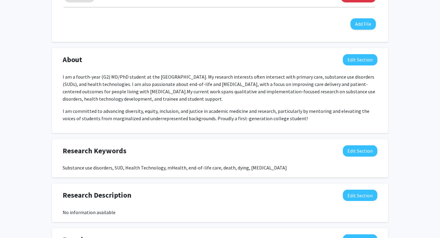
click at [264, 88] on span "My current work spans qualitative and implementation-focused research on substa…" at bounding box center [219, 94] width 313 height 13
click at [362, 62] on button "Edit Section" at bounding box center [360, 59] width 35 height 11
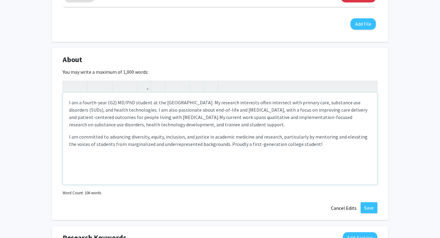
click at [246, 124] on p "I am a fourth-year (G2) MD/PhD student at the [GEOGRAPHIC_DATA]. My research in…" at bounding box center [220, 113] width 302 height 29
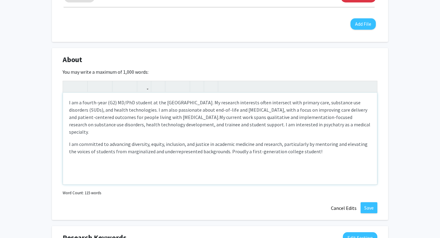
click at [282, 126] on span "My current work spans qualitative and implementation-focused research on substa…" at bounding box center [219, 124] width 301 height 21
click at [286, 123] on span "My current work spans qualitative and implementation-focused research on substa…" at bounding box center [211, 124] width 285 height 21
drag, startPoint x: 354, startPoint y: 123, endPoint x: 233, endPoint y: 123, distance: 121.3
click at [233, 123] on p "I am a fourth-year (G2) MD/PhD student at the [GEOGRAPHIC_DATA]. My research in…" at bounding box center [220, 117] width 302 height 37
click at [234, 125] on span "My current work spans qualitative and implementation-focused research on substa…" at bounding box center [211, 124] width 285 height 21
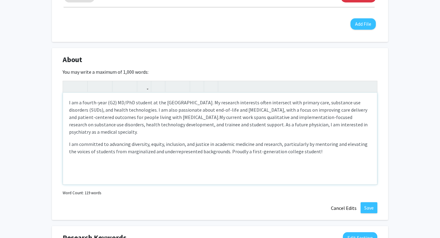
drag, startPoint x: 303, startPoint y: 132, endPoint x: 337, endPoint y: 126, distance: 34.7
click at [337, 126] on p "I am a fourth-year (G2) MD/PhD student at the [GEOGRAPHIC_DATA]. My research in…" at bounding box center [220, 117] width 302 height 37
click at [285, 135] on div "I am a fourth-year (G2) MD/PhD student at the [GEOGRAPHIC_DATA]. My research in…" at bounding box center [220, 139] width 314 height 92
drag, startPoint x: 280, startPoint y: 127, endPoint x: 241, endPoint y: 126, distance: 38.8
click at [240, 126] on span "My current work spans qualitative and implementation-focused research on substa…" at bounding box center [218, 124] width 298 height 21
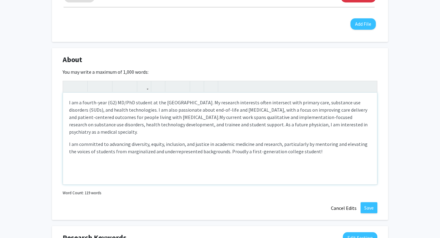
click at [244, 130] on p "I am a fourth-year (G2) MD/PhD student at the [GEOGRAPHIC_DATA]. My research in…" at bounding box center [220, 117] width 302 height 37
drag, startPoint x: 249, startPoint y: 130, endPoint x: 235, endPoint y: 126, distance: 14.8
click at [235, 126] on p "I am a fourth-year (G2) MD/PhD student at the [GEOGRAPHIC_DATA]. My research in…" at bounding box center [220, 117] width 302 height 37
copy span "As a future physician, I am interested in psychiatry as a medical specialty."
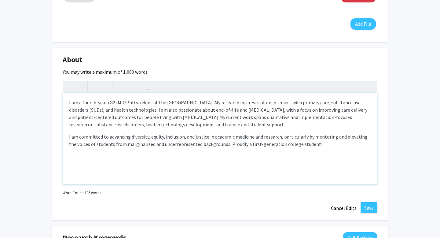
click at [211, 101] on p "I am a fourth-year (G2) MD/PhD student at the [GEOGRAPHIC_DATA]. My research in…" at bounding box center [220, 113] width 302 height 29
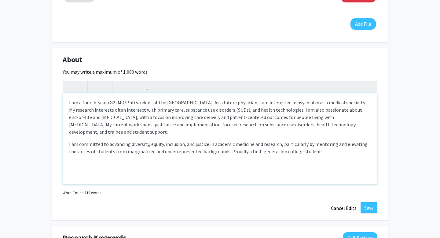
click at [315, 118] on p "I am a fourth-year (G2) MD/PhD student at the [GEOGRAPHIC_DATA]. As a future ph…" at bounding box center [220, 117] width 302 height 37
click at [314, 102] on p "I am a fourth-year (G2) MD/PhD student at the [GEOGRAPHIC_DATA]. As a future ph…" at bounding box center [220, 117] width 302 height 37
click at [331, 104] on p "I am a fourth-year (G2) MD/PhD student at the [GEOGRAPHIC_DATA]. As a future ph…" at bounding box center [220, 117] width 302 height 37
click at [104, 109] on p "I am a fourth-year (G2) MD/PhD student at the [GEOGRAPHIC_DATA]. As a future ph…" at bounding box center [220, 117] width 302 height 37
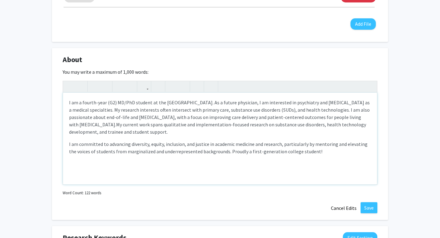
click at [361, 102] on p "I am a fourth-year (G2) MD/PhD student at the [GEOGRAPHIC_DATA]. As a future ph…" at bounding box center [220, 117] width 302 height 37
drag, startPoint x: 352, startPoint y: 102, endPoint x: 107, endPoint y: 109, distance: 245.1
click at [107, 109] on p "I am a fourth-year (G2) MD/PhD student at the [GEOGRAPHIC_DATA]. As a future ph…" at bounding box center [220, 117] width 302 height 37
click at [93, 118] on p "I am a fourth-year (G2) MD/PhD student at the [GEOGRAPHIC_DATA]. As a future ph…" at bounding box center [220, 117] width 302 height 37
click at [92, 118] on p "I am a fourth-year (G2) MD/PhD student at the [GEOGRAPHIC_DATA]. As a future ph…" at bounding box center [220, 117] width 302 height 37
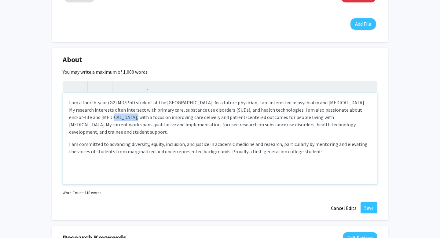
copy p "palliative"
click at [337, 102] on p "I am a fourth-year (G2) MD/PhD student at the [GEOGRAPHIC_DATA]. As a future ph…" at bounding box center [220, 117] width 302 height 37
click at [251, 121] on span "My current work spans qualitative and implementation-focused research on substa…" at bounding box center [212, 127] width 287 height 13
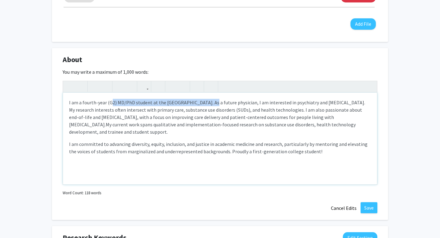
drag, startPoint x: 209, startPoint y: 104, endPoint x: 112, endPoint y: 106, distance: 96.6
click at [112, 106] on p "I am a fourth-year (G2) MD/PhD student at the [GEOGRAPHIC_DATA]. As a future ph…" at bounding box center [220, 117] width 302 height 37
click at [148, 117] on p "I am a fourth-year (G2) MD/PhD student at the [GEOGRAPHIC_DATA]. As a future ph…" at bounding box center [220, 117] width 302 height 37
click at [330, 144] on p "I am committed to advancing diversity, equity, inclusion, and justice in academ…" at bounding box center [220, 147] width 302 height 15
drag, startPoint x: 311, startPoint y: 144, endPoint x: 221, endPoint y: 145, distance: 90.4
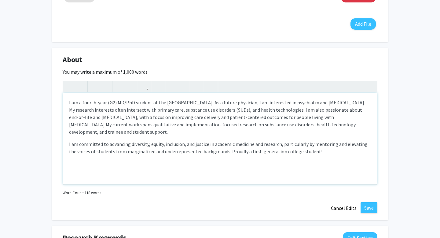
click at [221, 145] on p "I am committed to advancing diversity, equity, inclusion, and justice in academ…" at bounding box center [220, 147] width 302 height 15
click at [256, 178] on div "I am a fourth-year (G2) MD/PhD student at the [GEOGRAPHIC_DATA]. As a future ph…" at bounding box center [220, 139] width 314 height 92
type textarea "<p>I am a fourth-year (G2) MD/PhD student at the [GEOGRAPHIC_DATA]. As a future…"
click at [377, 206] on button "Save" at bounding box center [369, 207] width 17 height 11
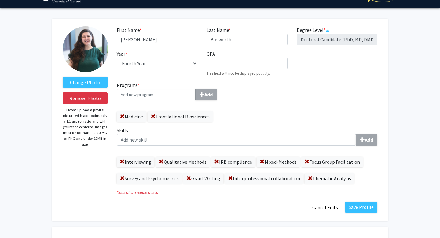
scroll to position [18, 0]
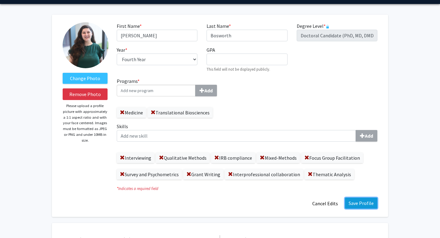
click at [361, 204] on button "Save Profile" at bounding box center [361, 202] width 32 height 11
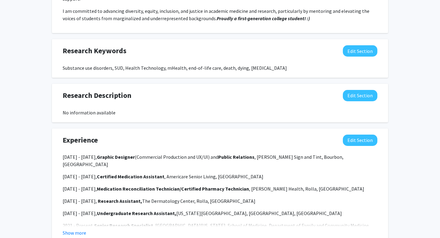
scroll to position [348, 0]
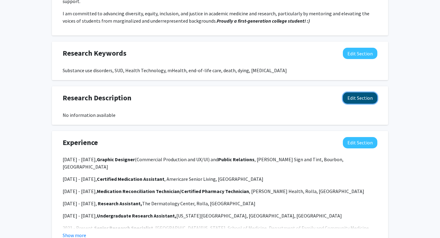
click at [365, 92] on button "Edit Section" at bounding box center [360, 97] width 35 height 11
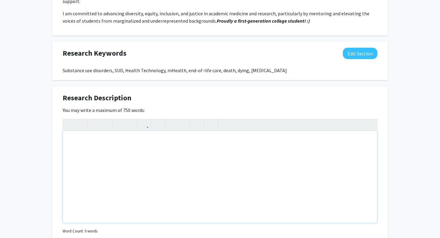
click at [273, 145] on div "Note to users with screen readers: Please deactivate our accessibility plugin f…" at bounding box center [220, 177] width 314 height 92
paste div "Note to users with screen readers: Please deactivate our accessibility plugin f…"
type textarea "<p>Current&nbsp;</p><p>Trainee Diversity and Inclusion in Medical and Research …"
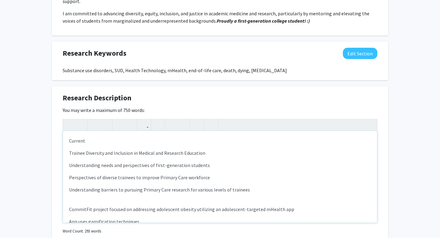
drag, startPoint x: 86, startPoint y: 133, endPoint x: 41, endPoint y: 131, distance: 45.3
click at [41, 131] on div "[PERSON_NAME] Edit Section See Public View help Degree Level: Doctoral Candidat…" at bounding box center [220, 216] width 440 height 1085
click at [112, 149] on p "Trainee Diversity and Inclusion in Medical and Research Education" at bounding box center [220, 152] width 302 height 7
click at [69, 161] on p "Understanding needs and perspectives of first-generation students" at bounding box center [220, 164] width 302 height 7
click at [173, 119] on icon "button" at bounding box center [172, 124] width 5 height 10
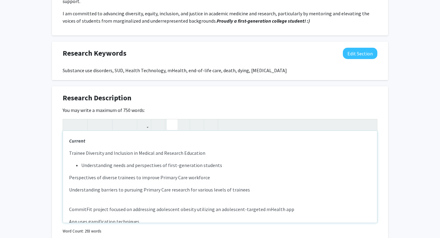
click at [69, 174] on p "Perspectives of diverse trainees to improve Primary Care workforce" at bounding box center [220, 177] width 302 height 7
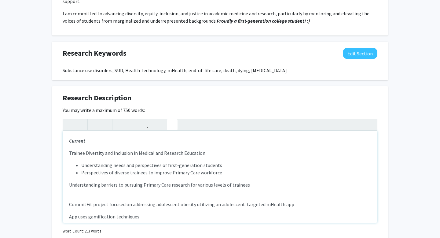
click at [68, 178] on div "Current Trainee Diversity and Inclusion in Medical and Research Education Under…" at bounding box center [220, 177] width 314 height 92
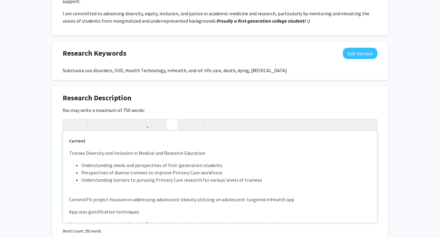
click at [137, 183] on div "Current Trainee Diversity and Inclusion in Medical and Research Education Under…" at bounding box center [220, 177] width 314 height 92
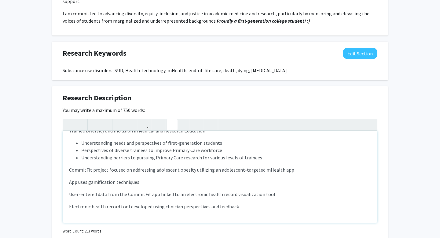
scroll to position [25, 0]
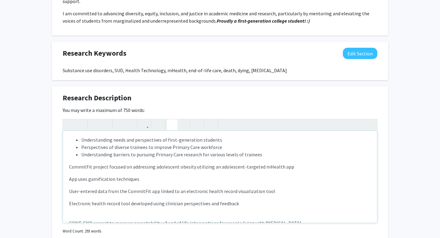
drag, startPoint x: 239, startPoint y: 196, endPoint x: 66, endPoint y: 170, distance: 175.0
click at [66, 170] on div "Current Trainee Diversity and Inclusion in Medical and Research Education Under…" at bounding box center [220, 177] width 314 height 92
click at [174, 119] on icon "button" at bounding box center [172, 124] width 5 height 10
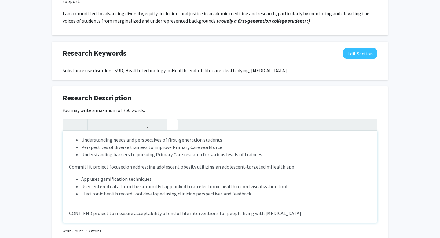
click at [135, 198] on div "Current Trainee Diversity and Inclusion in Medical and Research Education Under…" at bounding box center [220, 177] width 314 height 92
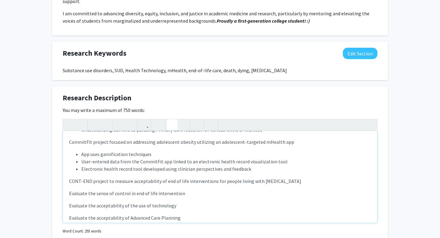
scroll to position [61, 0]
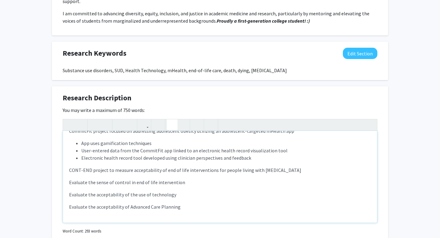
drag, startPoint x: 185, startPoint y: 202, endPoint x: 64, endPoint y: 174, distance: 124.2
click at [64, 174] on div "Current Trainee Diversity and Inclusion in Medical and Research Education Under…" at bounding box center [220, 177] width 314 height 92
click at [173, 119] on icon "button" at bounding box center [172, 124] width 5 height 10
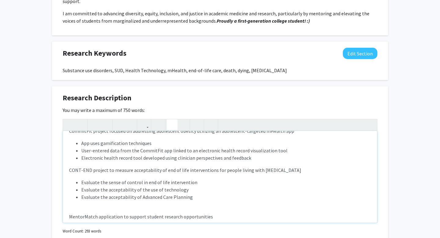
click at [169, 178] on li "Evaluate the sense of control in end of life intervention" at bounding box center [226, 181] width 290 height 7
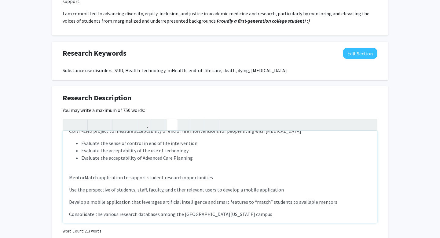
scroll to position [108, 0]
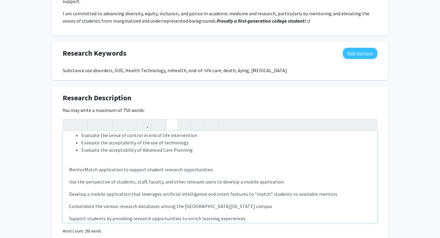
click at [140, 152] on div "Current Trainee Diversity and Inclusion in Medical and Research Education Under…" at bounding box center [220, 177] width 314 height 92
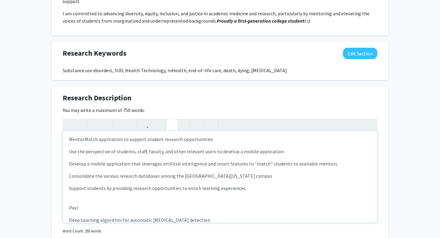
scroll to position [131, 0]
drag, startPoint x: 244, startPoint y: 179, endPoint x: 68, endPoint y: 143, distance: 179.7
click at [68, 143] on div "Current Trainee Diversity and Inclusion in Medical and Research Education Under…" at bounding box center [220, 177] width 314 height 92
click at [172, 119] on icon "button" at bounding box center [172, 124] width 5 height 10
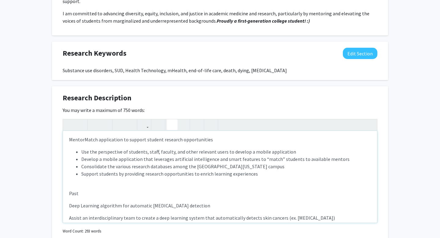
click at [159, 175] on div "Current Trainee Diversity and Inclusion in Medical and Research Education Under…" at bounding box center [220, 177] width 314 height 92
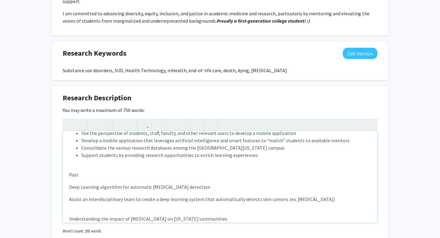
scroll to position [150, 0]
drag, startPoint x: 78, startPoint y: 167, endPoint x: 49, endPoint y: 166, distance: 28.8
click at [50, 167] on div "[PERSON_NAME] Edit Section See Public View help Degree Level: Doctoral Candidat…" at bounding box center [220, 216] width 440 height 1085
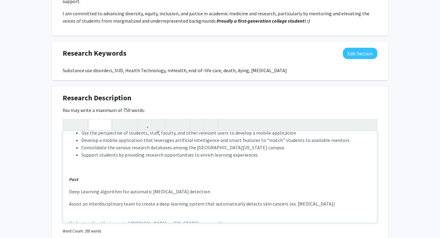
click at [93, 179] on div "Current Trainee Diversity and Inclusion in Medical and Research Education Under…" at bounding box center [220, 177] width 314 height 92
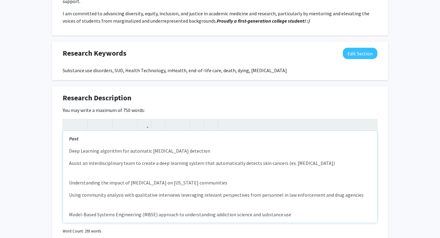
scroll to position [200, 0]
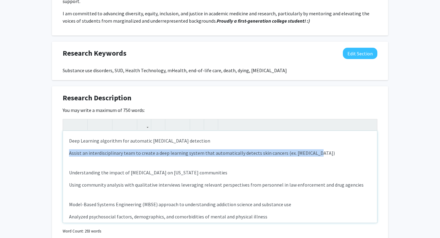
drag, startPoint x: 66, startPoint y: 145, endPoint x: 328, endPoint y: 147, distance: 261.5
click at [328, 147] on div "Current Trainee Diversity and Inclusion in Medical and Research Education Under…" at bounding box center [220, 177] width 314 height 92
click at [168, 120] on button "button" at bounding box center [172, 124] width 11 height 11
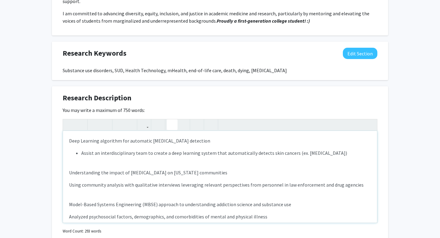
click at [126, 169] on p "Understanding the impact of [MEDICAL_DATA] on [US_STATE] communities" at bounding box center [220, 172] width 302 height 7
click at [84, 160] on div "Current Trainee Diversity and Inclusion in Medical and Research Education Under…" at bounding box center [220, 177] width 314 height 92
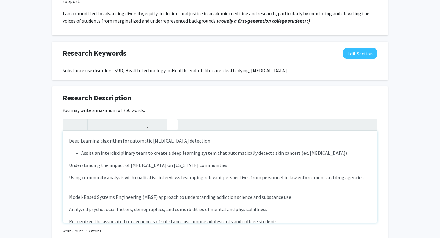
drag, startPoint x: 66, startPoint y: 170, endPoint x: 379, endPoint y: 174, distance: 312.9
click at [379, 174] on div "Research Description Edit Section You may write a maximum of 750 words: Current…" at bounding box center [220, 172] width 336 height 172
click at [172, 119] on icon "button" at bounding box center [172, 124] width 5 height 10
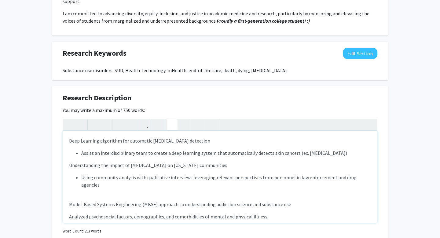
click at [162, 196] on div "Current Trainee Diversity and Inclusion in Medical and Research Education Under…" at bounding box center [220, 177] width 314 height 92
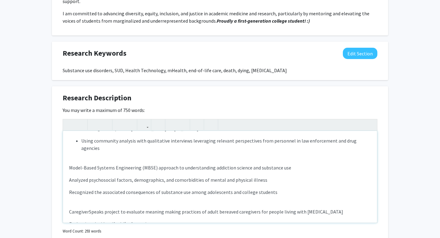
scroll to position [244, 0]
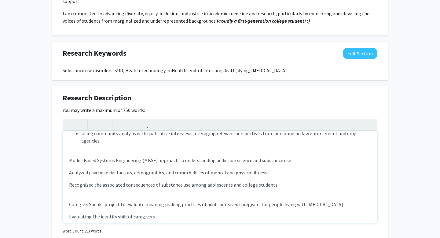
click at [70, 156] on p "Model-Based Systems Engineering (MBSE) approach to understanding addiction scie…" at bounding box center [220, 159] width 302 height 7
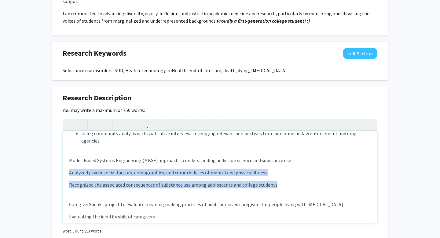
drag, startPoint x: 69, startPoint y: 158, endPoint x: 297, endPoint y: 170, distance: 227.9
click at [297, 170] on div "Current Trainee Diversity and Inclusion in Medical and Research Education Under…" at bounding box center [220, 177] width 314 height 92
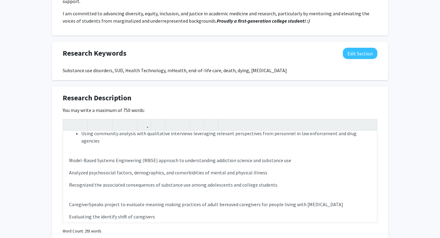
click at [165, 119] on div at bounding box center [160, 124] width 14 height 11
click at [172, 119] on icon "button" at bounding box center [172, 124] width 5 height 10
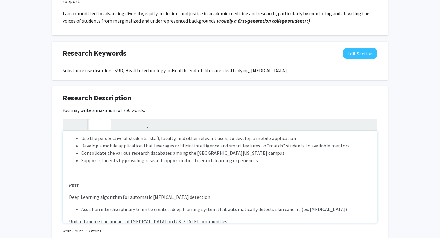
scroll to position [171, 0]
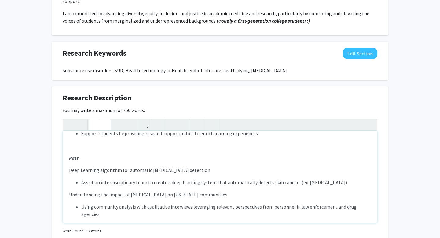
click at [140, 195] on div "Current Trainee Diversity and Inclusion in Medical and Research Education Under…" at bounding box center [220, 177] width 314 height 92
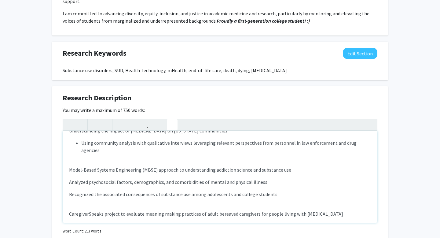
scroll to position [235, 0]
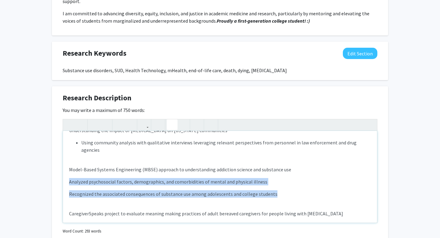
drag, startPoint x: 280, startPoint y: 181, endPoint x: 61, endPoint y: 165, distance: 219.3
click at [61, 165] on div "Research Description Edit Section You may write a maximum of 750 words: Current…" at bounding box center [220, 172] width 336 height 172
click at [170, 122] on icon "button" at bounding box center [172, 124] width 5 height 10
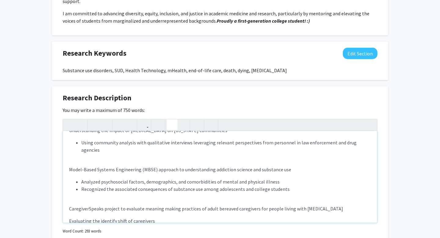
click at [141, 166] on p "Model-Based Systems Engineering (MBSE) approach to understanding addiction scie…" at bounding box center [220, 169] width 302 height 7
click at [134, 145] on div "Current Trainee Diversity and Inclusion in Medical and Research Education Under…" at bounding box center [220, 177] width 314 height 92
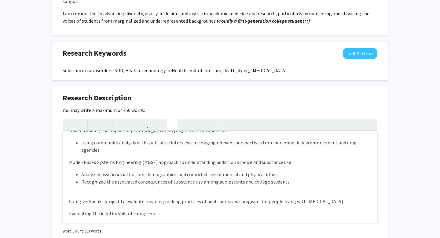
click at [133, 177] on div "Current Trainee Diversity and Inclusion in Medical and Research Education Under…" at bounding box center [220, 177] width 314 height 92
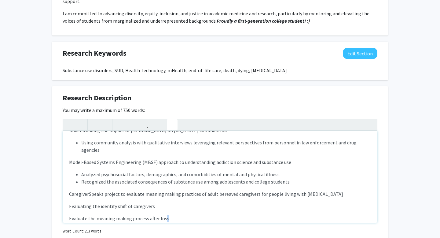
drag, startPoint x: 163, startPoint y: 203, endPoint x: 167, endPoint y: 203, distance: 4.0
click at [166, 214] on p "Evaluate the meaning making process after loss" at bounding box center [220, 217] width 302 height 7
click at [169, 214] on p "Evaluate the meaning making process after loss" at bounding box center [220, 217] width 302 height 7
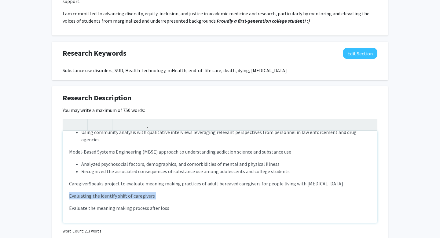
drag, startPoint x: 170, startPoint y: 189, endPoint x: 70, endPoint y: 175, distance: 101.5
click at [70, 175] on div "Current Trainee Diversity and Inclusion in Medical and Research Education Under…" at bounding box center [220, 177] width 314 height 92
click at [159, 185] on div "Current Trainee Diversity and Inclusion in Medical and Research Education Under…" at bounding box center [220, 177] width 314 height 92
drag, startPoint x: 141, startPoint y: 192, endPoint x: 66, endPoint y: 181, distance: 75.8
click at [66, 181] on div "Current Trainee Diversity and Inclusion in Medical and Research Education Under…" at bounding box center [220, 177] width 314 height 92
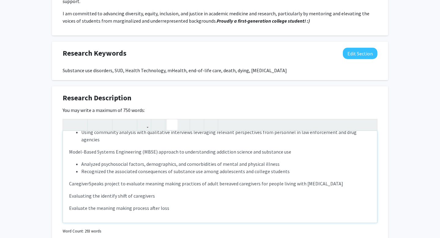
click at [171, 120] on icon "button" at bounding box center [172, 124] width 5 height 10
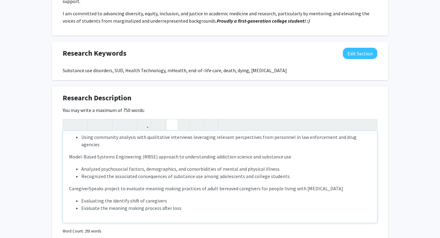
click at [225, 165] on div "Current Trainee Diversity and Inclusion in Medical and Research Education Under…" at bounding box center [220, 177] width 314 height 92
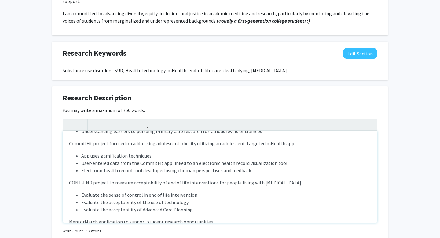
scroll to position [63, 0]
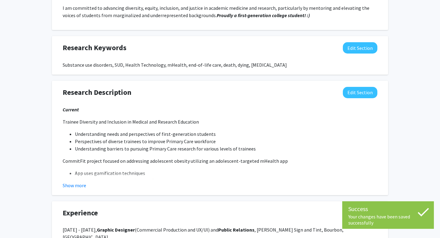
scroll to position [358, 0]
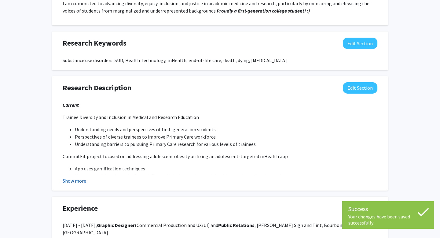
click at [76, 177] on button "Show more" at bounding box center [75, 180] width 24 height 7
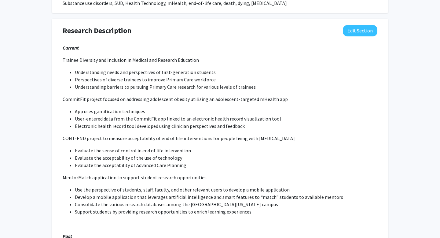
scroll to position [415, 0]
click at [357, 27] on button "Edit Section" at bounding box center [360, 30] width 35 height 11
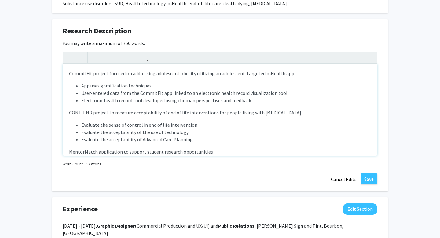
scroll to position [52, 0]
click at [294, 108] on p "CONT-END project to measure acceptability of end of life interventions for peop…" at bounding box center [220, 111] width 302 height 7
click at [196, 135] on li "Evaluate the acceptability of Advanced Care Planning" at bounding box center [226, 138] width 290 height 7
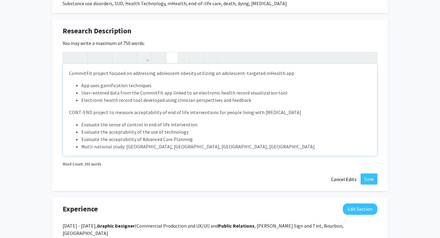
click at [195, 143] on li "Mutli-national study: [GEOGRAPHIC_DATA], [GEOGRAPHIC_DATA], [GEOGRAPHIC_DATA], …" at bounding box center [226, 146] width 290 height 7
click at [202, 143] on li "Mutli-national study: the [GEOGRAPHIC_DATA], [GEOGRAPHIC_DATA], [GEOGRAPHIC_DAT…" at bounding box center [226, 146] width 290 height 7
click at [104, 145] on div "Current Trainee Diversity and Inclusion in Medical and Research Education Under…" at bounding box center [220, 110] width 314 height 92
click at [100, 143] on li "Mutli-national study: the [GEOGRAPHIC_DATA], [GEOGRAPHIC_DATA], [GEOGRAPHIC_DAT…" at bounding box center [226, 146] width 290 height 7
drag, startPoint x: 105, startPoint y: 140, endPoint x: 81, endPoint y: 139, distance: 23.6
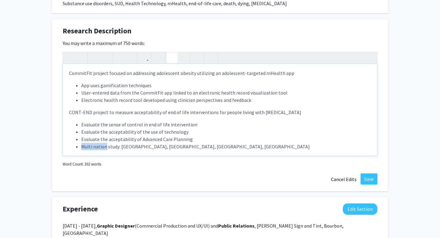
click at [81, 143] on li "Multi nation study: [GEOGRAPHIC_DATA], [GEOGRAPHIC_DATA], [GEOGRAPHIC_DATA], [G…" at bounding box center [226, 146] width 290 height 7
click at [219, 143] on li "International study: [GEOGRAPHIC_DATA], [GEOGRAPHIC_DATA], [GEOGRAPHIC_DATA], […" at bounding box center [226, 146] width 290 height 7
drag, startPoint x: 225, startPoint y: 138, endPoint x: 123, endPoint y: 137, distance: 101.7
click at [123, 143] on li "International study: [GEOGRAPHIC_DATA], [GEOGRAPHIC_DATA], [GEOGRAPHIC_DATA], […" at bounding box center [226, 146] width 290 height 7
type textarea "<p><strong><em>Current&nbsp;</em></strong></p><p>Trainee Diversity and Inclusio…"
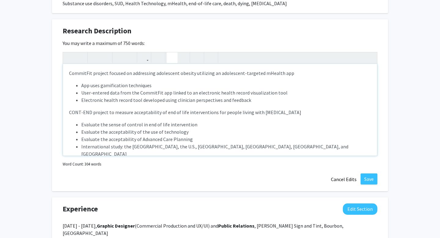
click at [257, 143] on li "International study: the [GEOGRAPHIC_DATA], the U.S., [GEOGRAPHIC_DATA], [GEOGR…" at bounding box center [226, 150] width 290 height 15
click at [365, 175] on button "Save" at bounding box center [369, 178] width 17 height 11
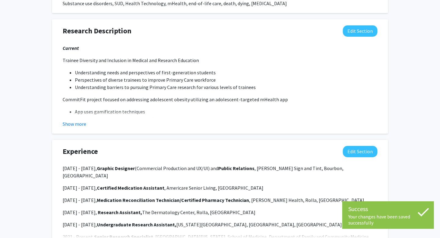
click at [86, 110] on fg-read-more "Current Trainee Diversity and Inclusion in Medical and Research Education Under…" at bounding box center [220, 85] width 315 height 83
click at [82, 120] on button "Show more" at bounding box center [75, 123] width 24 height 7
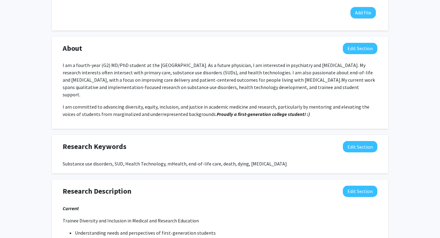
click at [205, 160] on div "Research Keywords Edit Section Substance use disorders, SUD, Health Technology,…" at bounding box center [220, 154] width 336 height 38
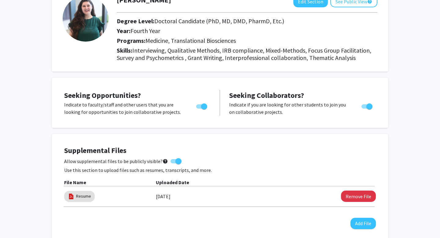
scroll to position [0, 0]
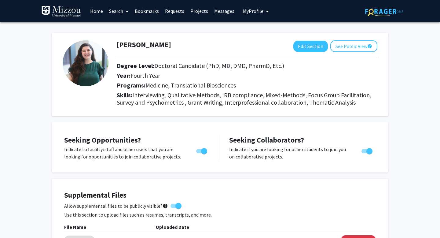
click at [120, 11] on link "Search" at bounding box center [119, 10] width 26 height 21
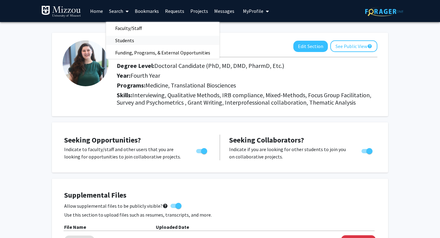
click at [122, 39] on span "Students" at bounding box center [124, 40] width 37 height 12
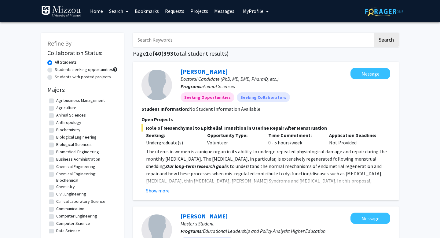
click at [97, 69] on label "Students seeking opportunities" at bounding box center [84, 69] width 58 height 6
click at [59, 69] on input "Students seeking opportunities" at bounding box center [57, 68] width 4 height 4
radio input "true"
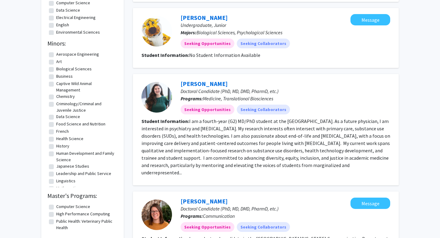
scroll to position [199, 0]
click at [290, 156] on fg-read-more "I am a fourth-year (G2) MD/PhD student at the [GEOGRAPHIC_DATA]. As a future ph…" at bounding box center [265, 146] width 249 height 57
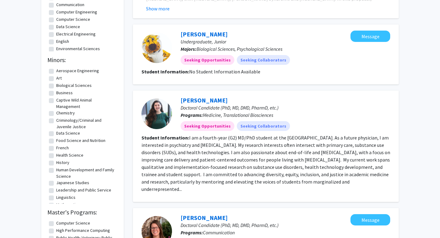
scroll to position [187, 0]
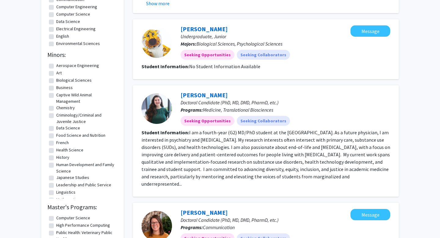
click at [203, 91] on div "[PERSON_NAME] Doctoral Candidate (PhD, MD, DMD, PharmD, etc.) Programs: Medicin…" at bounding box center [266, 140] width 266 height 111
click at [203, 93] on link "[PERSON_NAME]" at bounding box center [204, 95] width 47 height 8
